Goal: Task Accomplishment & Management: Use online tool/utility

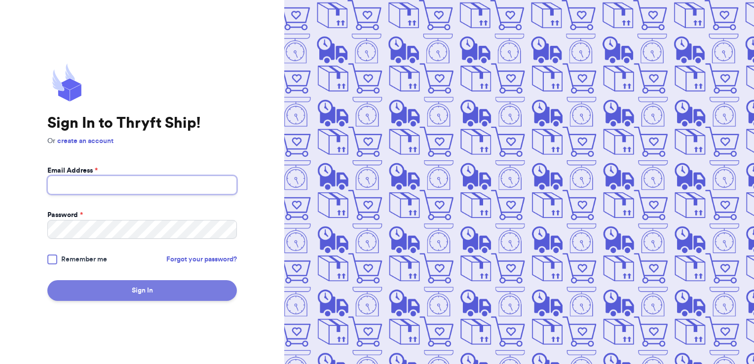
type input "[PERSON_NAME][EMAIL_ADDRESS][PERSON_NAME][DOMAIN_NAME]"
click at [163, 284] on button "Sign In" at bounding box center [141, 290] width 189 height 21
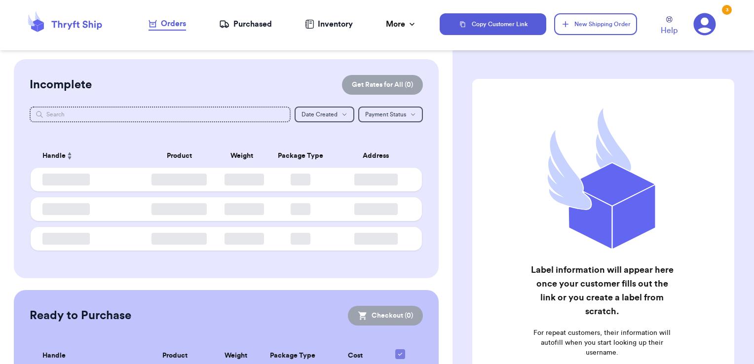
checkbox input "false"
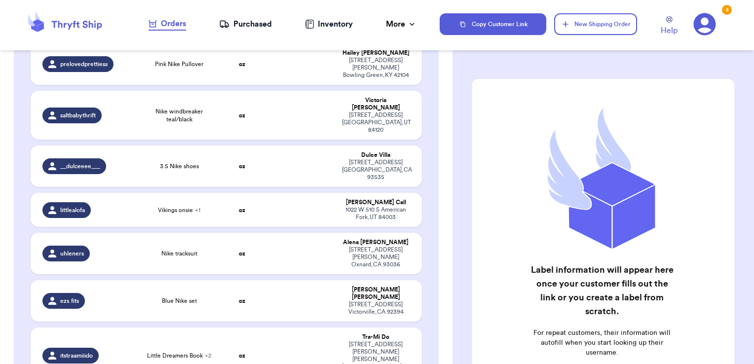
scroll to position [513, 0]
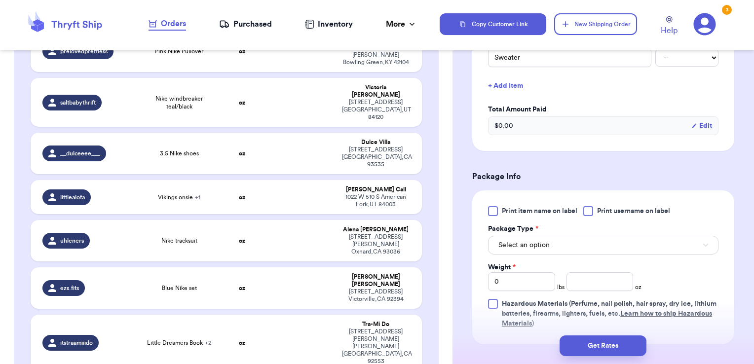
scroll to position [279, 0]
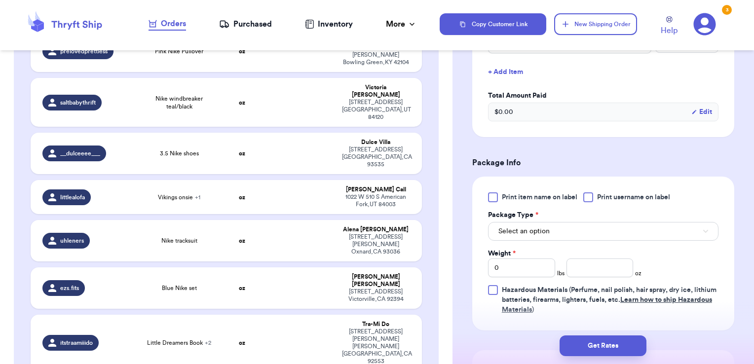
click at [597, 192] on label "Print username on label" at bounding box center [626, 197] width 87 height 10
click at [0, 0] on input "Print username on label" at bounding box center [0, 0] width 0 height 0
click at [568, 234] on button "Select an option" at bounding box center [603, 231] width 230 height 19
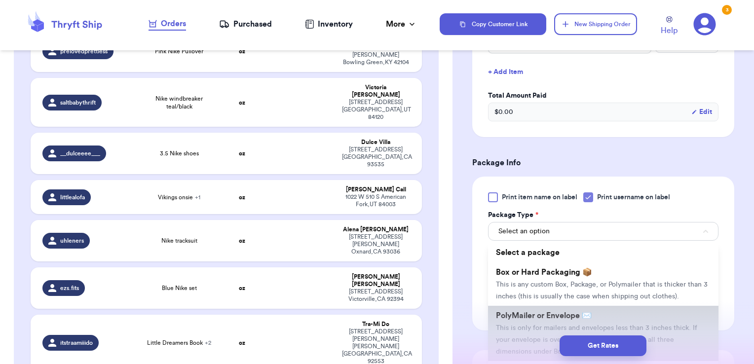
click at [535, 322] on li "PolyMailer or Envelope ✉️ This is only for mailers and envelopes less than 3 in…" at bounding box center [603, 333] width 230 height 55
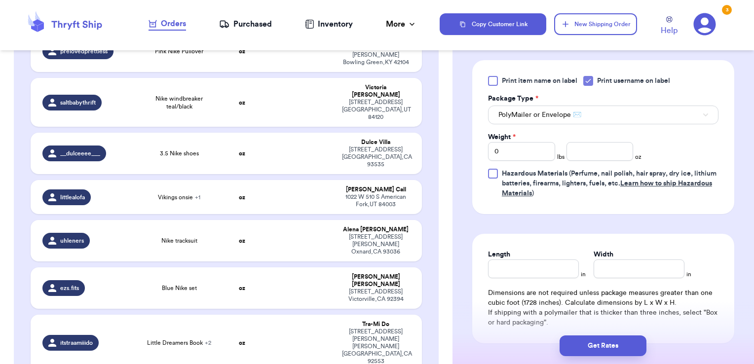
scroll to position [396, 0]
click at [600, 147] on input "number" at bounding box center [599, 150] width 67 height 19
type input "11.13"
click at [629, 343] on button "Get Rates" at bounding box center [602, 345] width 87 height 21
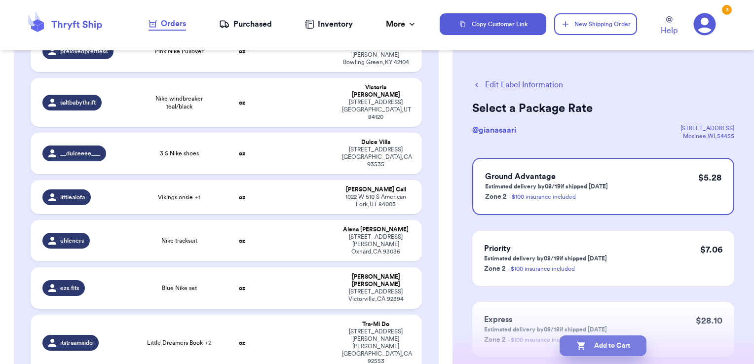
click at [616, 340] on button "Add to Cart" at bounding box center [602, 345] width 87 height 21
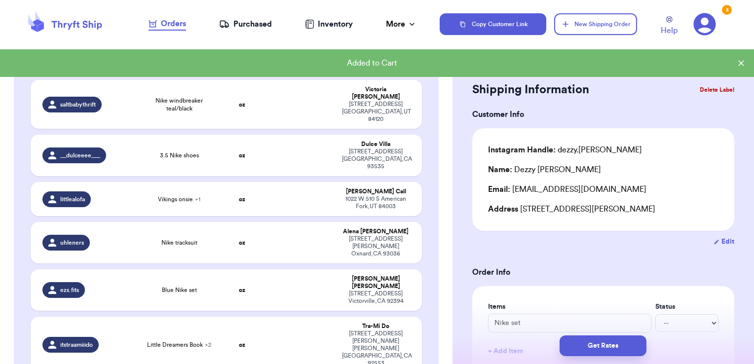
scroll to position [514, 0]
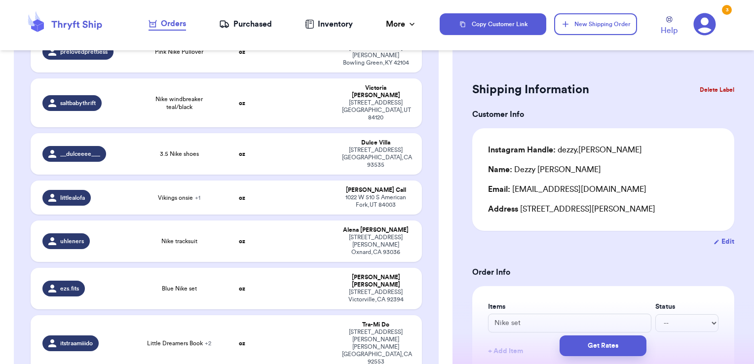
type input "black levis"
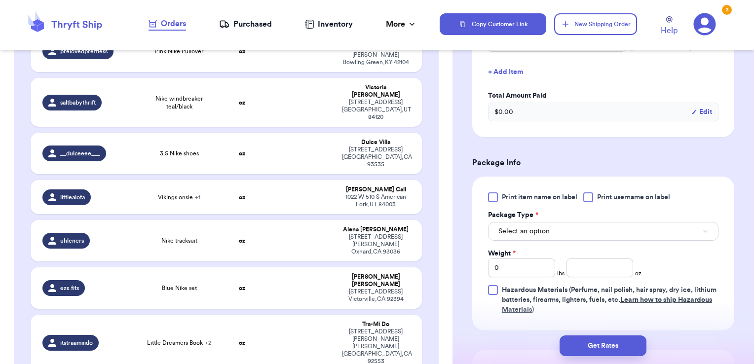
scroll to position [313, 0]
click at [593, 198] on div at bounding box center [588, 196] width 10 height 10
click at [0, 0] on input "Print username on label" at bounding box center [0, 0] width 0 height 0
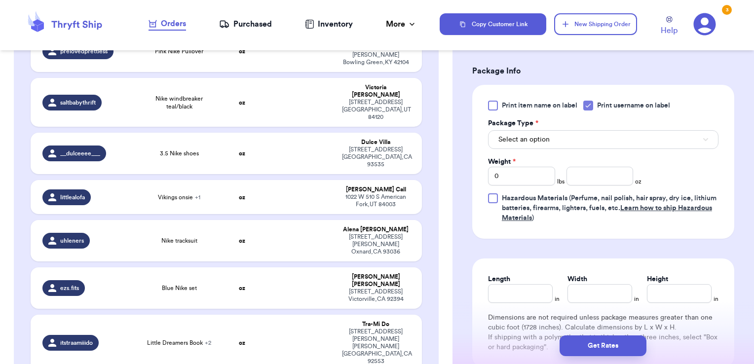
scroll to position [404, 0]
click at [562, 138] on button "Select an option" at bounding box center [603, 138] width 230 height 19
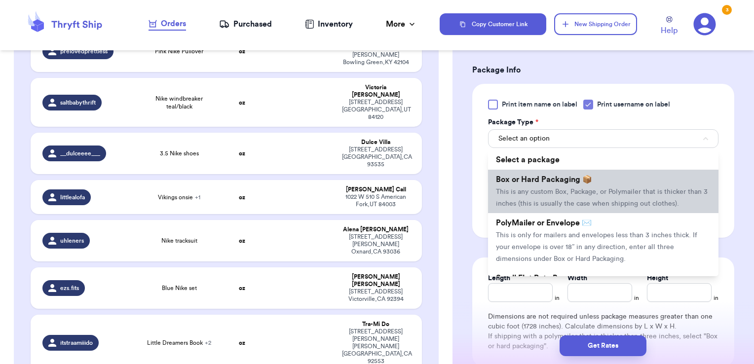
click at [556, 188] on span "This is any custom Box, Package, or Polymailer that is thicker than 3 inches (t…" at bounding box center [602, 197] width 212 height 19
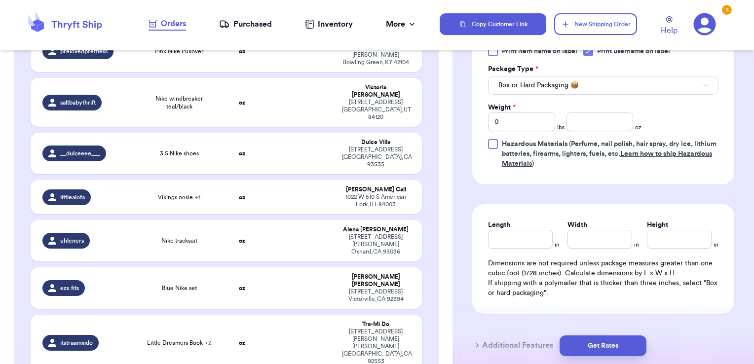
scroll to position [461, 0]
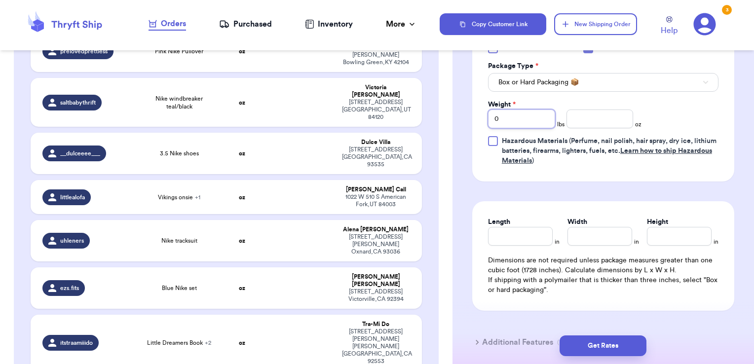
drag, startPoint x: 523, startPoint y: 111, endPoint x: 432, endPoint y: 107, distance: 90.8
click at [432, 107] on div "Customer Link New Order Incomplete 52 Get Rates for All ( 0 ) Get Rates for All…" at bounding box center [377, 182] width 754 height 364
type input "1"
type input "12.22"
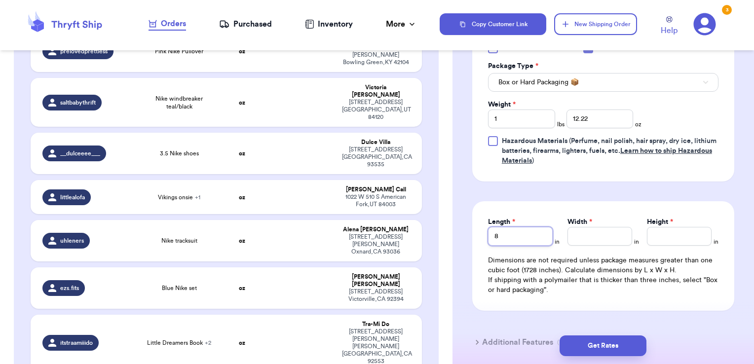
type input "8"
type input "12"
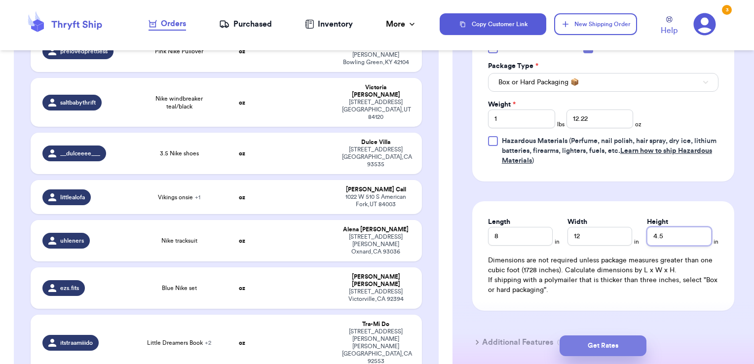
type input "4.5"
click at [607, 345] on button "Get Rates" at bounding box center [602, 345] width 87 height 21
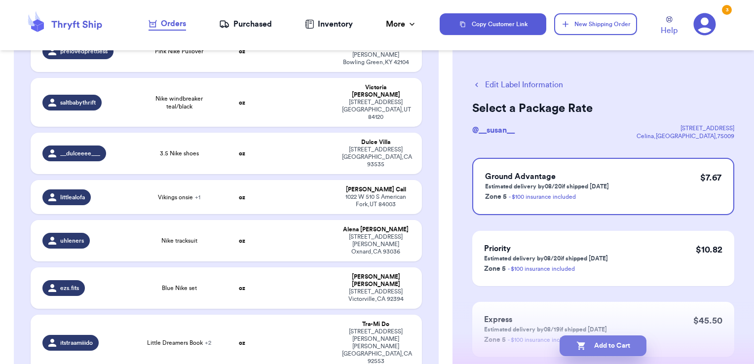
click at [633, 345] on button "Add to Cart" at bounding box center [602, 345] width 87 height 21
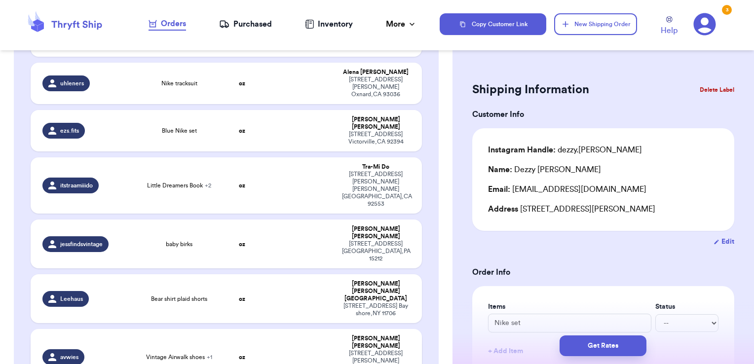
scroll to position [694, 0]
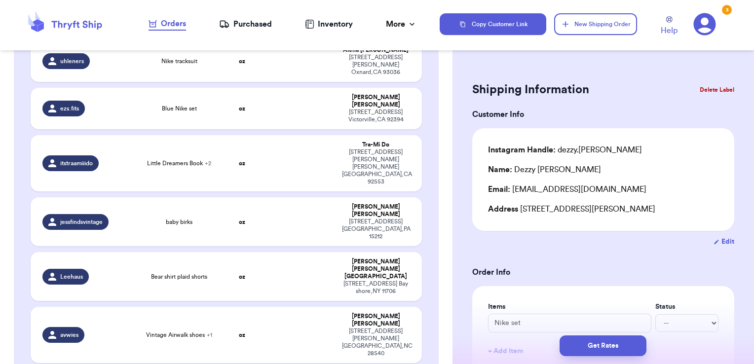
type input "Spiderman T shirt"
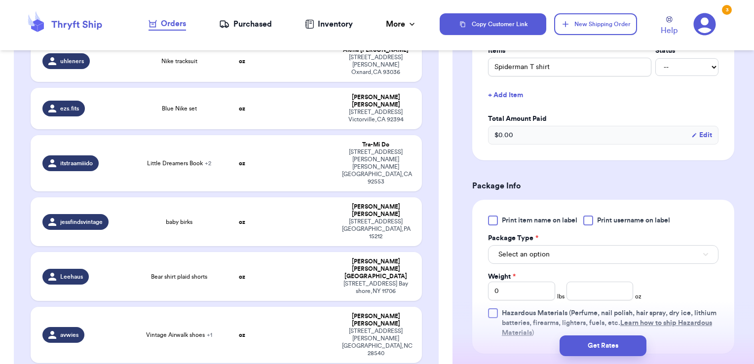
scroll to position [278, 0]
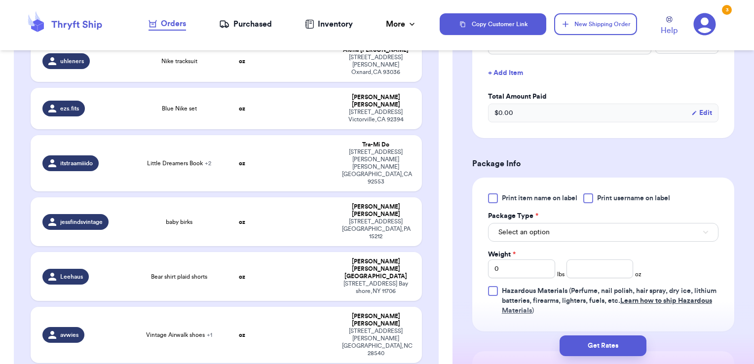
click at [598, 195] on span "Print username on label" at bounding box center [633, 198] width 73 height 10
click at [0, 0] on input "Print username on label" at bounding box center [0, 0] width 0 height 0
click at [565, 228] on button "Select an option" at bounding box center [603, 232] width 230 height 19
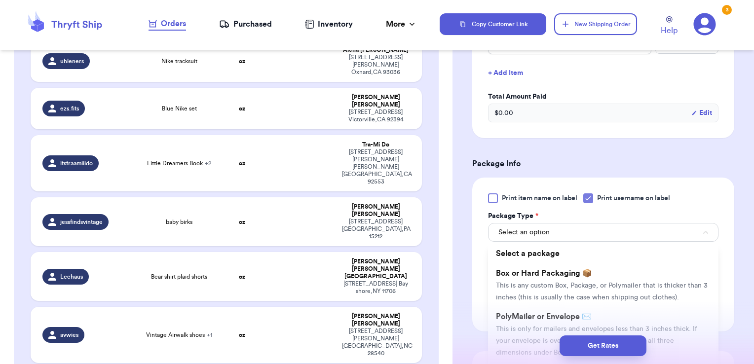
click at [538, 328] on div "Get Rates" at bounding box center [602, 345] width 301 height 36
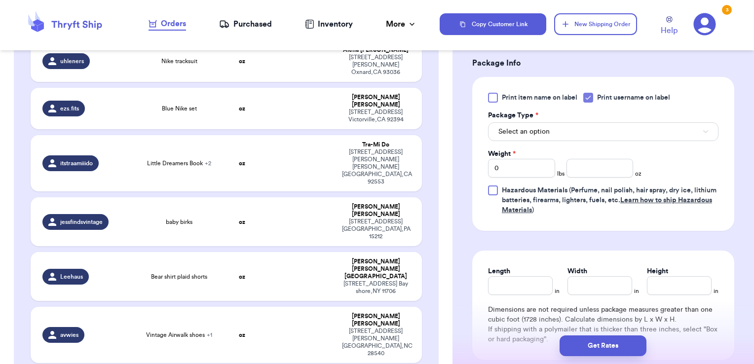
scroll to position [378, 0]
click at [578, 141] on button "Select an option" at bounding box center [603, 132] width 230 height 19
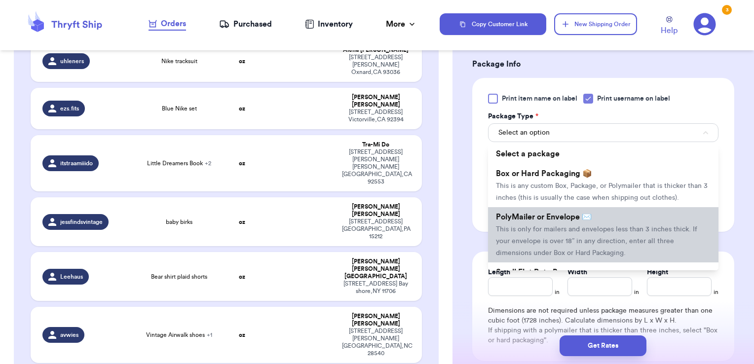
click at [569, 234] on li "PolyMailer or Envelope ✉️ This is only for mailers and envelopes less than 3 in…" at bounding box center [603, 234] width 230 height 55
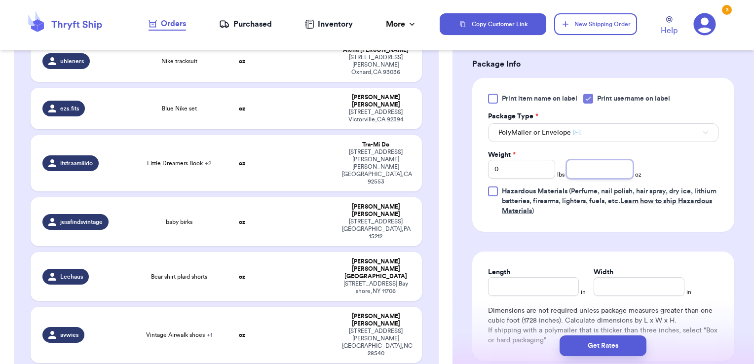
click at [592, 169] on input "number" at bounding box center [599, 169] width 67 height 19
type input "4.53"
click at [600, 346] on button "Get Rates" at bounding box center [602, 345] width 87 height 21
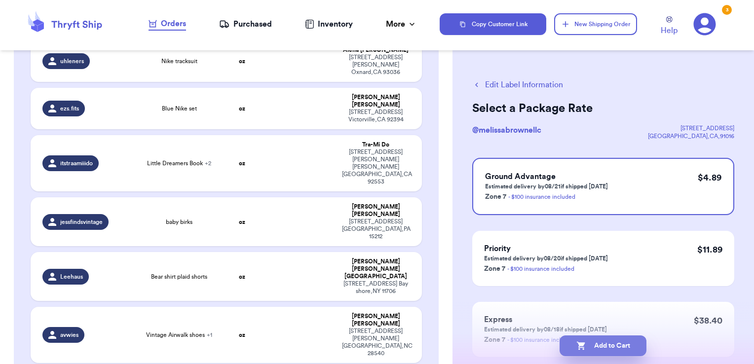
click at [629, 347] on button "Add to Cart" at bounding box center [602, 345] width 87 height 21
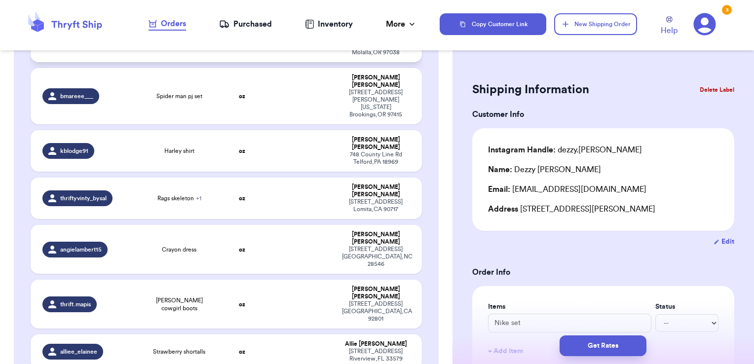
scroll to position [1042, 0]
type input "Jacket"
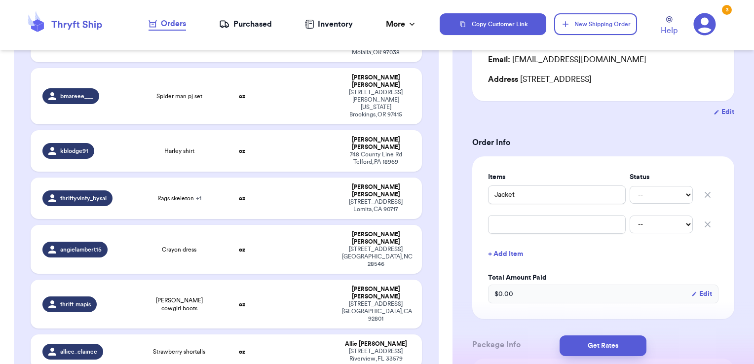
scroll to position [130, 0]
click at [702, 227] on icon "button" at bounding box center [707, 224] width 10 height 10
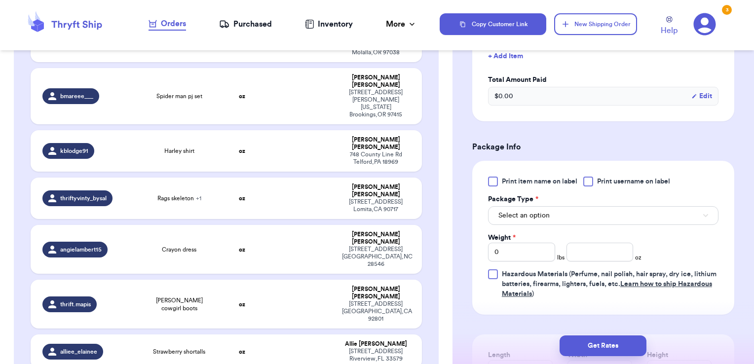
scroll to position [315, 0]
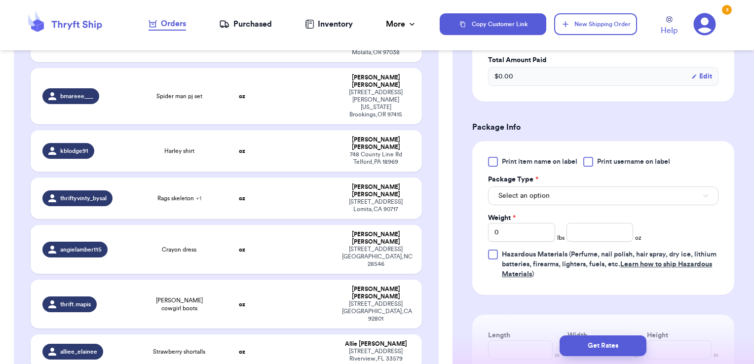
click at [651, 160] on span "Print username on label" at bounding box center [633, 162] width 73 height 10
click at [0, 0] on input "Print username on label" at bounding box center [0, 0] width 0 height 0
click at [623, 197] on button "Select an option" at bounding box center [603, 195] width 230 height 19
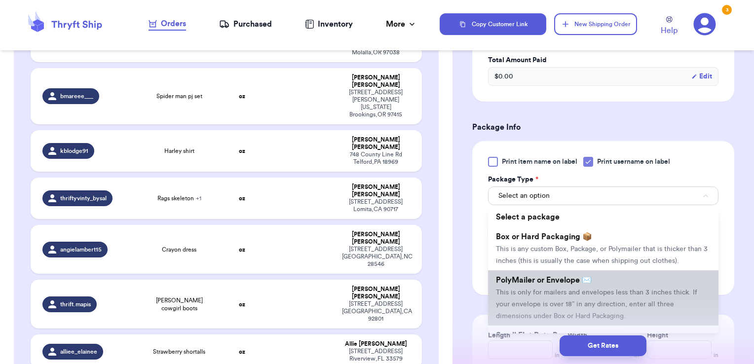
click at [600, 290] on li "PolyMailer or Envelope ✉️ This is only for mailers and envelopes less than 3 in…" at bounding box center [603, 297] width 230 height 55
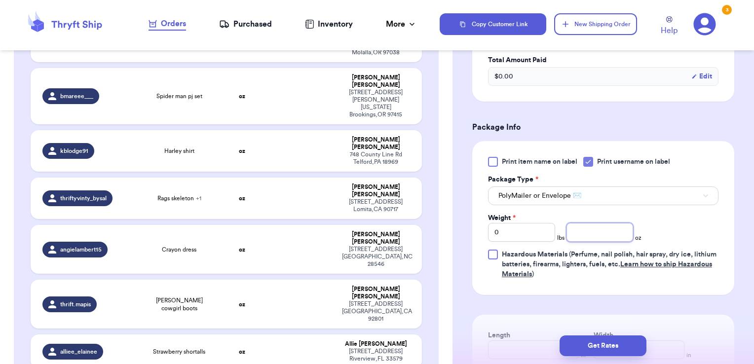
click at [581, 238] on input "number" at bounding box center [599, 232] width 67 height 19
type input "6.68"
click at [602, 352] on button "Get Rates" at bounding box center [602, 345] width 87 height 21
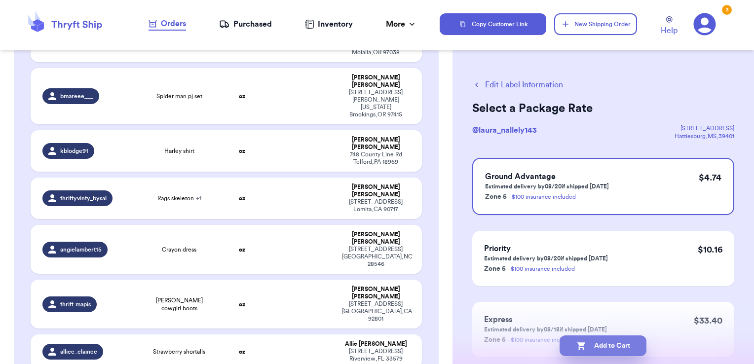
click at [626, 350] on button "Add to Cart" at bounding box center [602, 345] width 87 height 21
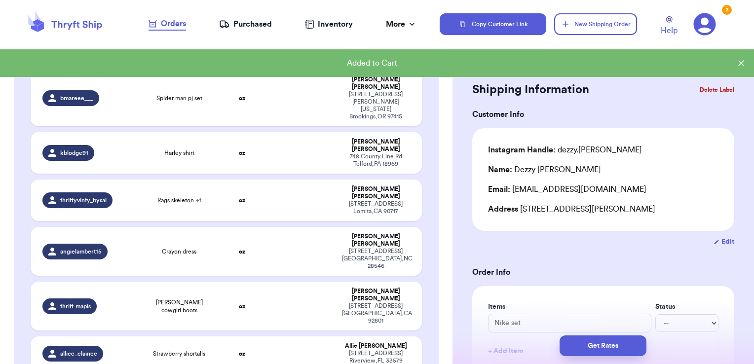
scroll to position [1042, 0]
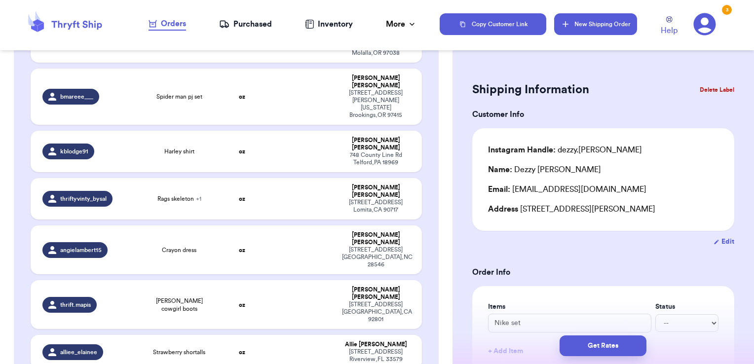
click at [617, 29] on button "New Shipping Order" at bounding box center [595, 24] width 83 height 22
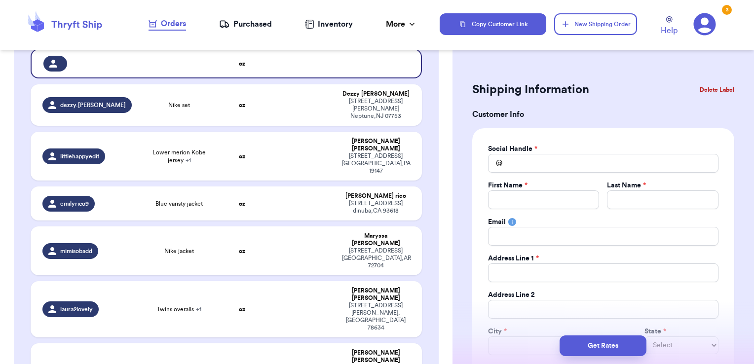
scroll to position [0, 0]
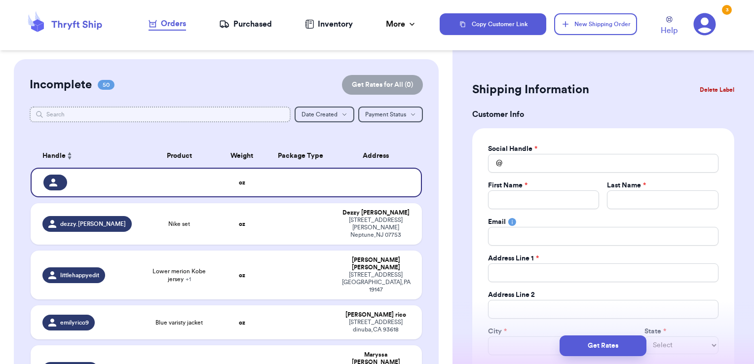
click at [268, 111] on input "text" at bounding box center [160, 115] width 261 height 16
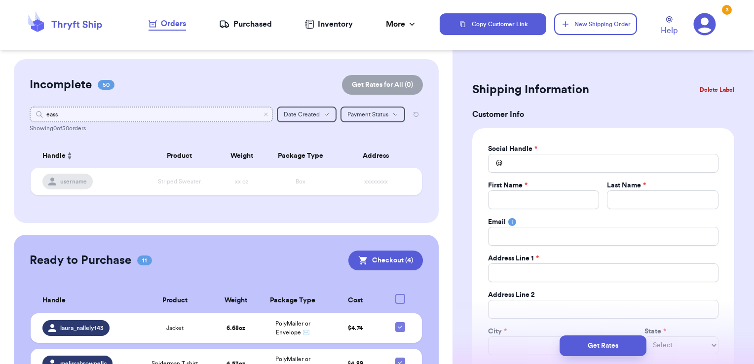
type input "eas"
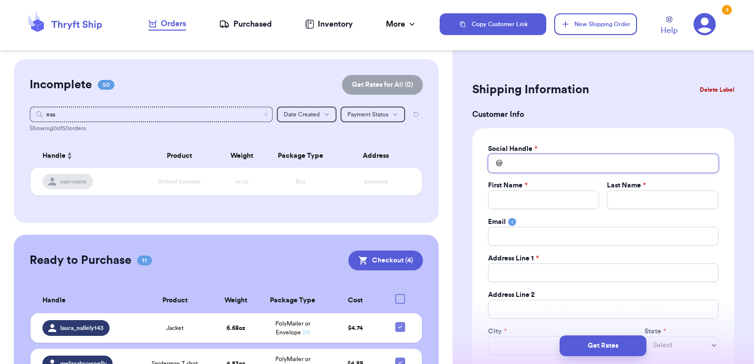
click at [518, 169] on input "Total Amount Paid" at bounding box center [603, 163] width 230 height 19
type input "e"
type input "ea"
type input "eas"
type input "east"
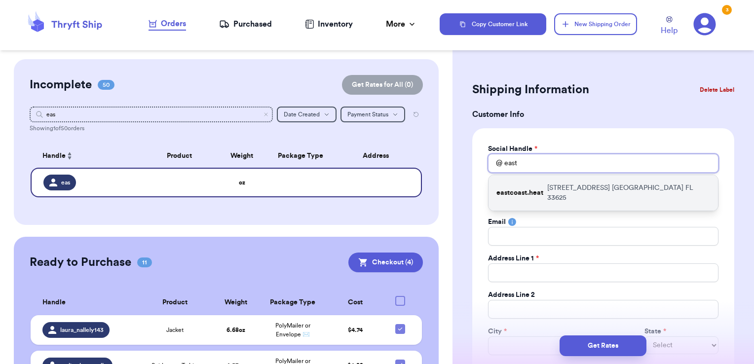
type input "east"
click at [533, 188] on p "eastcoast.heat" at bounding box center [519, 193] width 47 height 10
type input "eastcoast.heat"
type input "[PERSON_NAME]"
type input "Anariba"
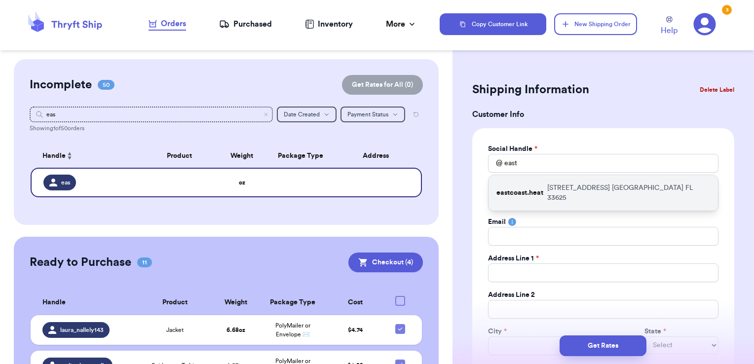
type input "[EMAIL_ADDRESS][DOMAIN_NAME]"
type input "[STREET_ADDRESS]"
type input "201"
type input "[GEOGRAPHIC_DATA]"
select select "FL"
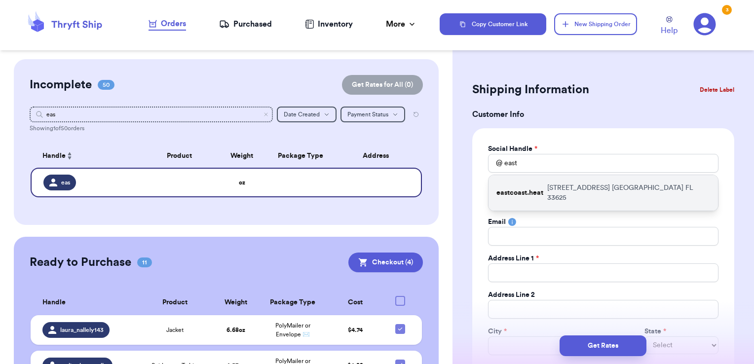
type input "33625"
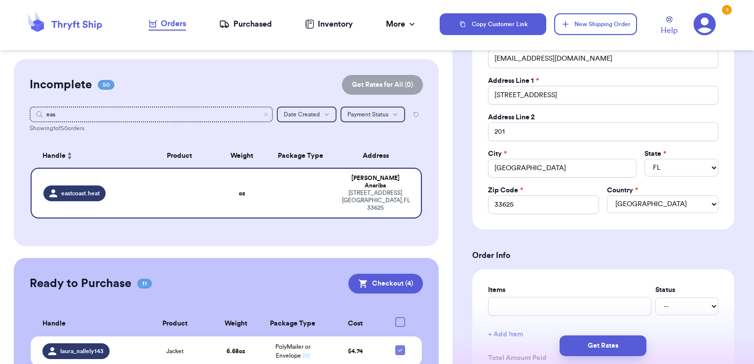
scroll to position [365, 0]
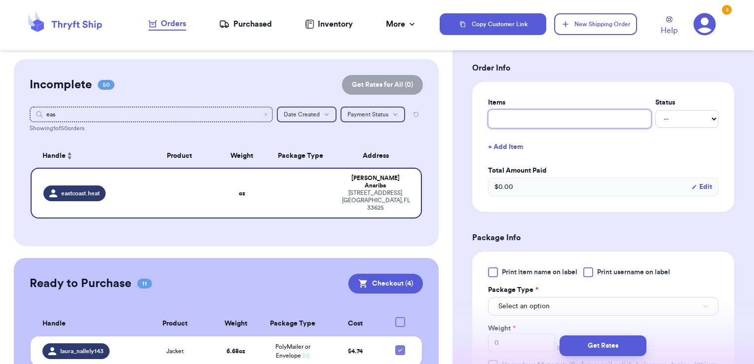
click at [535, 117] on input "text" at bounding box center [569, 118] width 163 height 19
type input "clothes- thank you!"
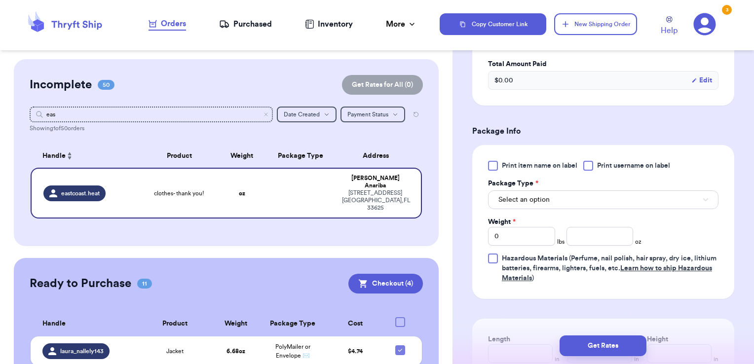
scroll to position [473, 0]
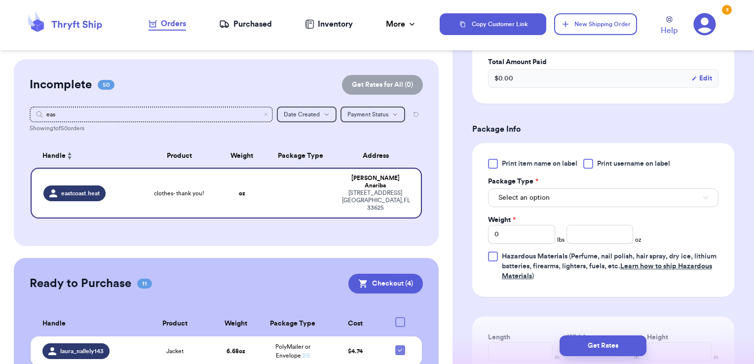
click at [590, 164] on div at bounding box center [588, 164] width 10 height 10
click at [0, 0] on input "Print username on label" at bounding box center [0, 0] width 0 height 0
click at [575, 192] on button "Select an option" at bounding box center [603, 197] width 230 height 19
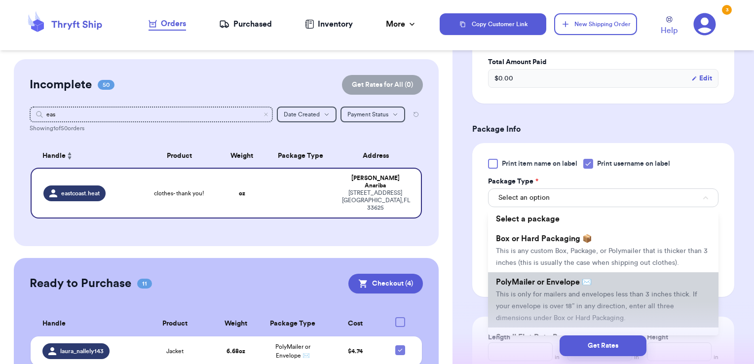
click at [566, 286] on span "PolyMailer or Envelope ✉️" at bounding box center [544, 282] width 96 height 8
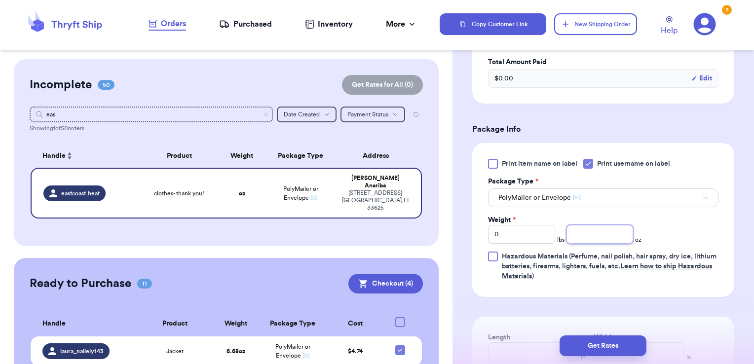
click at [616, 230] on input "number" at bounding box center [599, 234] width 67 height 19
type input "4.66"
click at [609, 339] on button "Get Rates" at bounding box center [602, 345] width 87 height 21
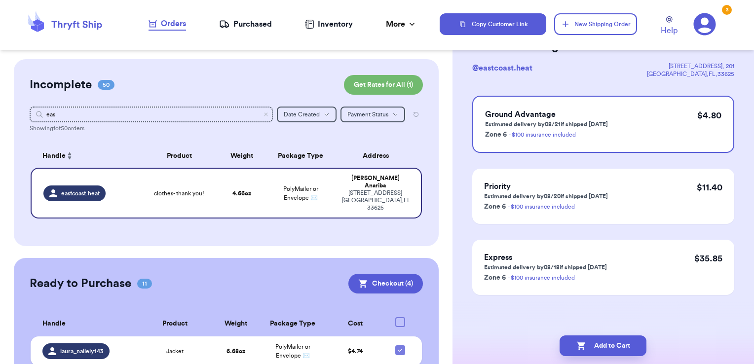
scroll to position [0, 0]
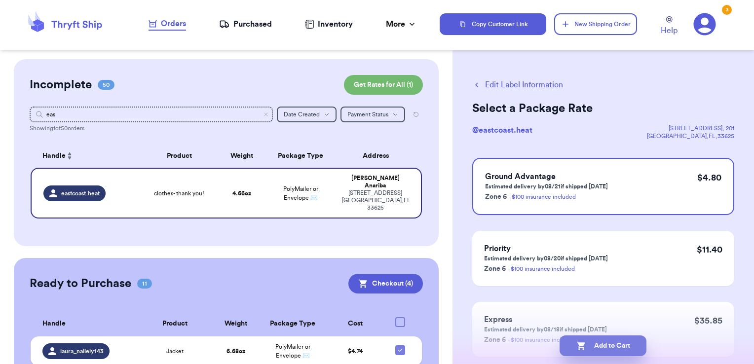
click at [627, 342] on button "Add to Cart" at bounding box center [602, 345] width 87 height 21
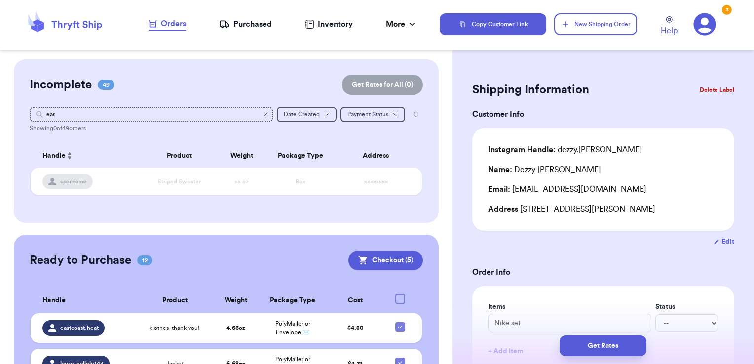
click at [264, 115] on icon "Clear search" at bounding box center [265, 114] width 3 height 3
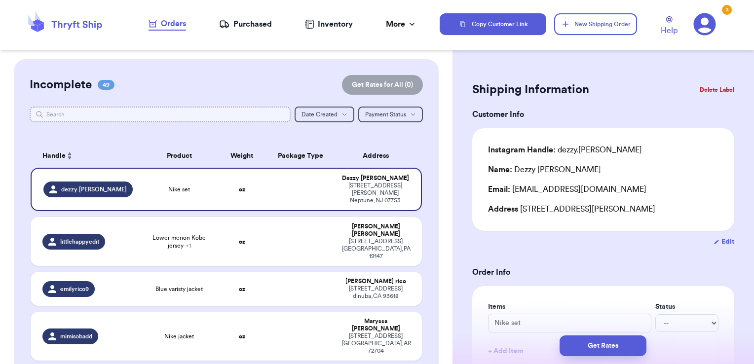
click at [193, 115] on input "text" at bounding box center [160, 115] width 261 height 16
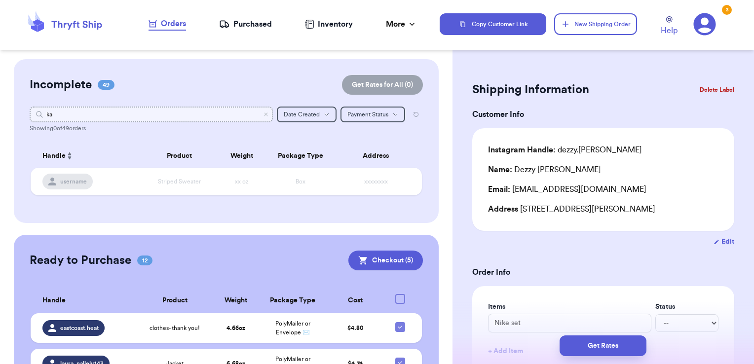
type input "k"
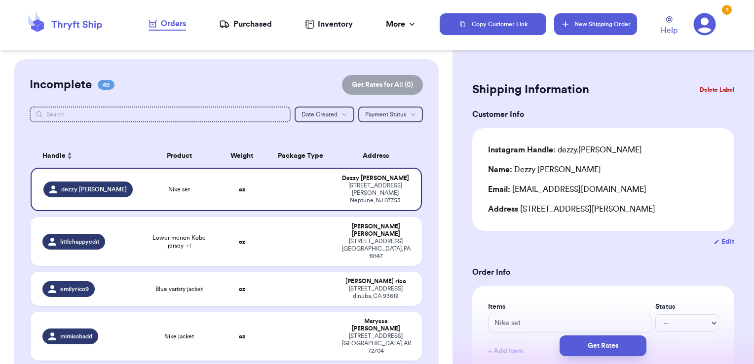
click at [564, 34] on button "New Shipping Order" at bounding box center [595, 24] width 83 height 22
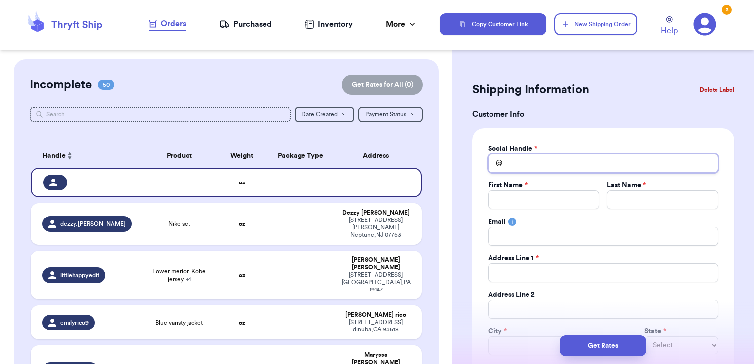
click at [542, 161] on input "Total Amount Paid" at bounding box center [603, 163] width 230 height 19
type input "k"
type input "ka"
type input "kar"
type input "kare"
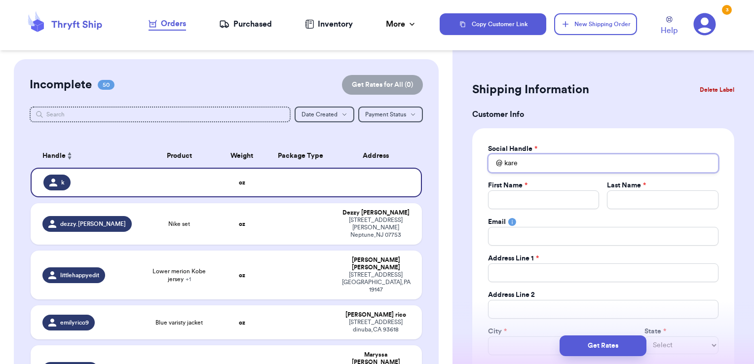
type input "[PERSON_NAME]"
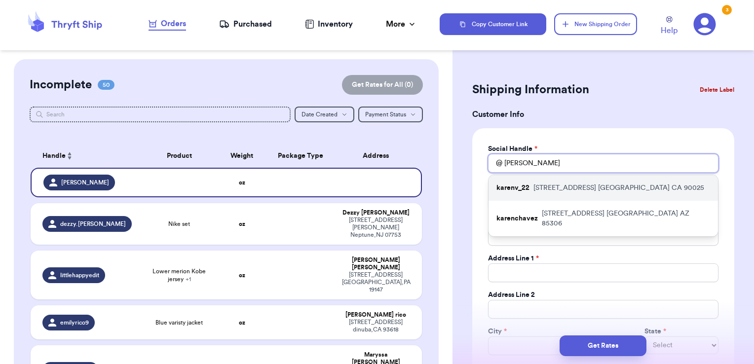
type input "[PERSON_NAME]"
click at [550, 188] on p "[STREET_ADDRESS]" at bounding box center [618, 188] width 171 height 10
type input "karenv_22"
type input "[PERSON_NAME]"
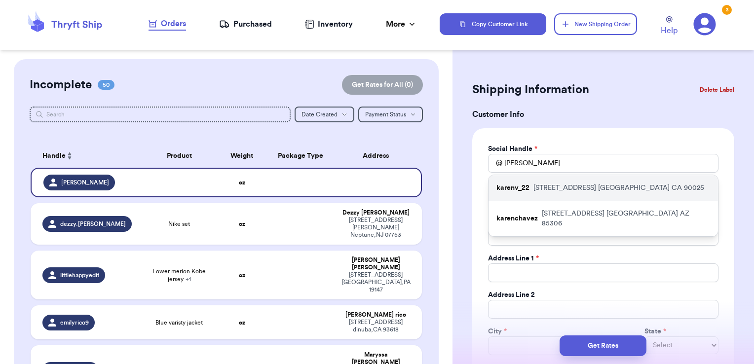
type input "[PERSON_NAME][EMAIL_ADDRESS][DOMAIN_NAME]"
type input "[STREET_ADDRESS]"
type input "Suite 460"
type input "[GEOGRAPHIC_DATA]"
select select "CA"
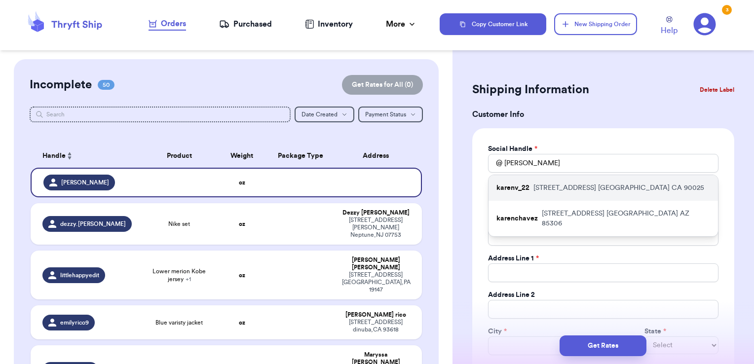
type input "90025"
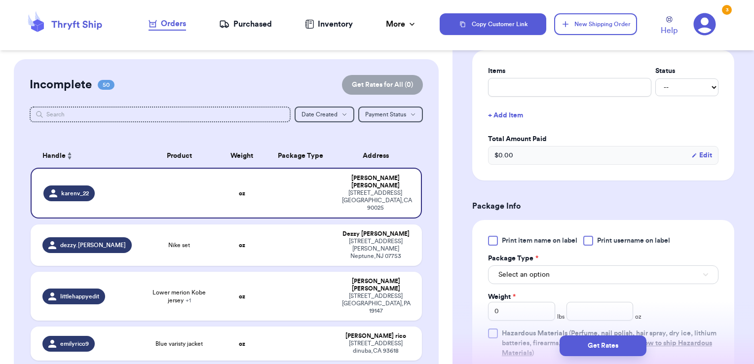
scroll to position [397, 0]
click at [546, 88] on input "text" at bounding box center [569, 86] width 163 height 19
type input "clothes- thank you!"
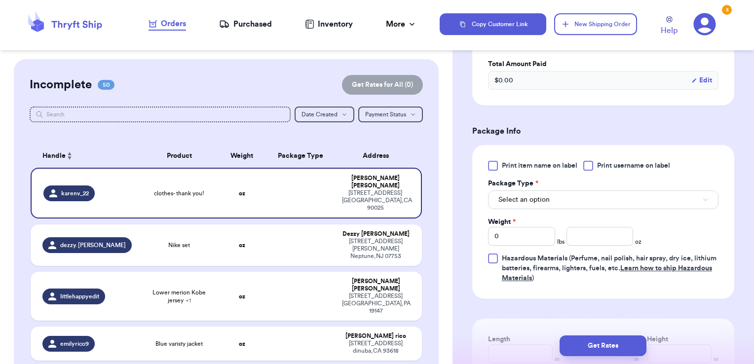
scroll to position [475, 0]
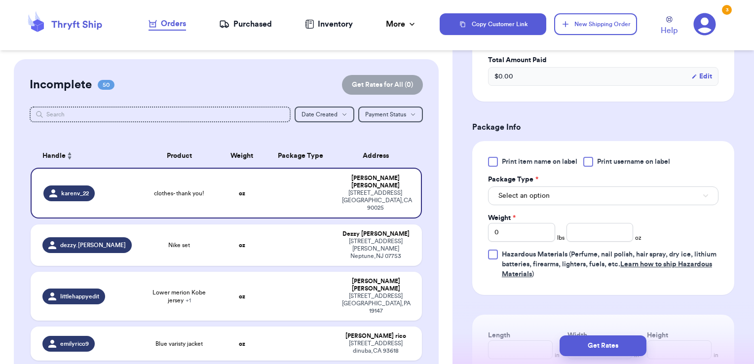
click at [604, 163] on span "Print username on label" at bounding box center [633, 162] width 73 height 10
click at [0, 0] on input "Print username on label" at bounding box center [0, 0] width 0 height 0
click at [588, 199] on button "Select an option" at bounding box center [603, 195] width 230 height 19
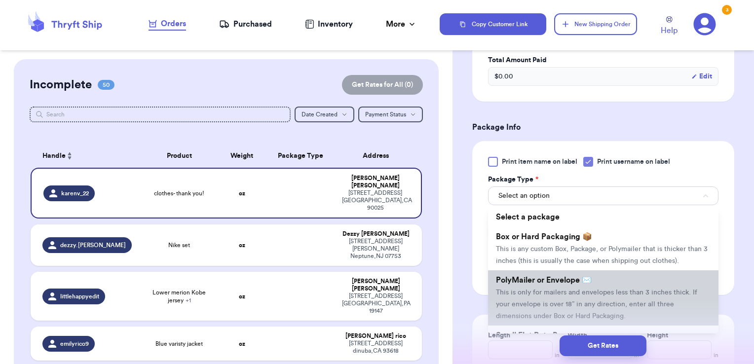
click at [559, 284] on span "PolyMailer or Envelope ✉️" at bounding box center [544, 280] width 96 height 8
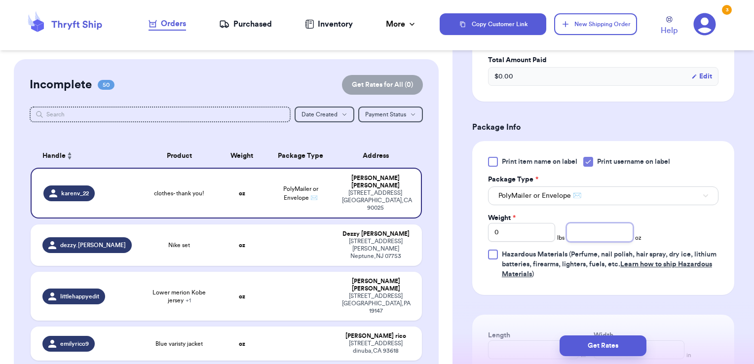
click at [610, 230] on input "number" at bounding box center [599, 232] width 67 height 19
type input "8.24"
click at [608, 345] on button "Get Rates" at bounding box center [602, 345] width 87 height 21
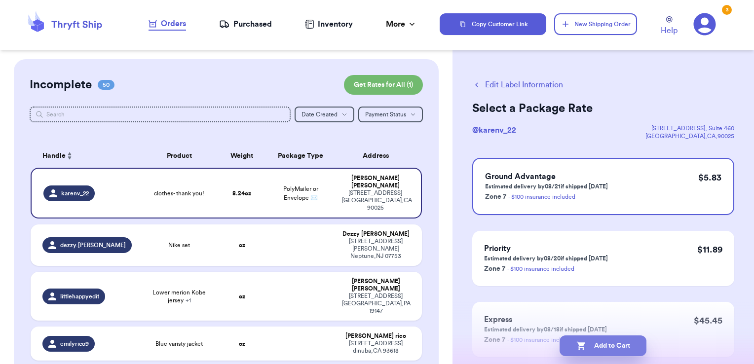
click at [633, 344] on button "Add to Cart" at bounding box center [602, 345] width 87 height 21
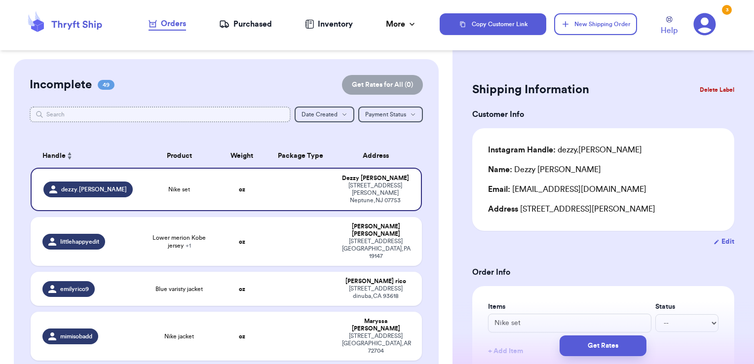
click at [215, 109] on input "text" at bounding box center [160, 115] width 261 height 16
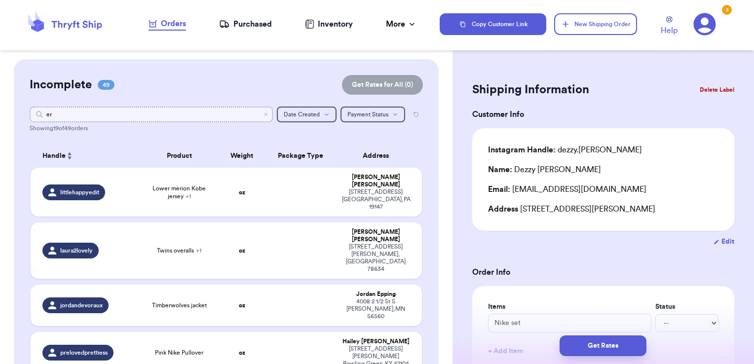
type input "e"
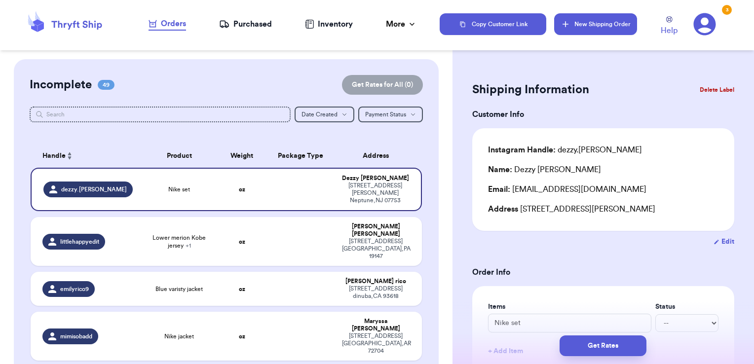
click at [604, 29] on button "New Shipping Order" at bounding box center [595, 24] width 83 height 22
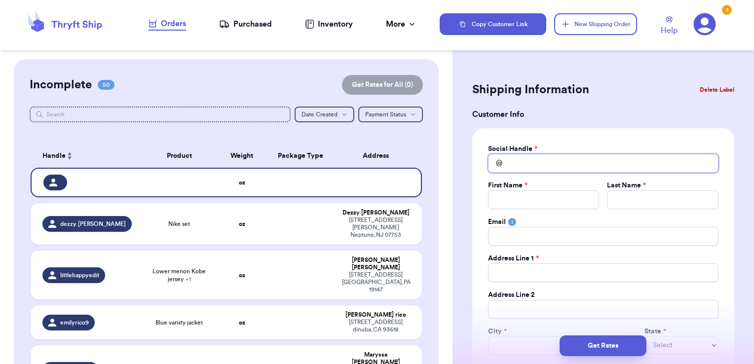
click at [567, 171] on input "Total Amount Paid" at bounding box center [603, 163] width 230 height 19
type input "e"
type input "er"
type input "eri"
type input "[PERSON_NAME]"
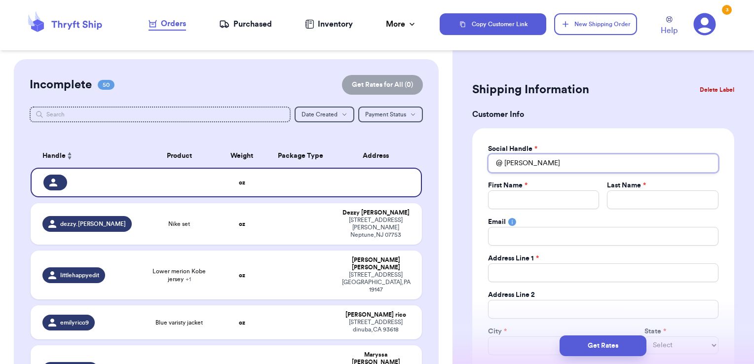
type input "[PERSON_NAME]"
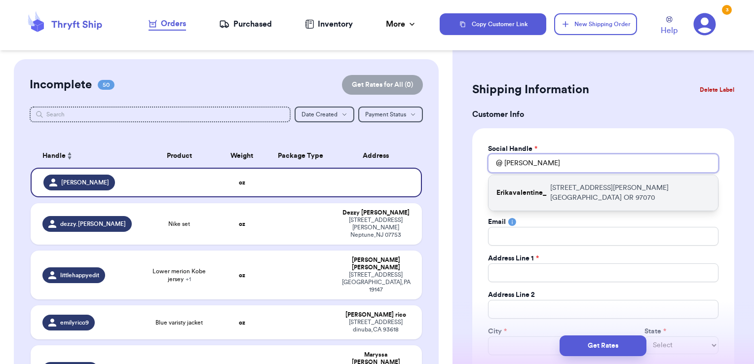
type input "[PERSON_NAME]"
click at [562, 193] on div "Erikavalentine_ [STREET_ADDRESS][PERSON_NAME]" at bounding box center [602, 193] width 229 height 36
type input "Erikavalentine_"
type input "[PERSON_NAME]"
type input "Valentine"
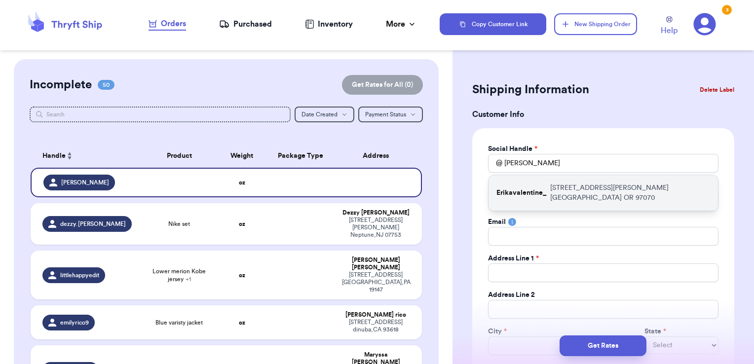
type input "[EMAIL_ADDRESS][DOMAIN_NAME]"
type input "[STREET_ADDRESS][PERSON_NAME]"
type input "[GEOGRAPHIC_DATA]"
select select "OR"
type input "97070"
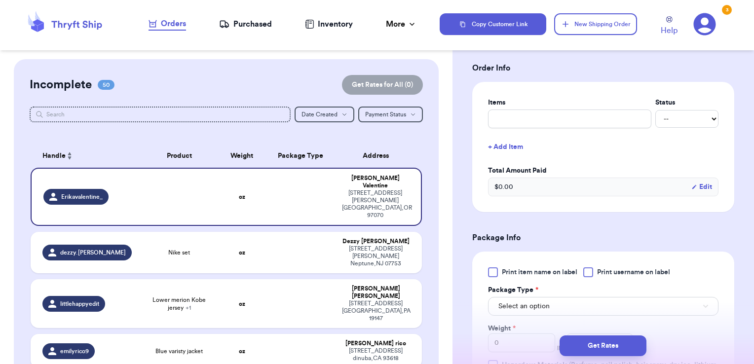
scroll to position [365, 0]
click at [531, 121] on input "text" at bounding box center [569, 118] width 163 height 19
type input "clothes- thank you!"
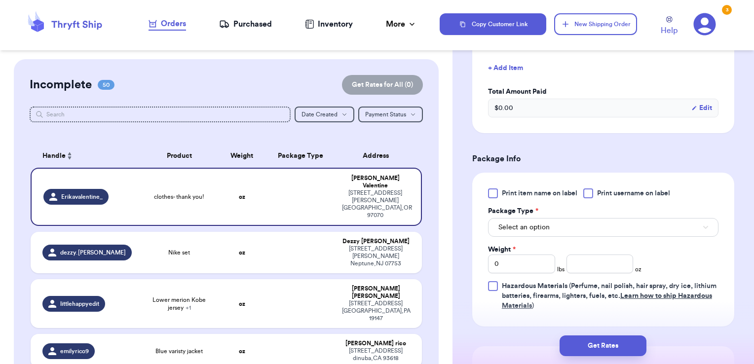
click at [591, 189] on div at bounding box center [588, 193] width 10 height 10
click at [0, 0] on input "Print username on label" at bounding box center [0, 0] width 0 height 0
click at [578, 218] on button "Select an option" at bounding box center [603, 227] width 230 height 19
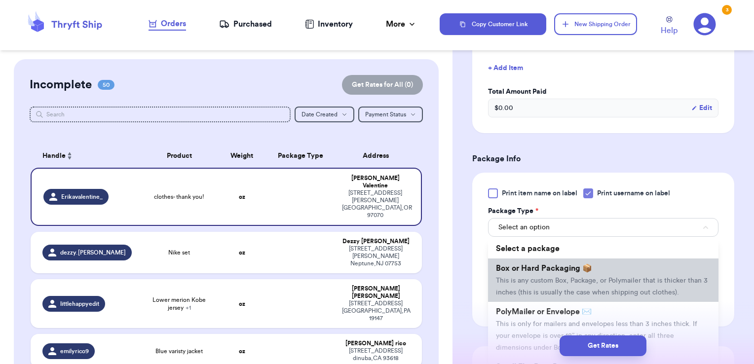
click at [552, 302] on li "Box or Hard Packaging 📦 This is any custom Box, Package, or Polymailer that is …" at bounding box center [603, 279] width 230 height 43
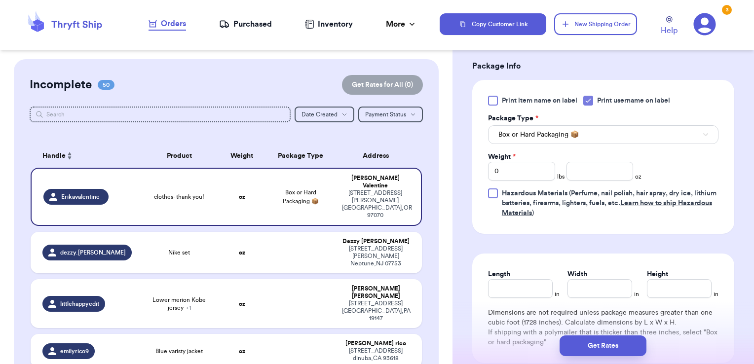
scroll to position [539, 0]
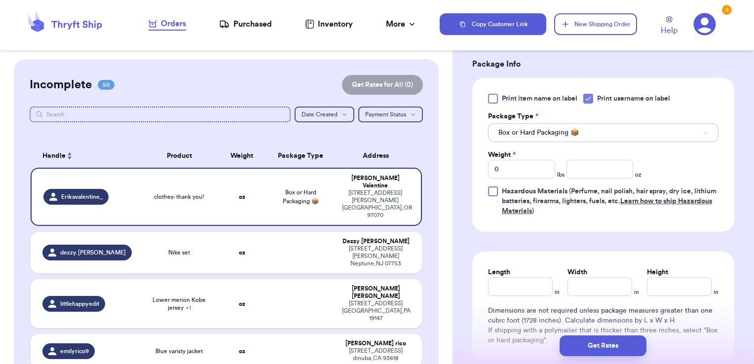
click at [560, 131] on span "Box or Hard Packaging 📦" at bounding box center [538, 133] width 80 height 10
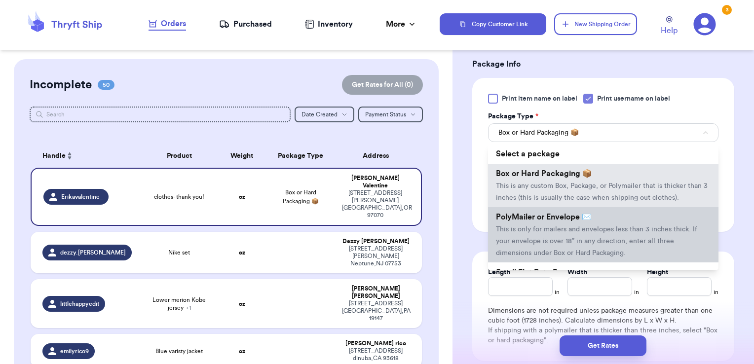
click at [558, 231] on li "PolyMailer or Envelope ✉️ This is only for mailers and envelopes less than 3 in…" at bounding box center [603, 234] width 230 height 55
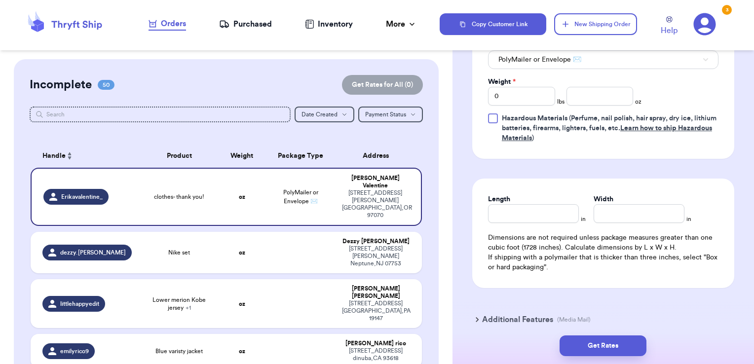
scroll to position [612, 0]
click at [617, 100] on input "number" at bounding box center [599, 96] width 67 height 19
type input "7.50"
click at [645, 343] on button "Get Rates" at bounding box center [602, 345] width 87 height 21
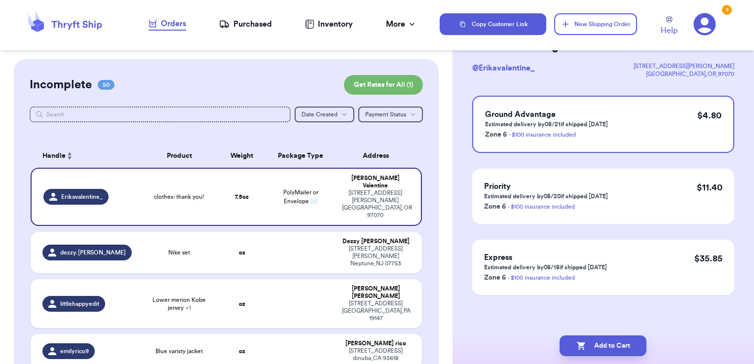
scroll to position [0, 0]
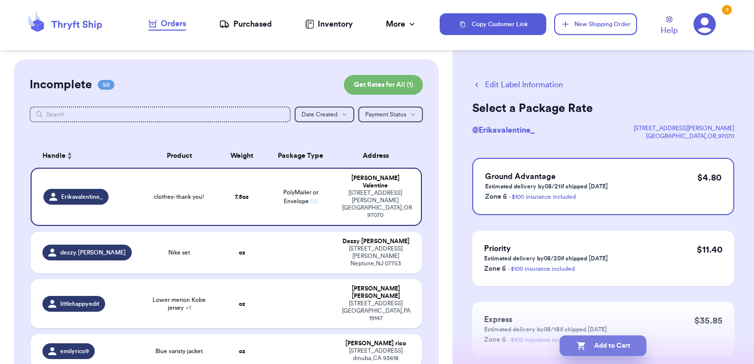
click at [615, 345] on button "Add to Cart" at bounding box center [602, 345] width 87 height 21
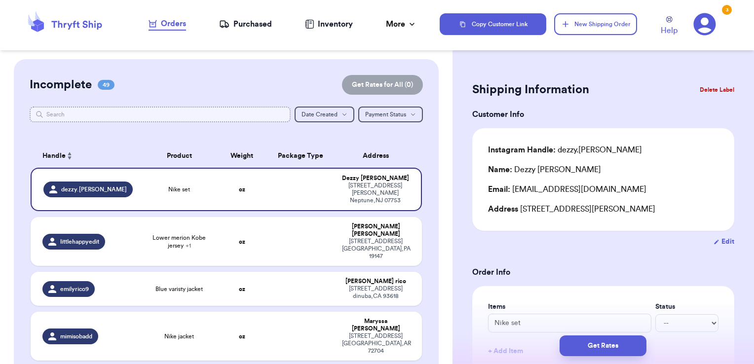
click at [176, 120] on input "text" at bounding box center [160, 115] width 261 height 16
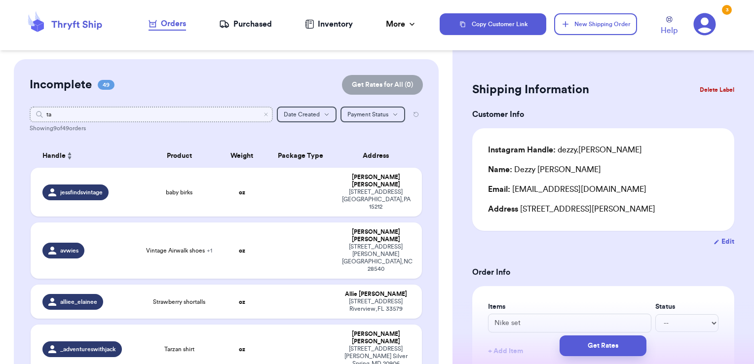
type input "t"
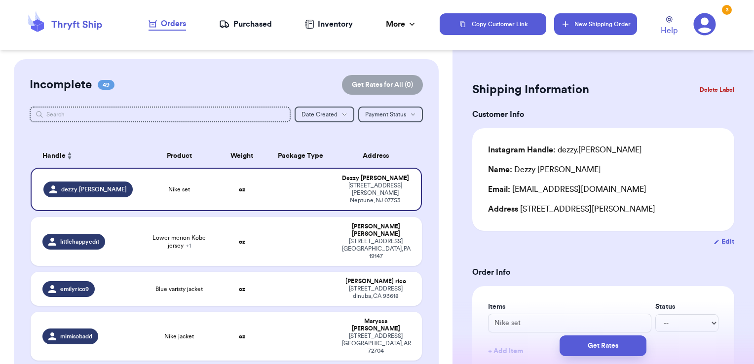
click at [580, 28] on button "New Shipping Order" at bounding box center [595, 24] width 83 height 22
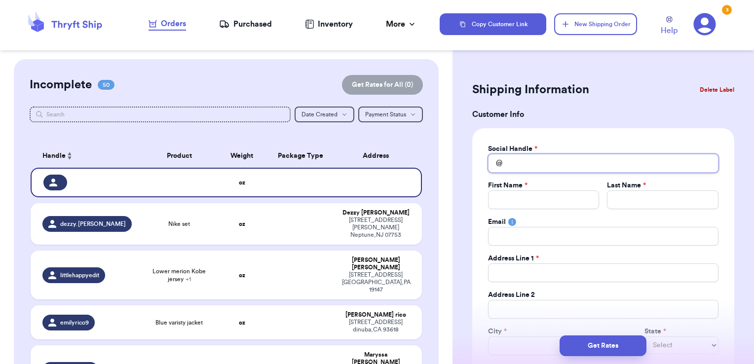
click at [518, 167] on input "Total Amount Paid" at bounding box center [603, 163] width 230 height 19
type input "t"
type input "ta"
type input "tam"
type input "ta"
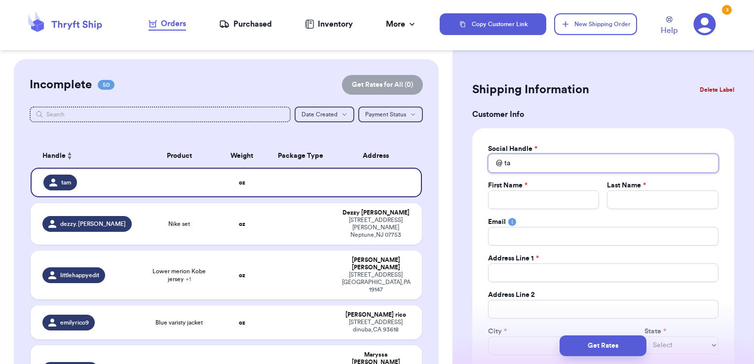
type input "t"
type input "_"
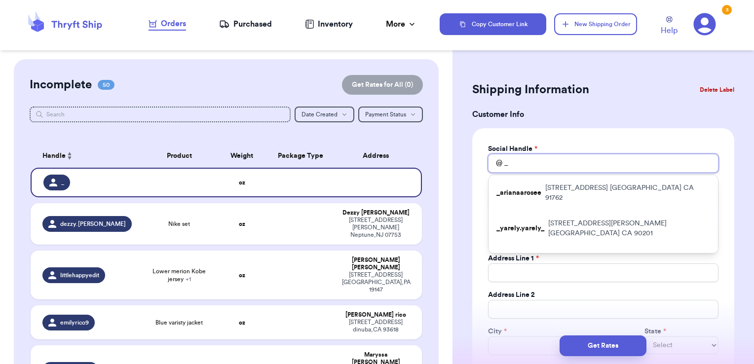
type input "_t"
type input "_ta"
type input "_tam"
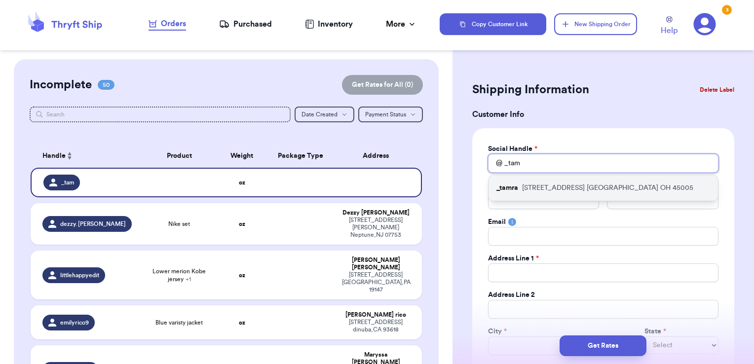
type input "_tam"
click at [527, 189] on p "[STREET_ADDRESS]" at bounding box center [607, 188] width 171 height 10
type input "_tamra"
type input "[PERSON_NAME]"
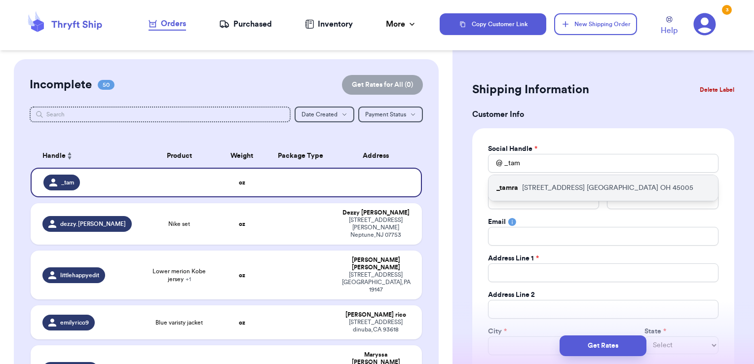
type input "[EMAIL_ADDRESS][DOMAIN_NAME]"
type input "[STREET_ADDRESS]"
type input "[GEOGRAPHIC_DATA]"
select select "OH"
type input "45005"
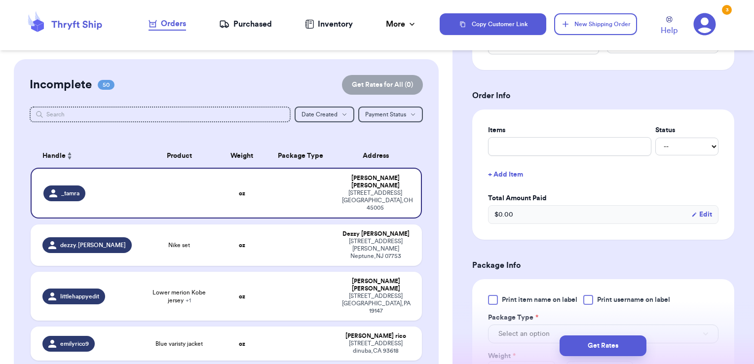
scroll to position [342, 0]
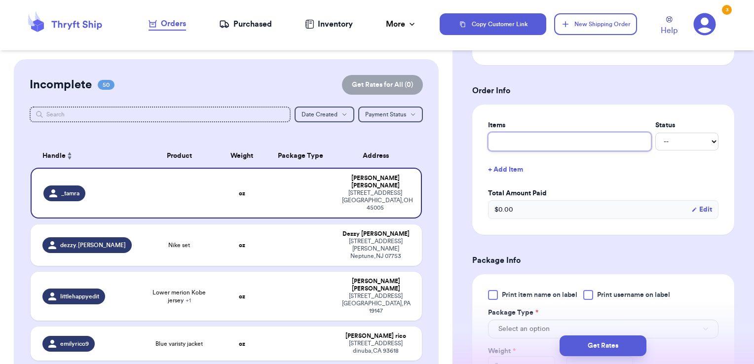
click at [534, 140] on input "text" at bounding box center [569, 141] width 163 height 19
type input "clothes- thank you!"
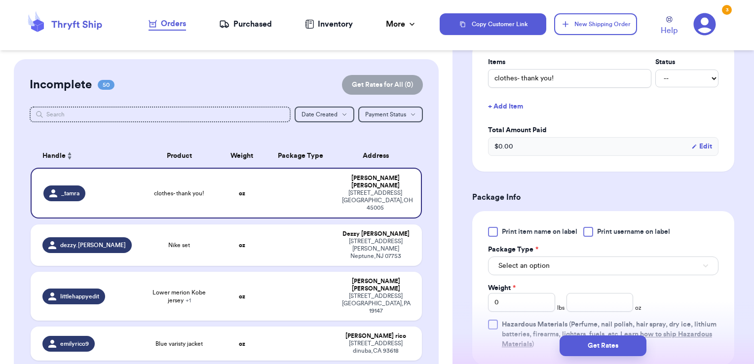
click at [604, 231] on span "Print username on label" at bounding box center [633, 232] width 73 height 10
click at [0, 0] on input "Print username on label" at bounding box center [0, 0] width 0 height 0
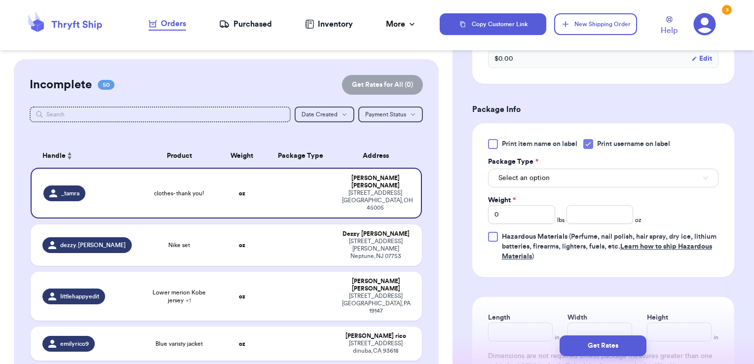
scroll to position [494, 0]
click at [552, 171] on button "Select an option" at bounding box center [603, 177] width 230 height 19
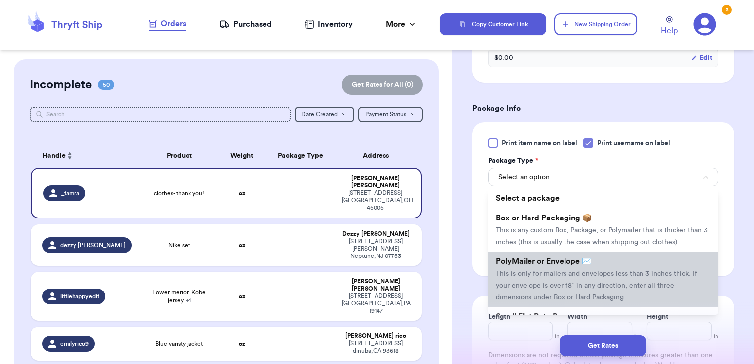
click at [540, 285] on span "This is only for mailers and envelopes less than 3 inches thick. If your envelo…" at bounding box center [596, 285] width 201 height 31
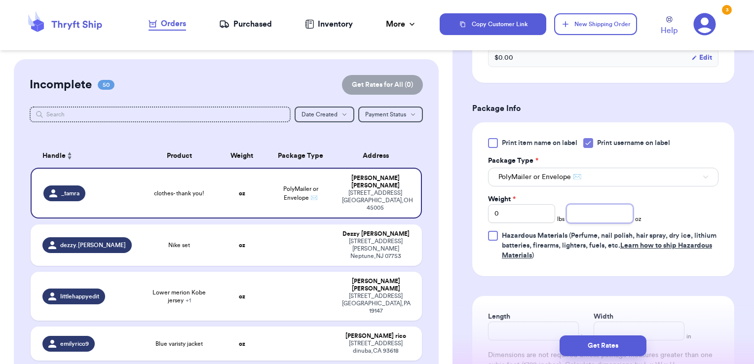
click at [581, 218] on input "number" at bounding box center [599, 213] width 67 height 19
type input "6.49"
click at [601, 349] on button "Get Rates" at bounding box center [602, 345] width 87 height 21
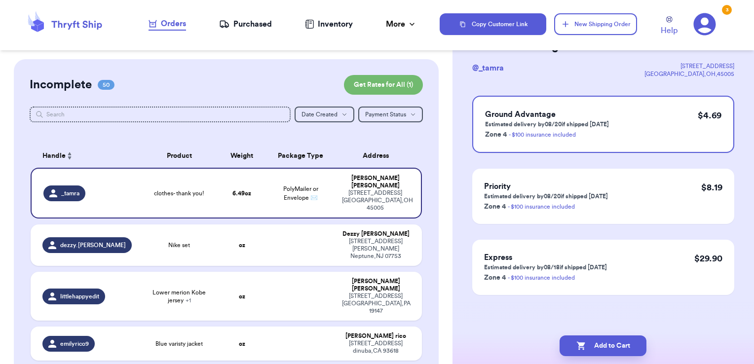
scroll to position [0, 0]
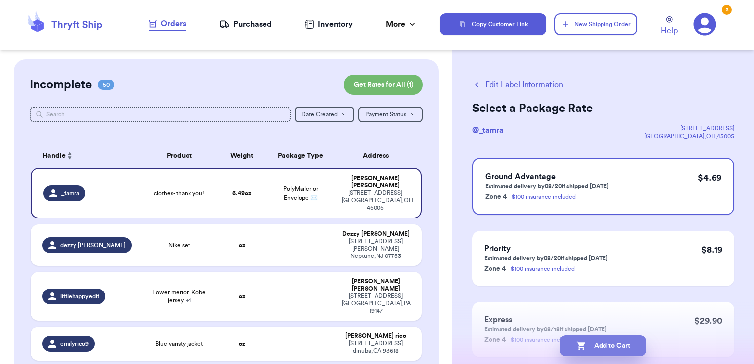
click at [628, 343] on button "Add to Cart" at bounding box center [602, 345] width 87 height 21
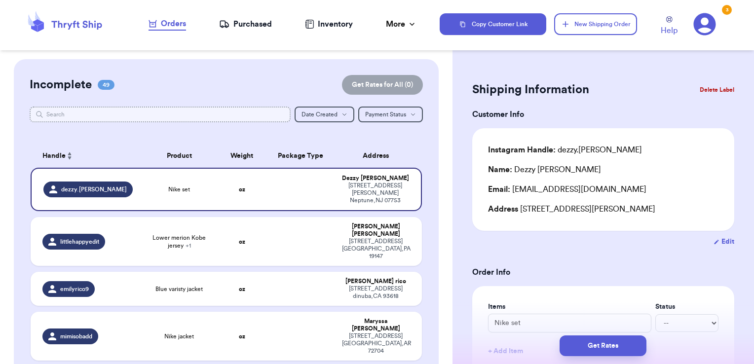
click at [129, 114] on input "text" at bounding box center [160, 115] width 261 height 16
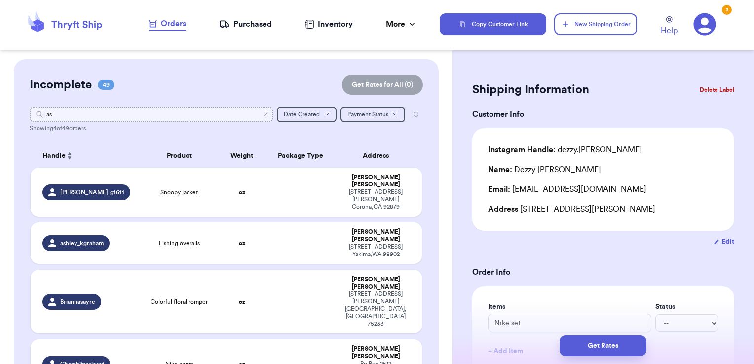
type input "ash"
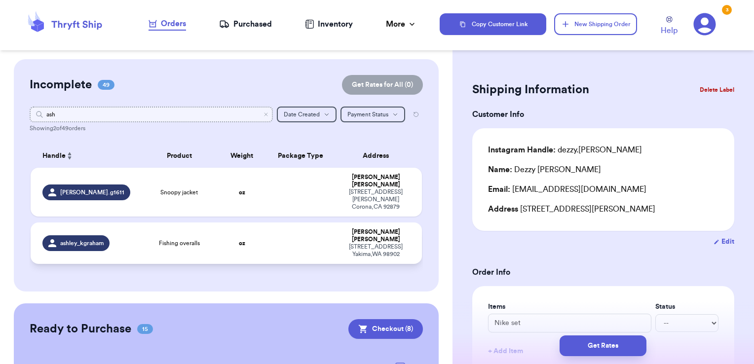
type input "ash"
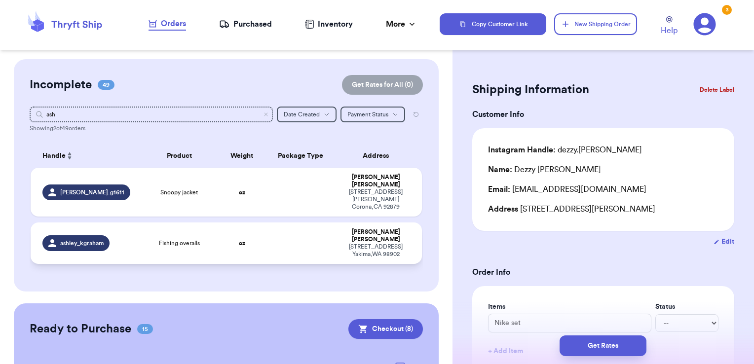
click at [277, 225] on td at bounding box center [300, 242] width 71 height 41
type input "Fishing overalls"
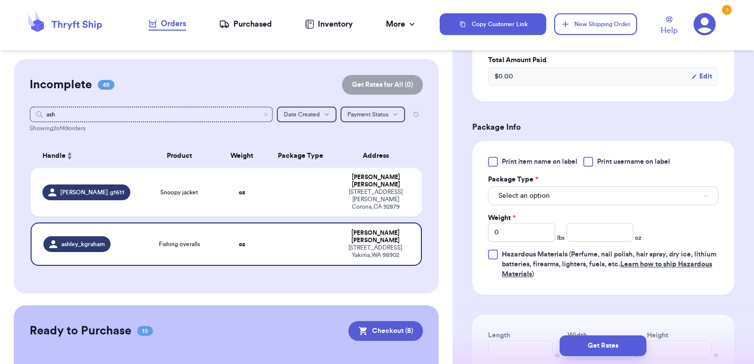
scroll to position [315, 0]
click at [593, 161] on div at bounding box center [588, 161] width 10 height 10
click at [0, 0] on input "Print username on label" at bounding box center [0, 0] width 0 height 0
click at [563, 192] on button "Select an option" at bounding box center [603, 195] width 230 height 19
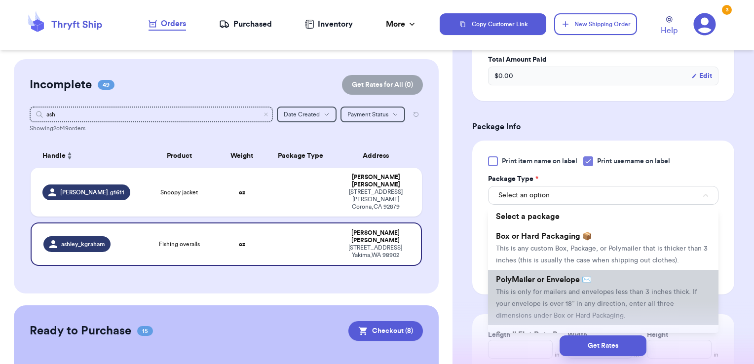
click at [551, 284] on span "PolyMailer or Envelope ✉️" at bounding box center [544, 280] width 96 height 8
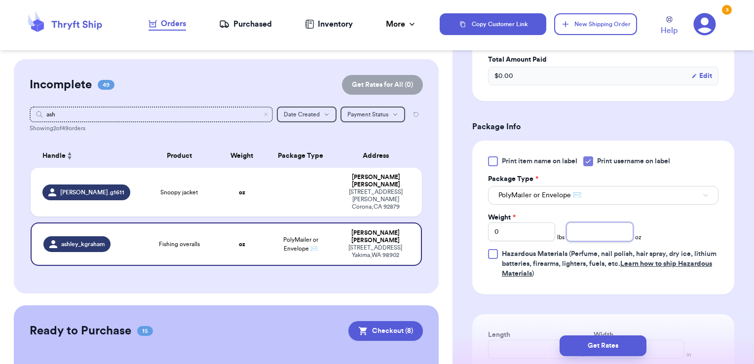
click at [596, 238] on input "number" at bounding box center [599, 231] width 67 height 19
type input "7.94"
click at [595, 351] on button "Get Rates" at bounding box center [602, 345] width 87 height 21
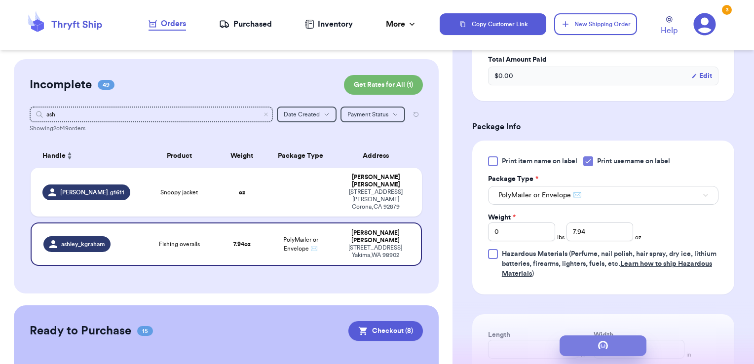
scroll to position [0, 0]
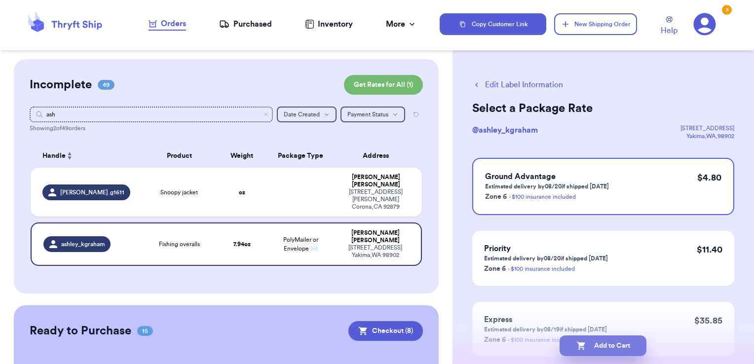
click at [624, 341] on button "Add to Cart" at bounding box center [602, 345] width 87 height 21
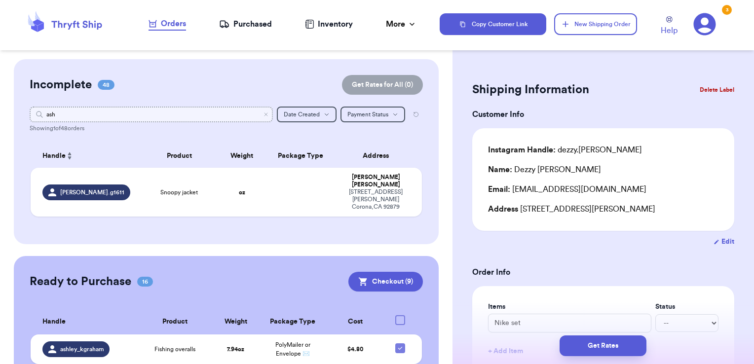
click at [263, 118] on input "ash" at bounding box center [152, 115] width 244 height 16
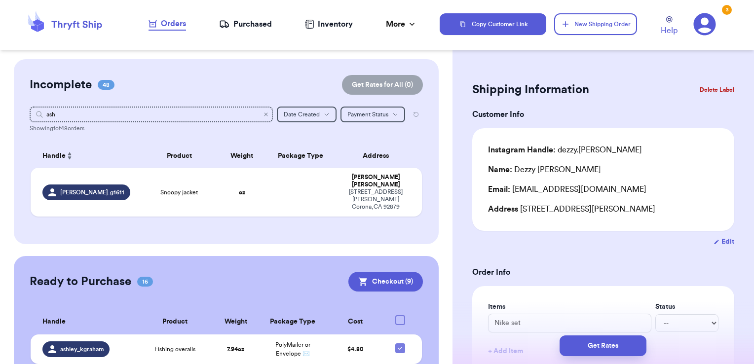
click at [264, 115] on icon "Clear search" at bounding box center [265, 114] width 3 height 3
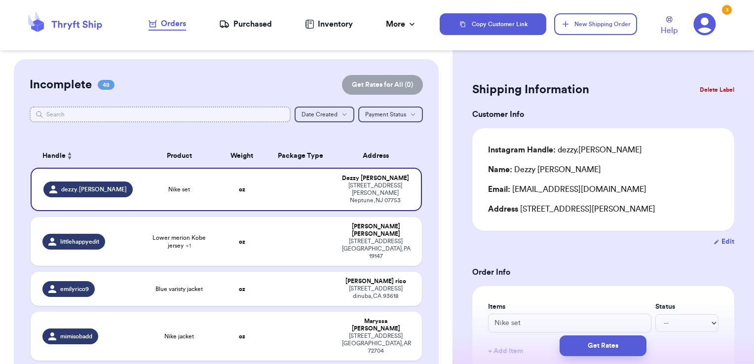
click at [258, 115] on input "text" at bounding box center [160, 115] width 261 height 16
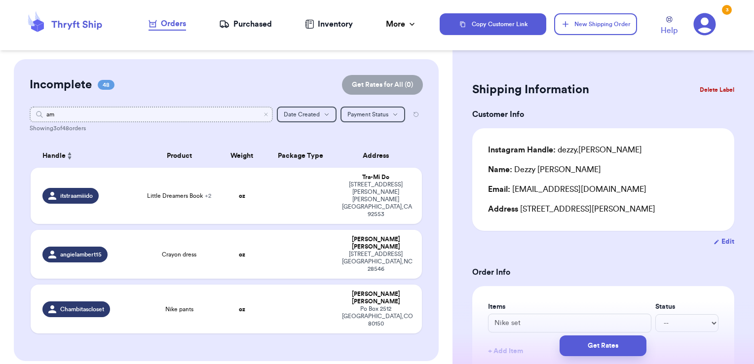
type input "a"
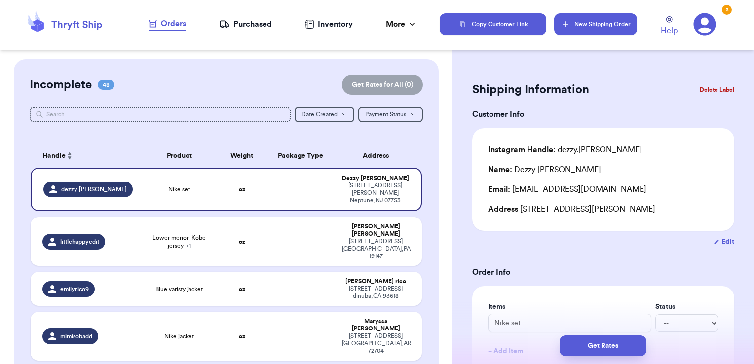
click at [574, 23] on button "New Shipping Order" at bounding box center [595, 24] width 83 height 22
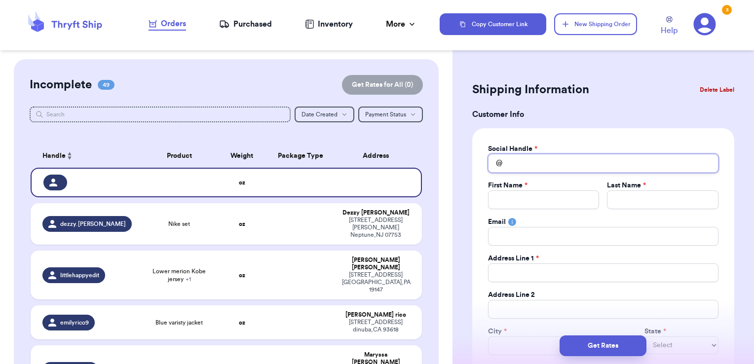
click at [567, 162] on input "Total Amount Paid" at bounding box center [603, 163] width 230 height 19
type input "a"
type input "am"
type input "amo"
type input "amoo"
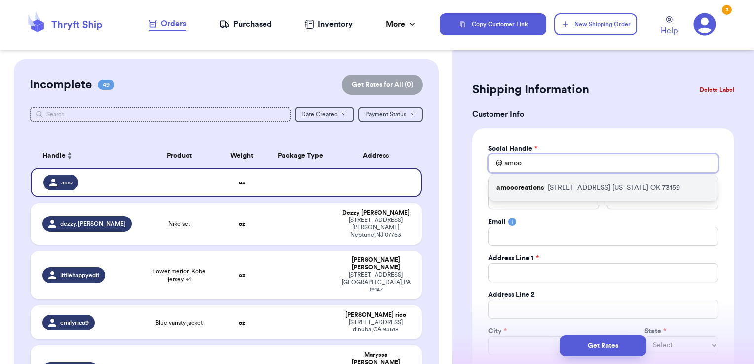
type input "amoo"
click at [563, 197] on div "amoocreations [STREET_ADDRESS][US_STATE]" at bounding box center [602, 188] width 229 height 26
type input "amoocreations"
type input "Karina"
type input "[PERSON_NAME]"
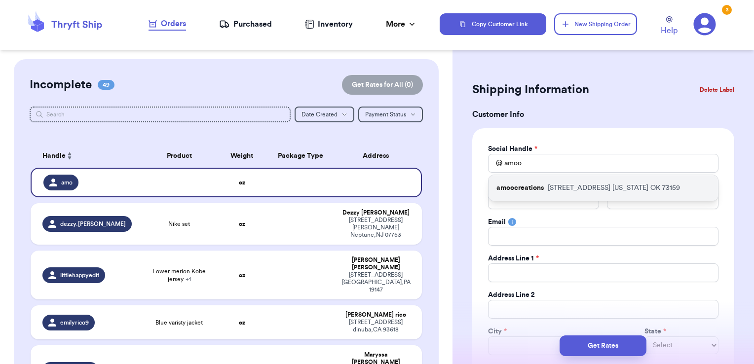
type input "[EMAIL_ADDRESS][DOMAIN_NAME]"
type input "[STREET_ADDRESS]"
type input "[US_STATE]"
select select "OK"
type input "73159"
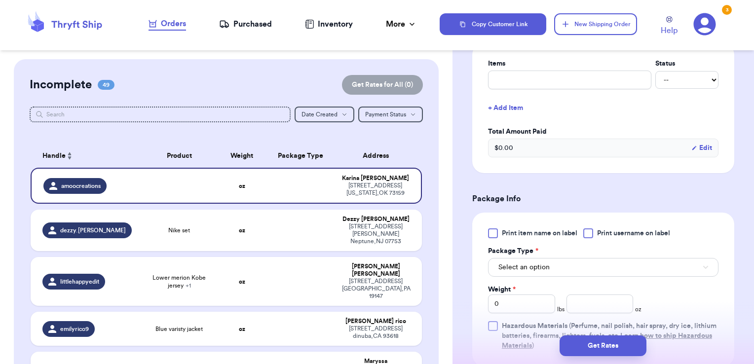
scroll to position [412, 0]
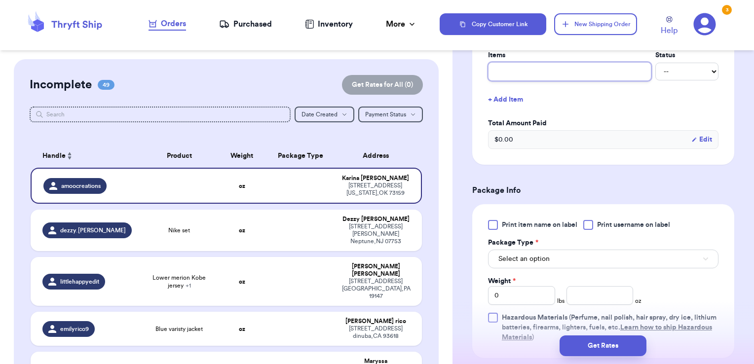
click at [540, 78] on input "text" at bounding box center [569, 71] width 163 height 19
type input "clothes- thank you!"
click at [605, 224] on span "Print username on label" at bounding box center [633, 225] width 73 height 10
click at [0, 0] on input "Print username on label" at bounding box center [0, 0] width 0 height 0
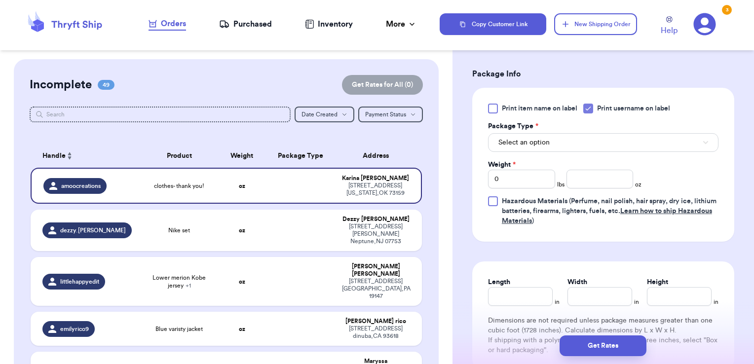
scroll to position [530, 0]
click at [564, 143] on button "Select an option" at bounding box center [603, 141] width 230 height 19
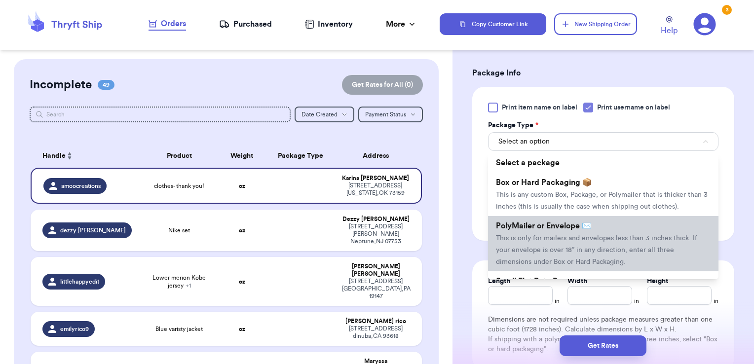
click at [572, 230] on span "PolyMailer or Envelope ✉️" at bounding box center [544, 226] width 96 height 8
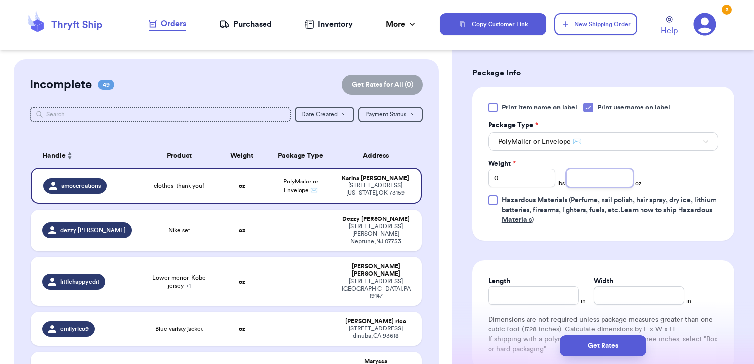
click at [587, 184] on input "number" at bounding box center [599, 178] width 67 height 19
type input "11.02"
click at [619, 338] on button "Get Rates" at bounding box center [602, 345] width 87 height 21
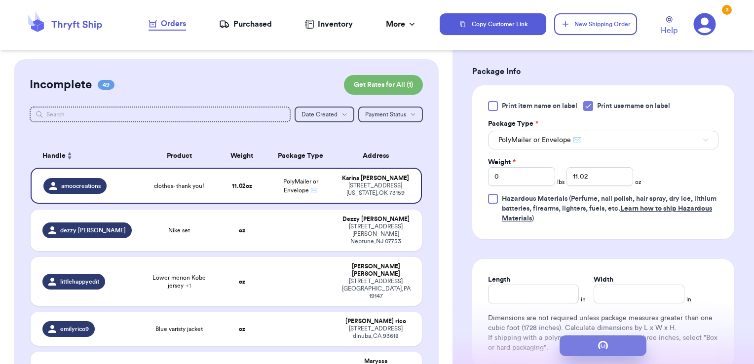
scroll to position [0, 0]
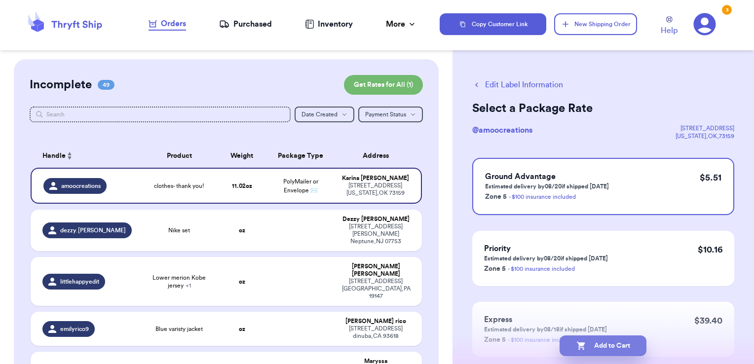
click at [638, 347] on button "Add to Cart" at bounding box center [602, 345] width 87 height 21
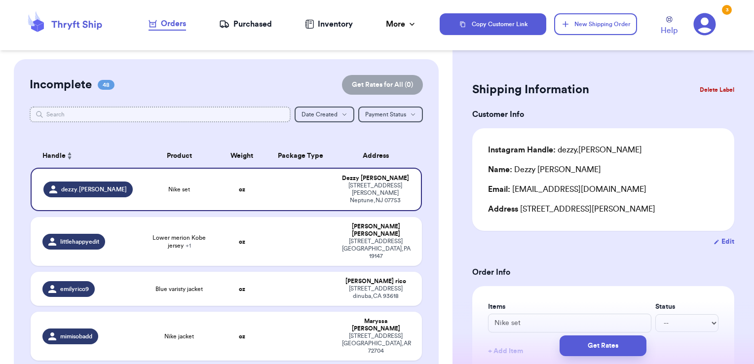
click at [223, 108] on input "text" at bounding box center [160, 115] width 261 height 16
type input "uh"
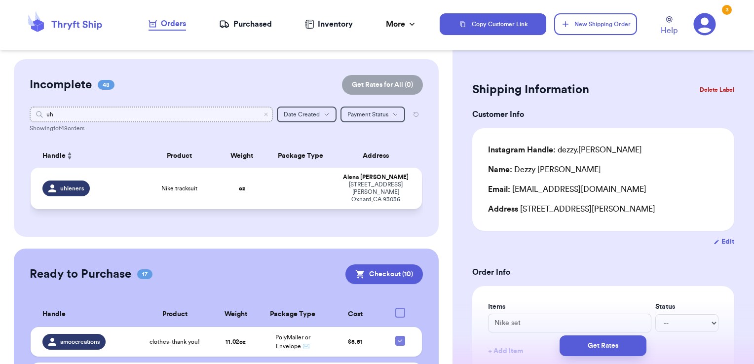
type input "uh"
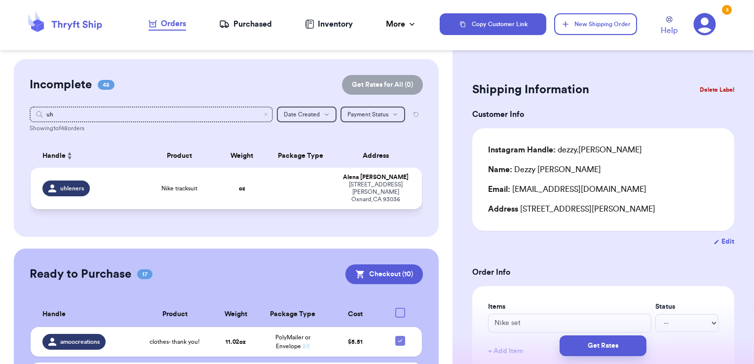
click at [302, 194] on td at bounding box center [300, 188] width 71 height 41
type input "Nike tracksuit"
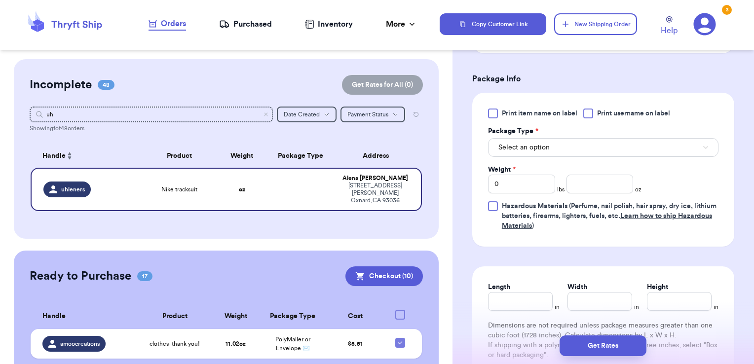
scroll to position [365, 0]
click at [603, 115] on span "Print username on label" at bounding box center [633, 112] width 73 height 10
click at [0, 0] on input "Print username on label" at bounding box center [0, 0] width 0 height 0
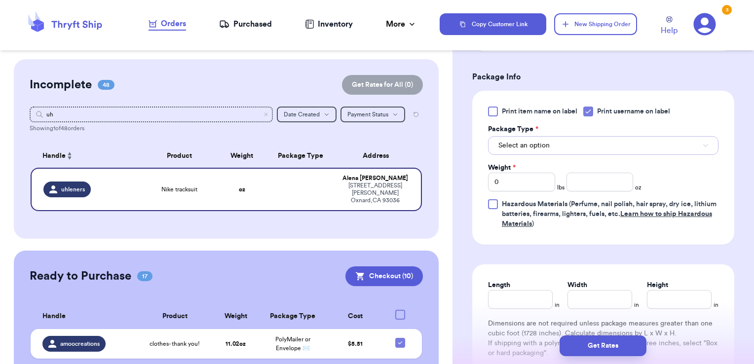
click at [577, 144] on button "Select an option" at bounding box center [603, 145] width 230 height 19
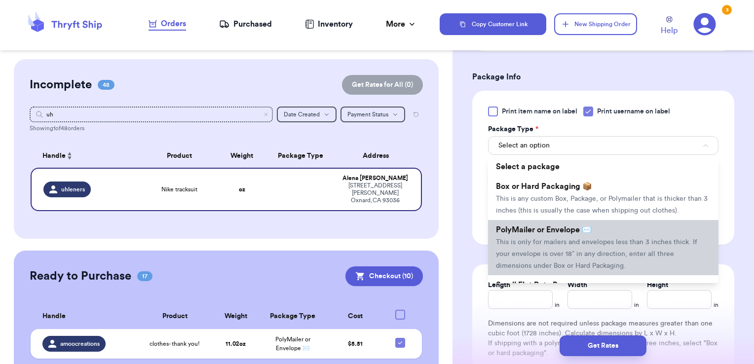
click at [550, 234] on span "PolyMailer or Envelope ✉️" at bounding box center [544, 230] width 96 height 8
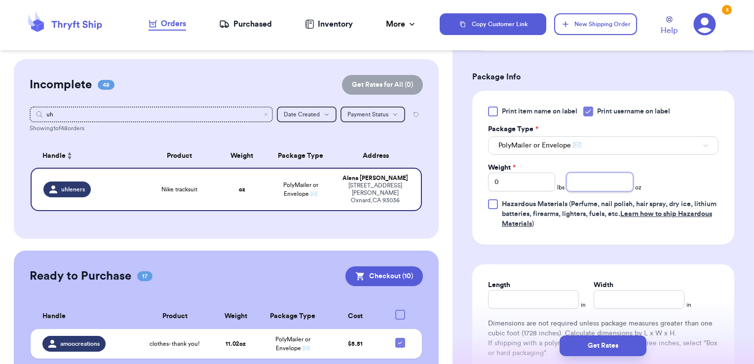
click at [586, 182] on input "number" at bounding box center [599, 182] width 67 height 19
type input "10.92"
click at [601, 348] on button "Get Rates" at bounding box center [602, 345] width 87 height 21
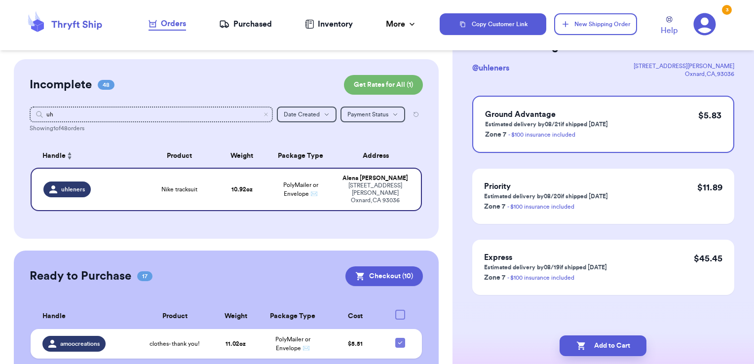
scroll to position [0, 0]
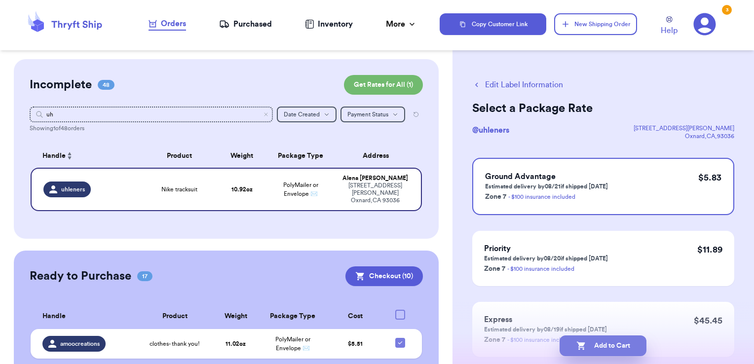
click at [613, 345] on button "Add to Cart" at bounding box center [602, 345] width 87 height 21
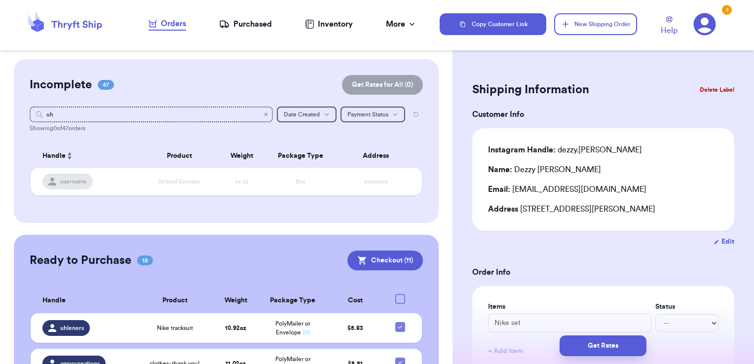
click at [263, 115] on icon "Clear search" at bounding box center [266, 114] width 6 height 6
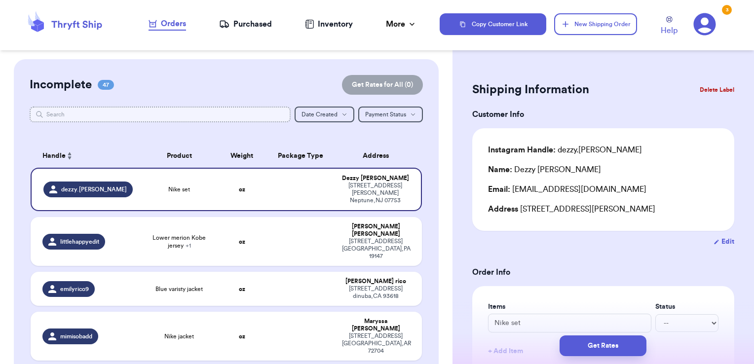
click at [207, 120] on input "text" at bounding box center [160, 115] width 261 height 16
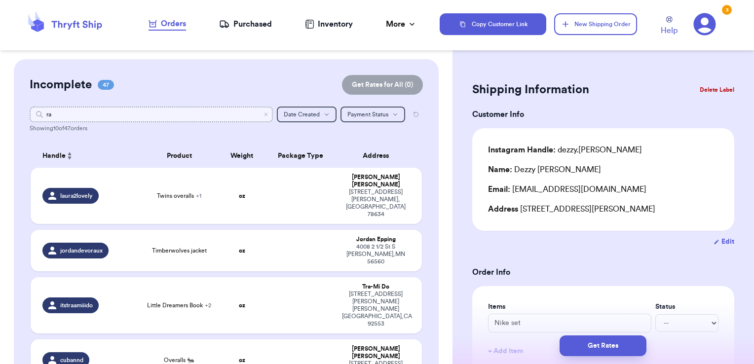
type input "rag"
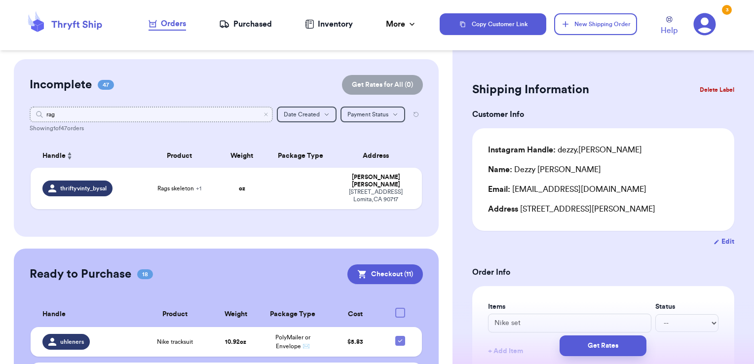
type input "ragz"
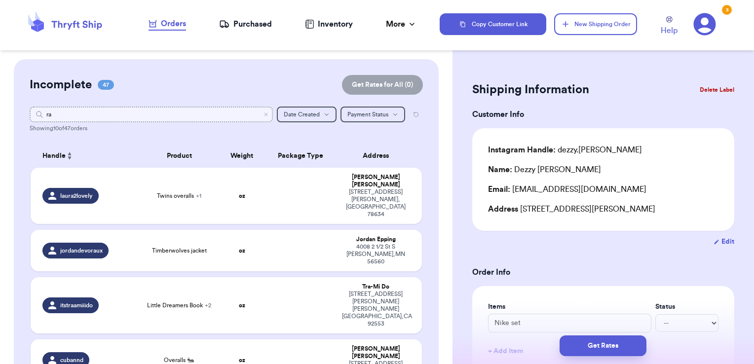
type input "r"
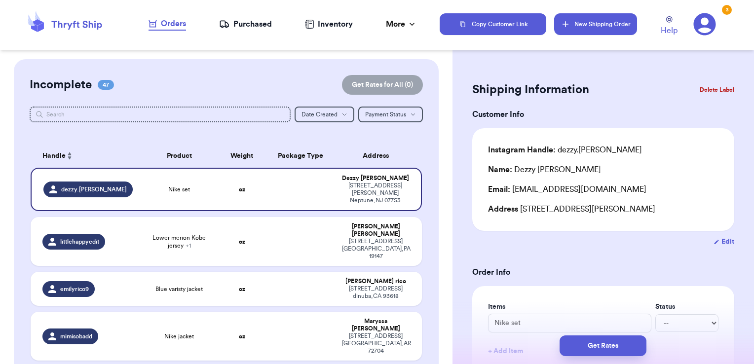
click at [613, 27] on button "New Shipping Order" at bounding box center [595, 24] width 83 height 22
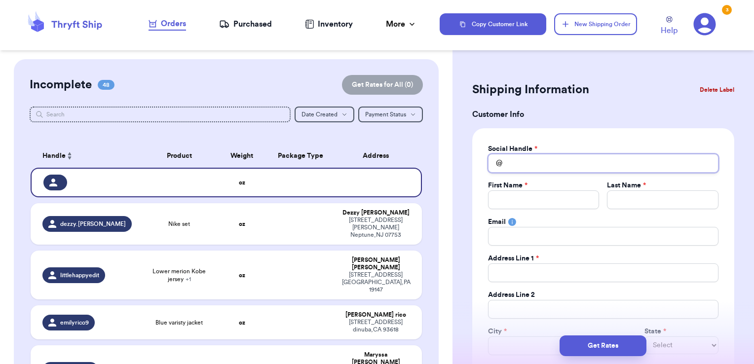
click at [552, 164] on input "Total Amount Paid" at bounding box center [603, 163] width 230 height 19
type input "r"
type input "ra"
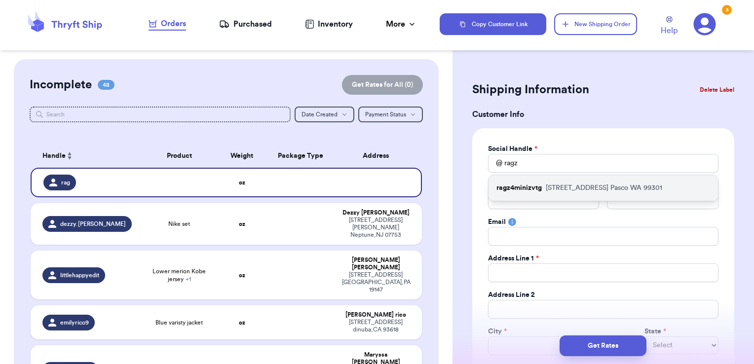
click at [561, 180] on div "ragz4minizvtg [STREET_ADDRESS]" at bounding box center [602, 188] width 229 height 26
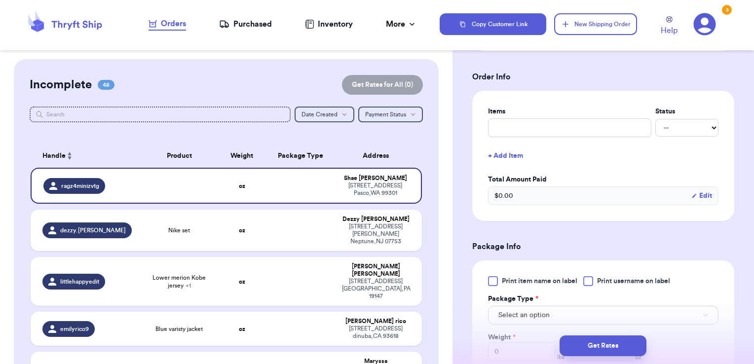
scroll to position [357, 0]
click at [548, 126] on input "text" at bounding box center [569, 126] width 163 height 19
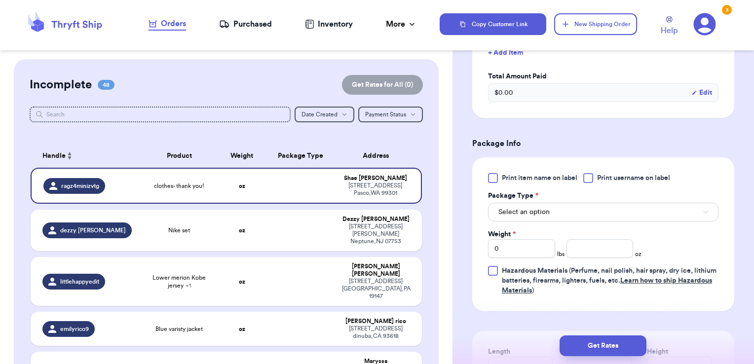
scroll to position [474, 0]
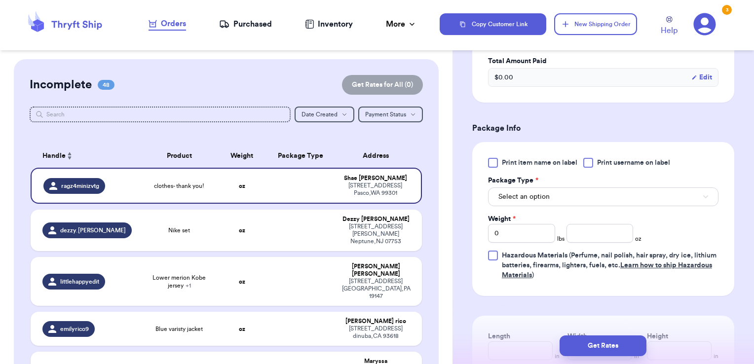
click at [612, 162] on span "Print username on label" at bounding box center [633, 163] width 73 height 10
click at [0, 0] on input "Print username on label" at bounding box center [0, 0] width 0 height 0
click at [588, 204] on div "Print item name on label Print username on label Package Type * Select an optio…" at bounding box center [603, 219] width 230 height 122
click at [586, 195] on button "Select an option" at bounding box center [603, 196] width 230 height 19
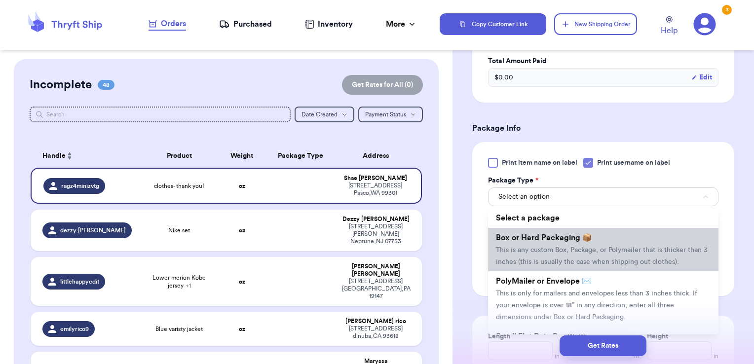
click at [570, 239] on span "Box or Hard Packaging 📦" at bounding box center [544, 238] width 96 height 8
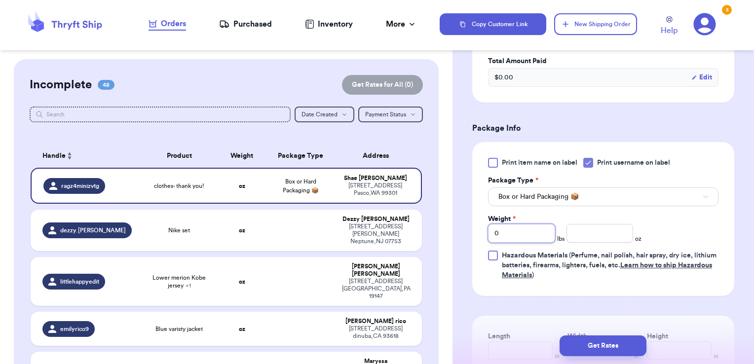
drag, startPoint x: 521, startPoint y: 231, endPoint x: 201, endPoint y: 140, distance: 332.7
click at [201, 140] on div "Customer Link New Order Incomplete 48 Get Rates for All ( 0 ) Get Rates for All…" at bounding box center [377, 182] width 754 height 364
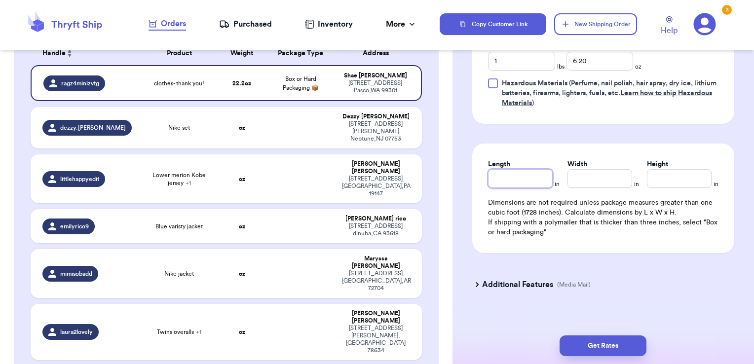
scroll to position [652, 0]
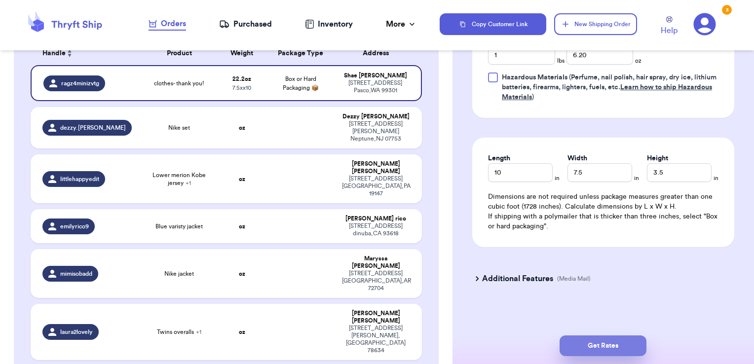
click at [610, 341] on button "Get Rates" at bounding box center [602, 345] width 87 height 21
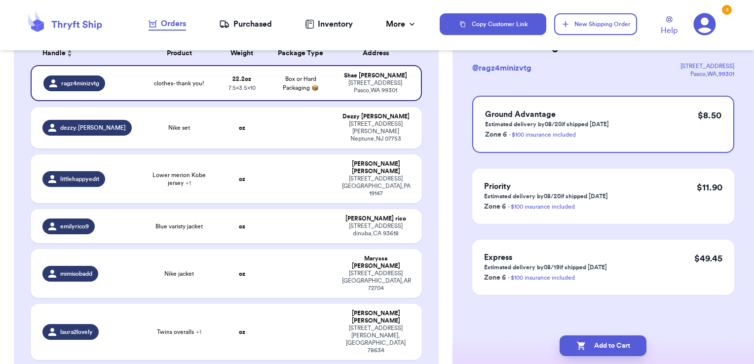
scroll to position [0, 0]
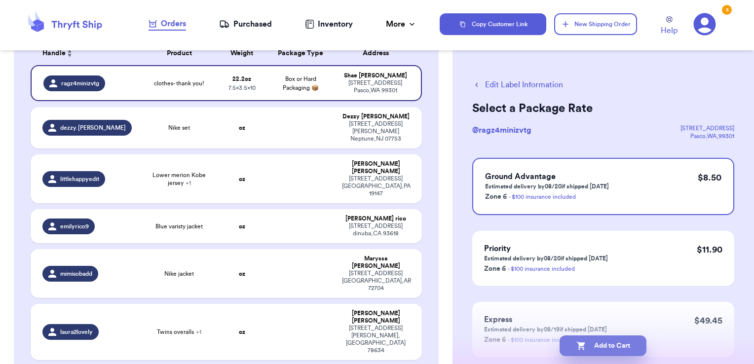
click at [639, 348] on button "Add to Cart" at bounding box center [602, 345] width 87 height 21
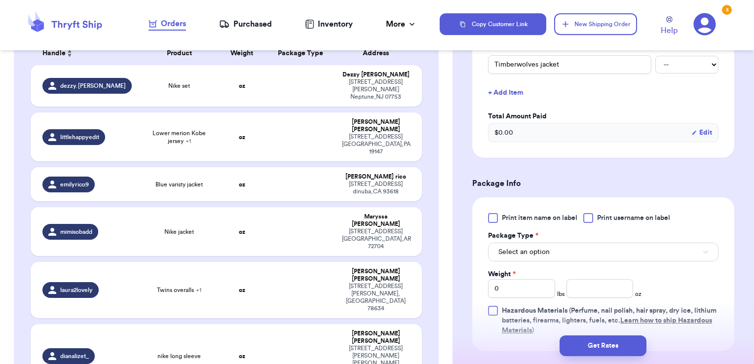
scroll to position [270, 0]
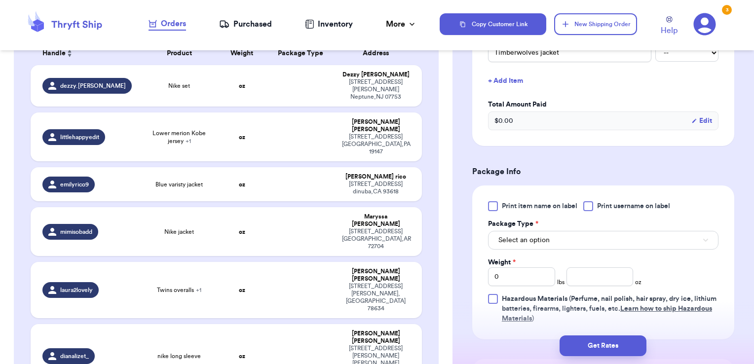
click at [602, 207] on span "Print username on label" at bounding box center [633, 206] width 73 height 10
click at [0, 0] on input "Print username on label" at bounding box center [0, 0] width 0 height 0
click at [580, 242] on button "Select an option" at bounding box center [603, 240] width 230 height 19
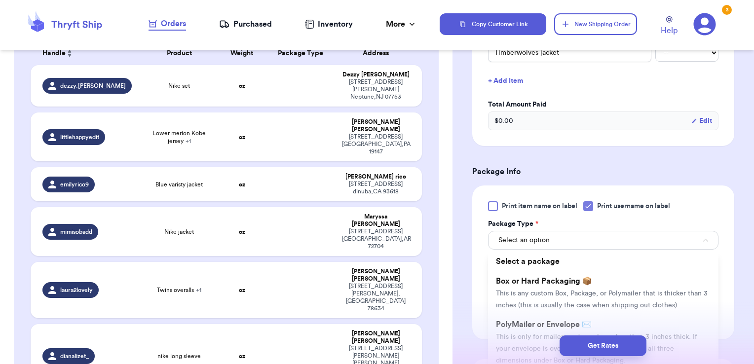
click at [543, 329] on div "Get Rates" at bounding box center [602, 345] width 301 height 36
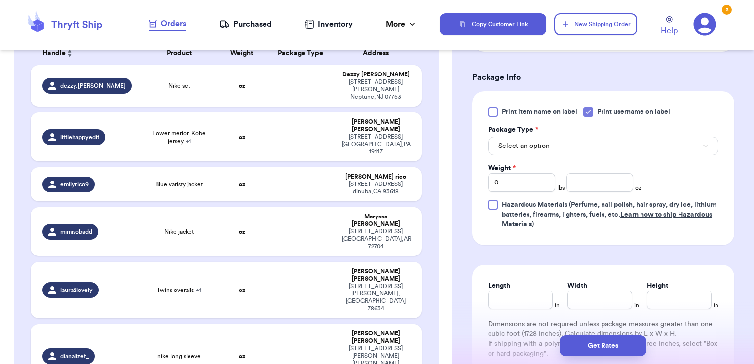
scroll to position [369, 0]
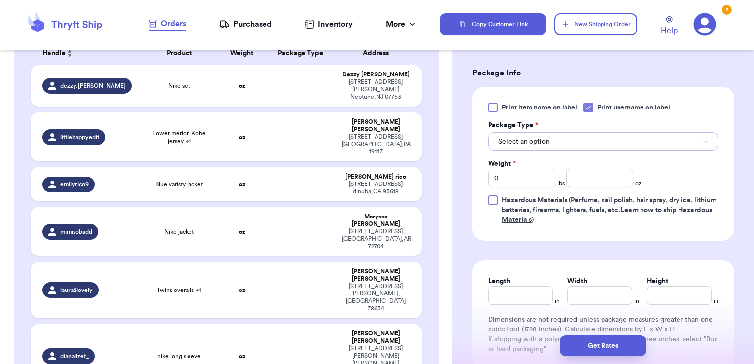
click at [559, 137] on button "Select an option" at bounding box center [603, 141] width 230 height 19
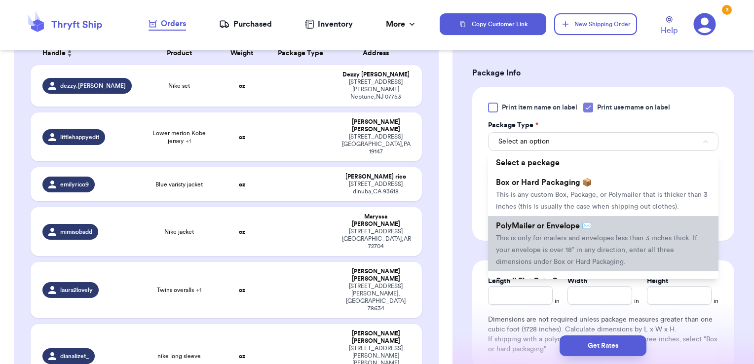
click at [539, 230] on span "PolyMailer or Envelope ✉️" at bounding box center [544, 226] width 96 height 8
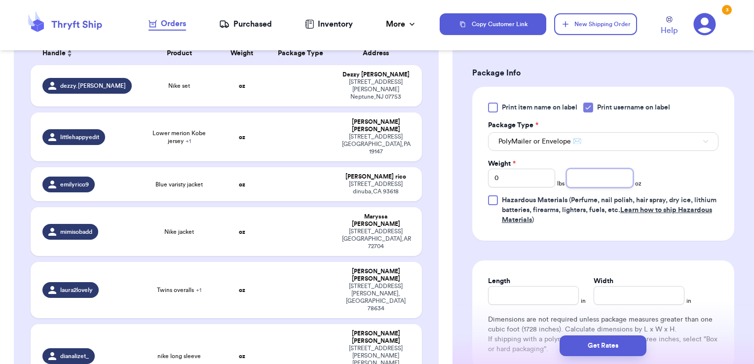
click at [584, 180] on input "number" at bounding box center [599, 178] width 67 height 19
click at [613, 353] on button "Get Rates" at bounding box center [602, 345] width 87 height 21
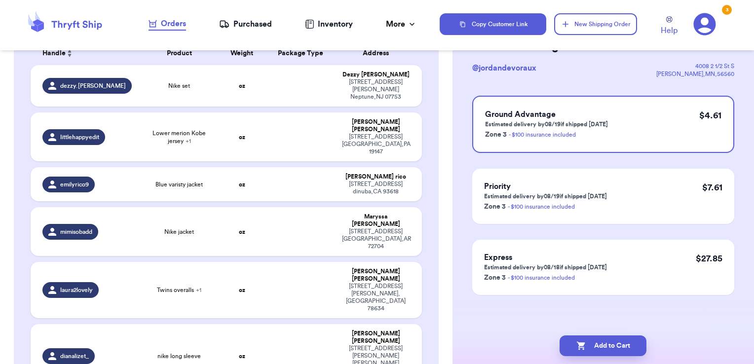
scroll to position [0, 0]
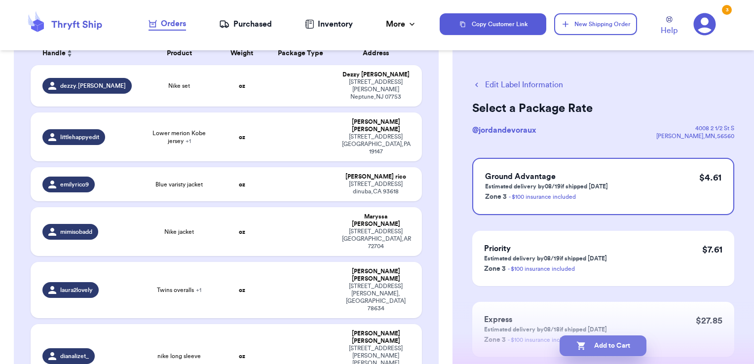
click at [639, 342] on button "Add to Cart" at bounding box center [602, 345] width 87 height 21
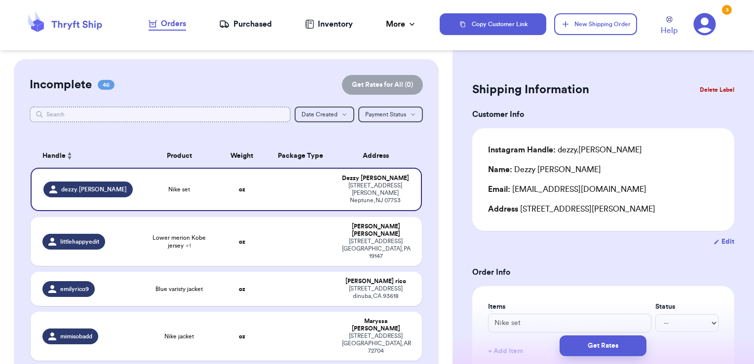
click at [258, 111] on input "text" at bounding box center [160, 115] width 261 height 16
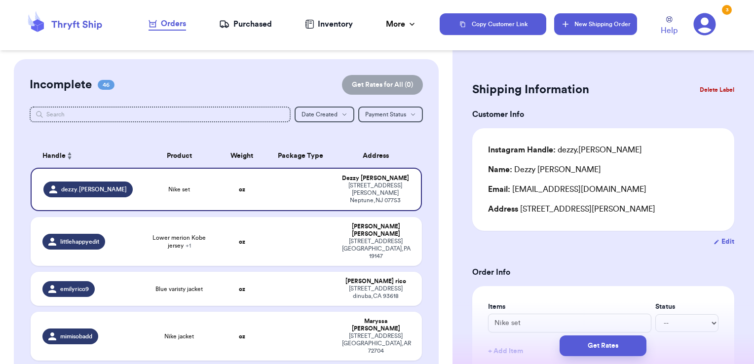
click at [622, 31] on button "New Shipping Order" at bounding box center [595, 24] width 83 height 22
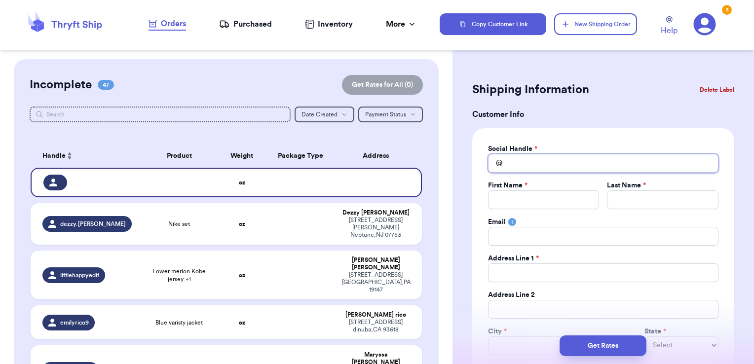
click at [582, 162] on input "Total Amount Paid" at bounding box center [603, 163] width 230 height 19
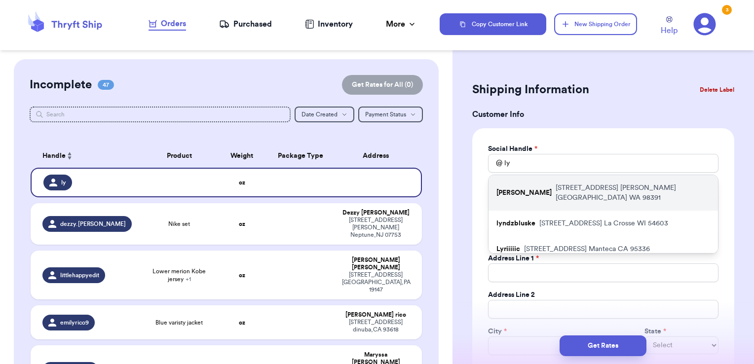
click at [582, 183] on p "[STREET_ADDRESS][PERSON_NAME]" at bounding box center [632, 193] width 154 height 20
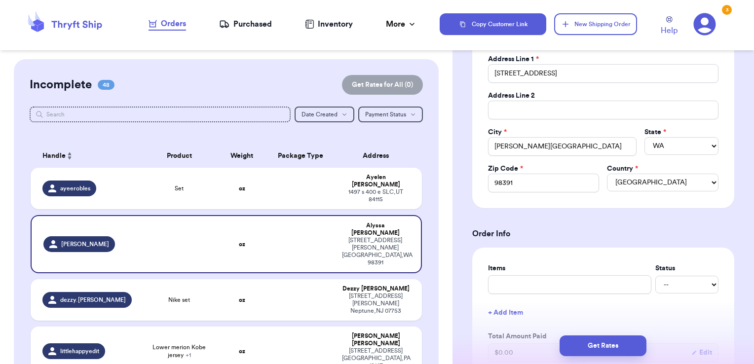
scroll to position [316, 0]
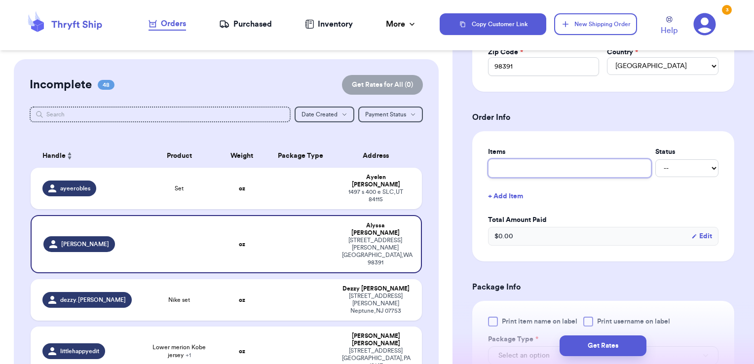
click at [558, 171] on input "text" at bounding box center [569, 168] width 163 height 19
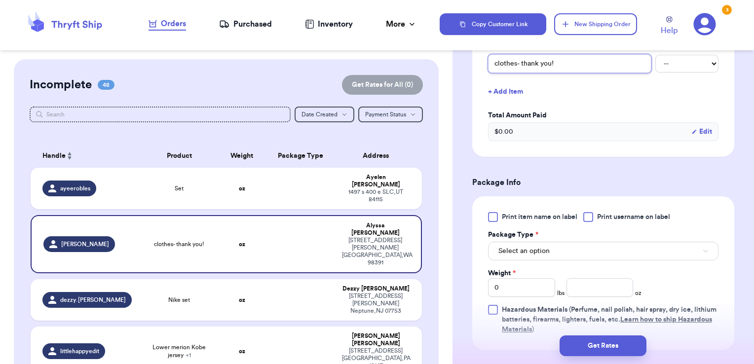
scroll to position [422, 0]
click at [598, 220] on div "Print item name on label Print username on label Package Type * Select an optio…" at bounding box center [603, 272] width 230 height 122
click at [595, 218] on label "Print username on label" at bounding box center [626, 216] width 87 height 10
click at [0, 0] on input "Print username on label" at bounding box center [0, 0] width 0 height 0
click at [584, 242] on button "Select an option" at bounding box center [603, 249] width 230 height 19
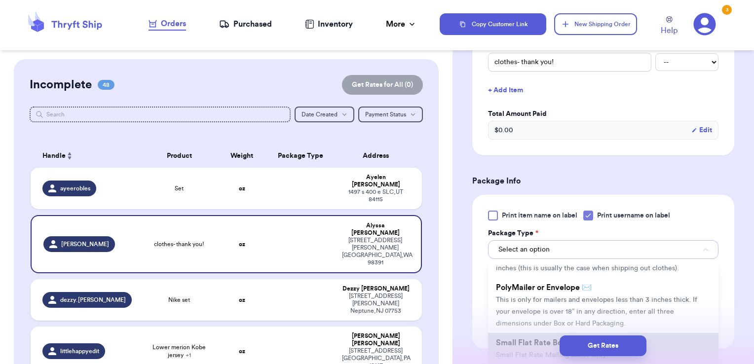
scroll to position [45, 0]
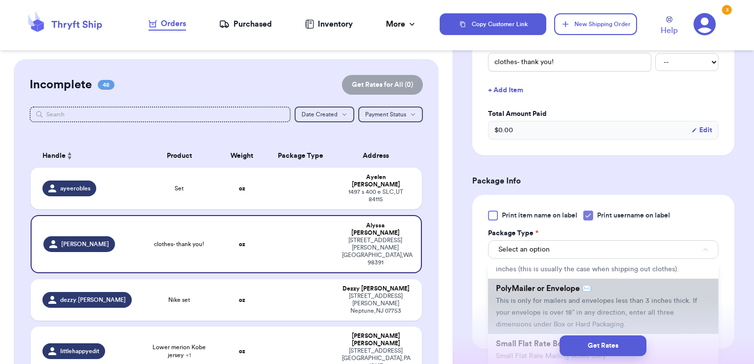
click at [546, 292] on span "PolyMailer or Envelope ✉️" at bounding box center [544, 289] width 96 height 8
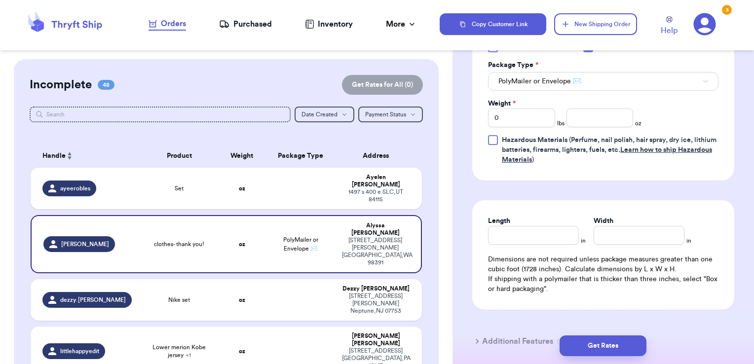
scroll to position [591, 0]
click at [583, 119] on input "number" at bounding box center [599, 117] width 67 height 19
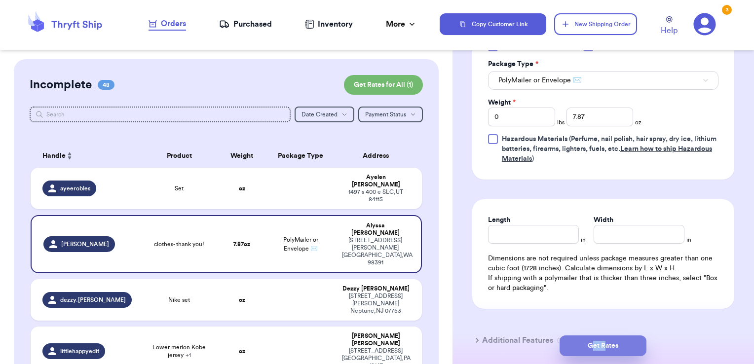
drag, startPoint x: 590, startPoint y: 360, endPoint x: 604, endPoint y: 344, distance: 20.6
click at [604, 344] on div "Get Rates" at bounding box center [602, 345] width 301 height 36
click at [604, 344] on button "Get Rates" at bounding box center [602, 345] width 87 height 21
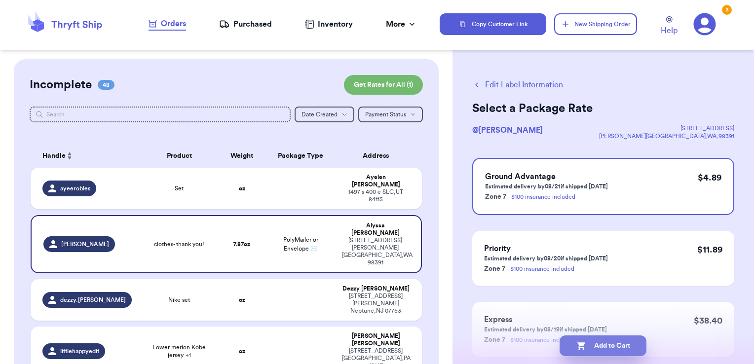
click at [630, 346] on button "Add to Cart" at bounding box center [602, 345] width 87 height 21
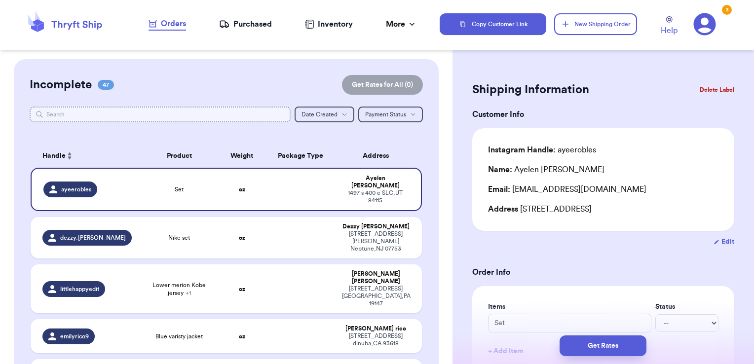
click at [247, 115] on input "text" at bounding box center [160, 115] width 261 height 16
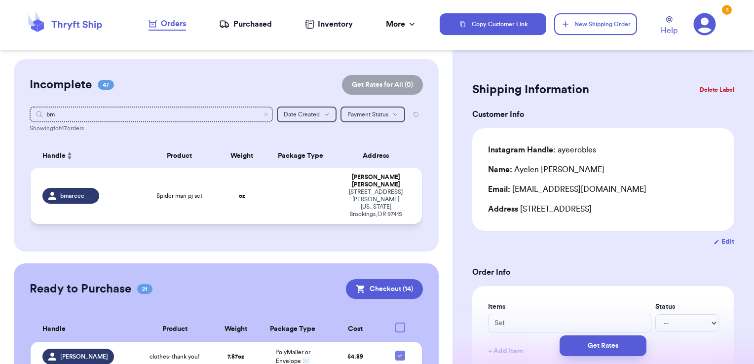
click at [304, 187] on td at bounding box center [300, 196] width 71 height 56
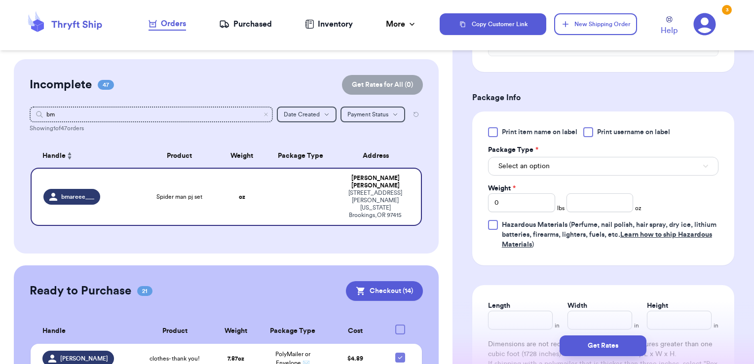
scroll to position [364, 0]
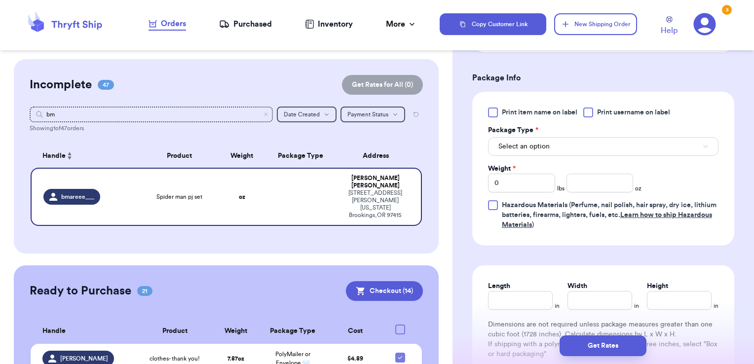
click at [588, 117] on div at bounding box center [588, 113] width 10 height 10
click at [0, 0] on input "Print username on label" at bounding box center [0, 0] width 0 height 0
click at [571, 156] on button "Select an option" at bounding box center [603, 146] width 230 height 19
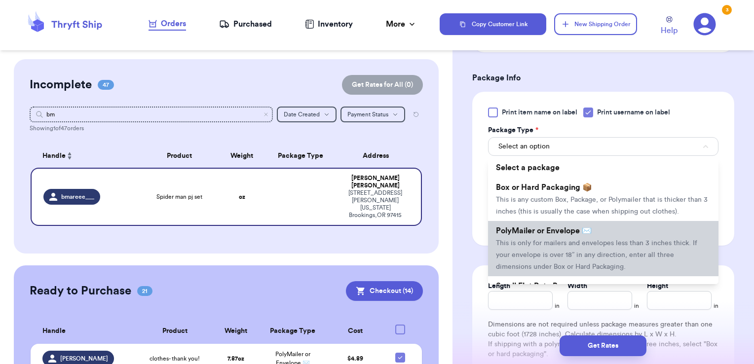
click at [546, 235] on span "PolyMailer or Envelope ✉️" at bounding box center [544, 231] width 96 height 8
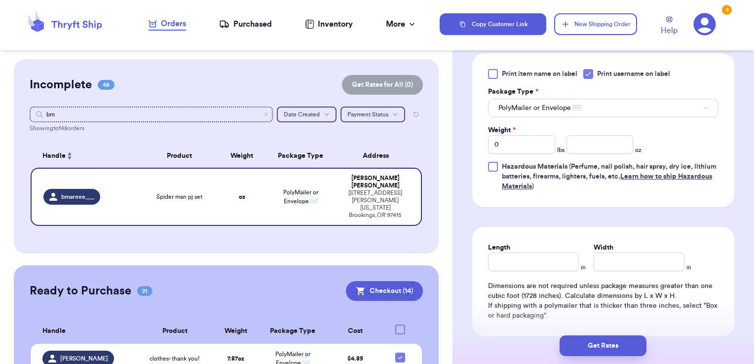
scroll to position [402, 0]
click at [586, 154] on input "number" at bounding box center [599, 144] width 67 height 19
click at [594, 343] on button "Get Rates" at bounding box center [602, 345] width 87 height 21
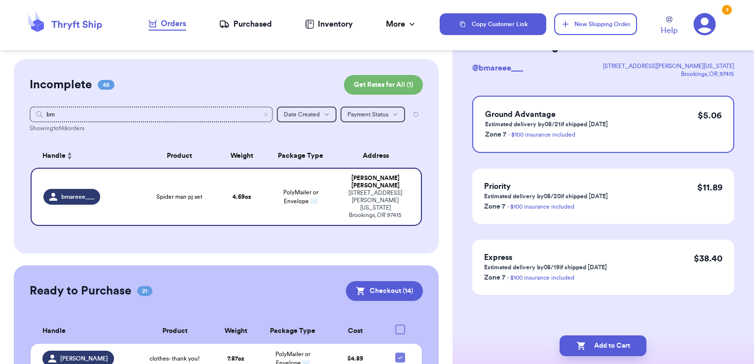
scroll to position [0, 0]
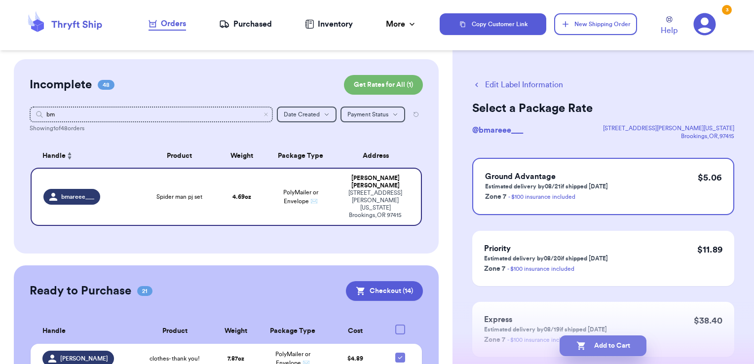
click at [613, 346] on button "Add to Cart" at bounding box center [602, 345] width 87 height 21
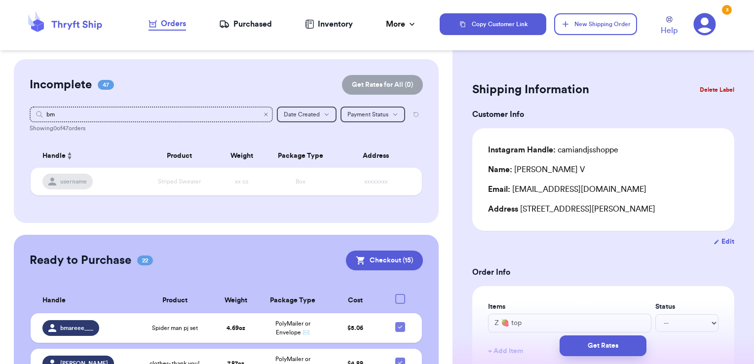
click at [264, 115] on icon "Clear search" at bounding box center [265, 114] width 3 height 3
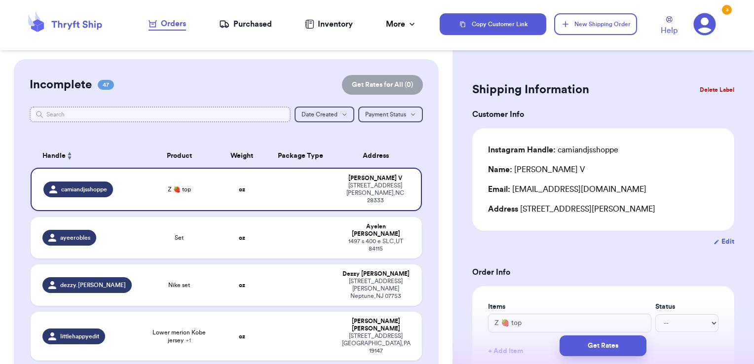
click at [222, 110] on input "text" at bounding box center [160, 115] width 261 height 16
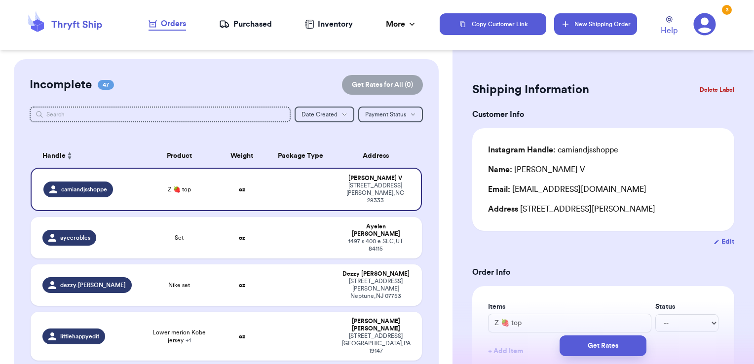
click at [562, 19] on icon "button" at bounding box center [565, 24] width 10 height 10
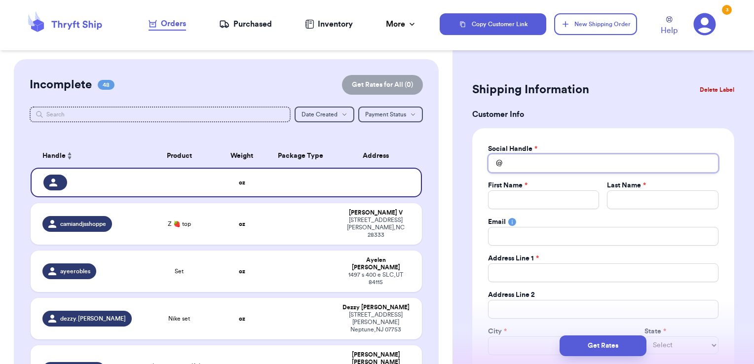
click at [558, 154] on input "Total Amount Paid" at bounding box center [603, 163] width 230 height 19
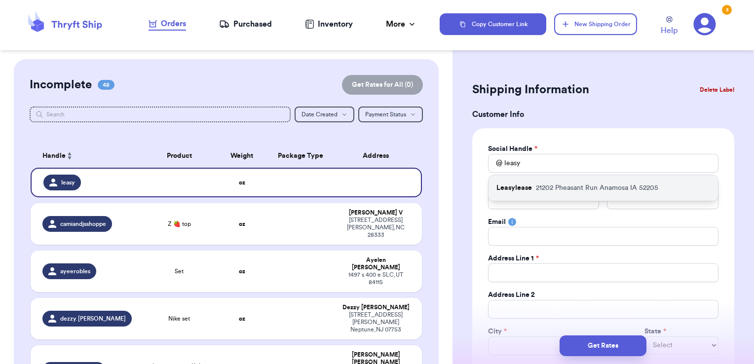
click at [557, 187] on p "21202 Pheasant Run Anamosa IA 52205" at bounding box center [597, 188] width 122 height 10
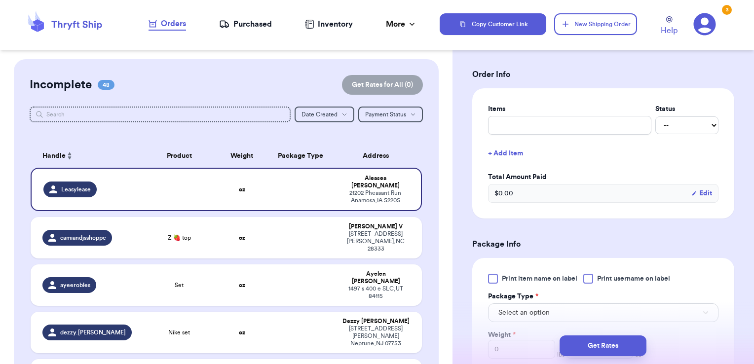
scroll to position [359, 0]
click at [529, 129] on input "text" at bounding box center [569, 124] width 163 height 19
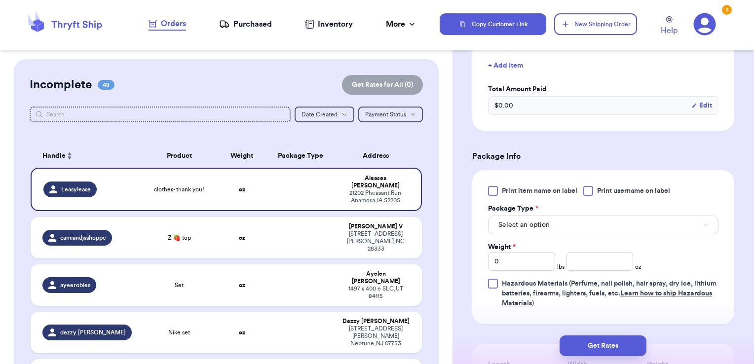
click at [606, 186] on span "Print username on label" at bounding box center [633, 191] width 73 height 10
click at [0, 0] on input "Print username on label" at bounding box center [0, 0] width 0 height 0
click at [576, 233] on div "Print item name on label Print username on label Package Type * Select an optio…" at bounding box center [603, 247] width 230 height 122
click at [564, 231] on button "Select an option" at bounding box center [603, 225] width 230 height 19
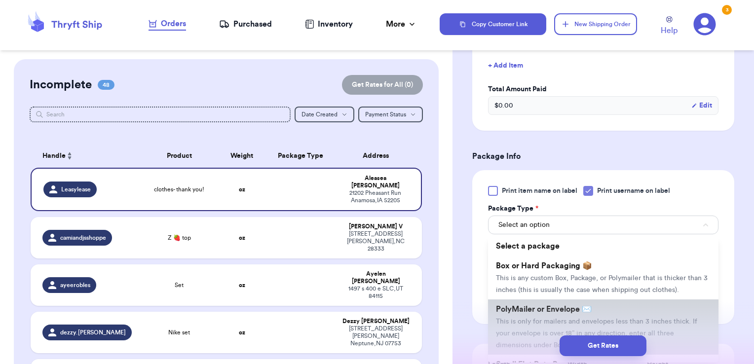
click at [532, 313] on span "PolyMailer or Envelope ✉️" at bounding box center [544, 309] width 96 height 8
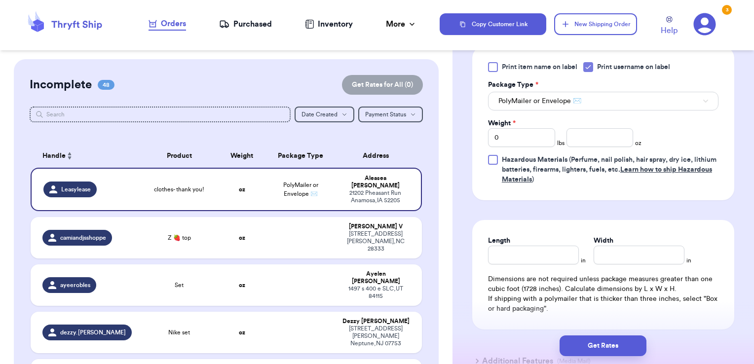
scroll to position [571, 0]
click at [611, 137] on input "number" at bounding box center [599, 136] width 67 height 19
click at [635, 344] on button "Get Rates" at bounding box center [602, 345] width 87 height 21
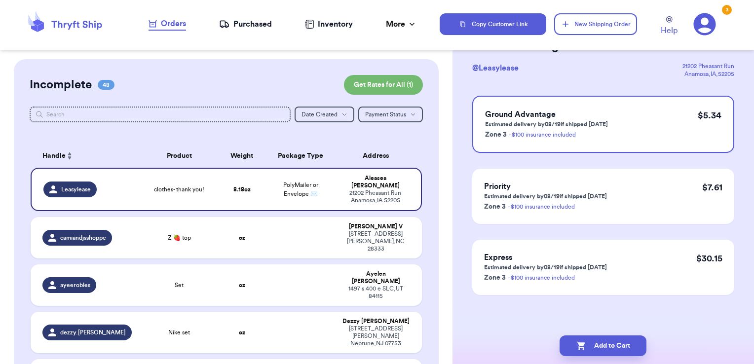
scroll to position [0, 0]
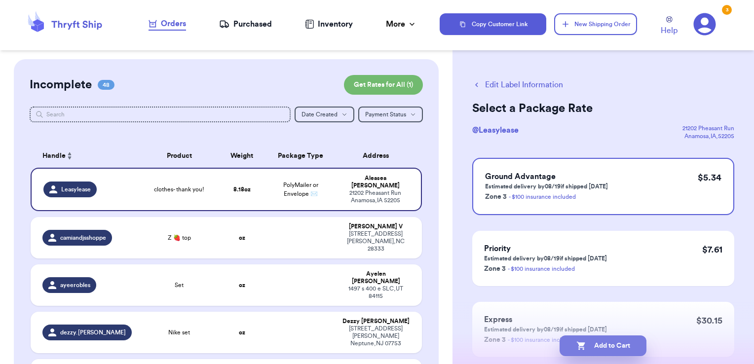
click at [636, 349] on button "Add to Cart" at bounding box center [602, 345] width 87 height 21
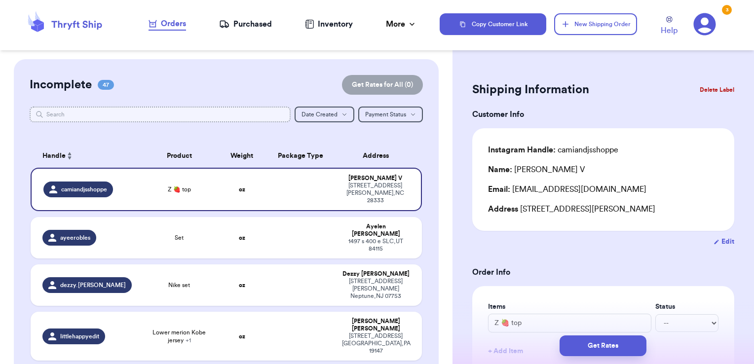
click at [153, 114] on input "text" at bounding box center [160, 115] width 261 height 16
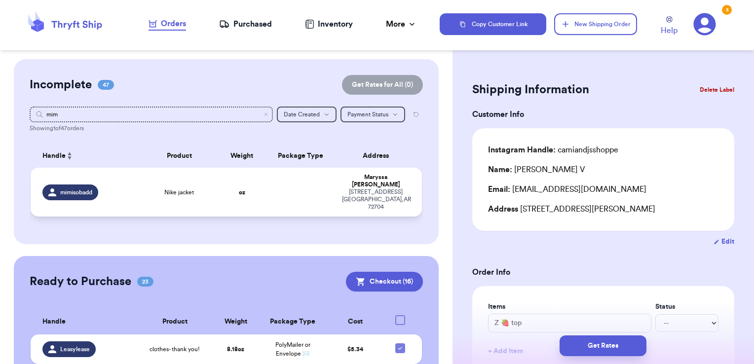
click at [303, 184] on td at bounding box center [300, 192] width 71 height 49
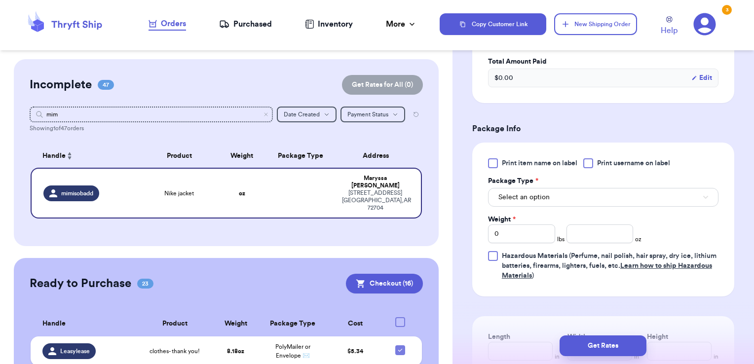
scroll to position [316, 0]
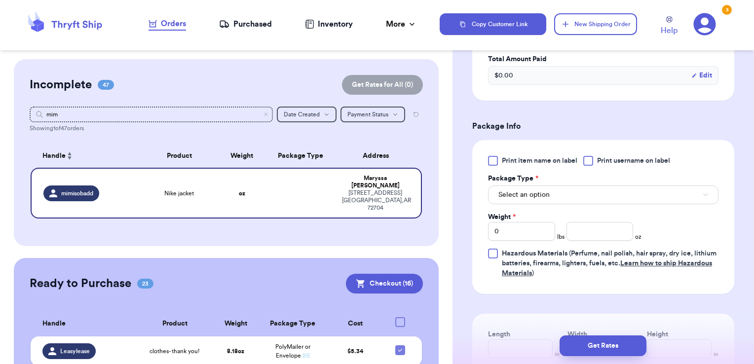
click at [595, 163] on label "Print username on label" at bounding box center [626, 161] width 87 height 10
click at [0, 0] on input "Print username on label" at bounding box center [0, 0] width 0 height 0
click at [576, 197] on button "Select an option" at bounding box center [603, 194] width 230 height 19
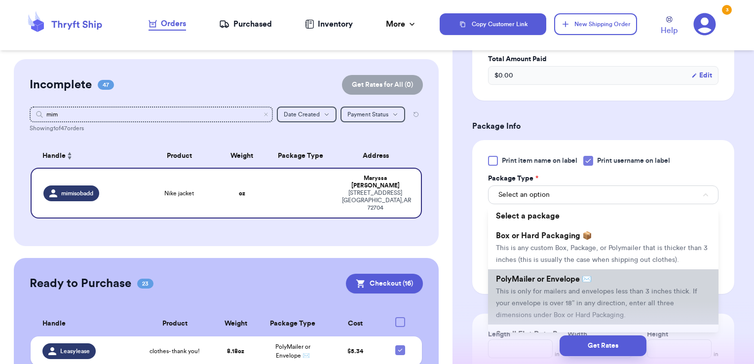
click at [562, 283] on span "PolyMailer or Envelope ✉️" at bounding box center [544, 279] width 96 height 8
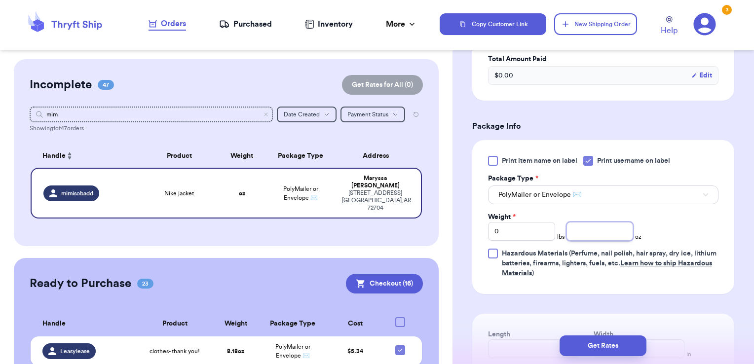
click at [593, 231] on input "number" at bounding box center [599, 231] width 67 height 19
click at [598, 342] on button "Get Rates" at bounding box center [602, 345] width 87 height 21
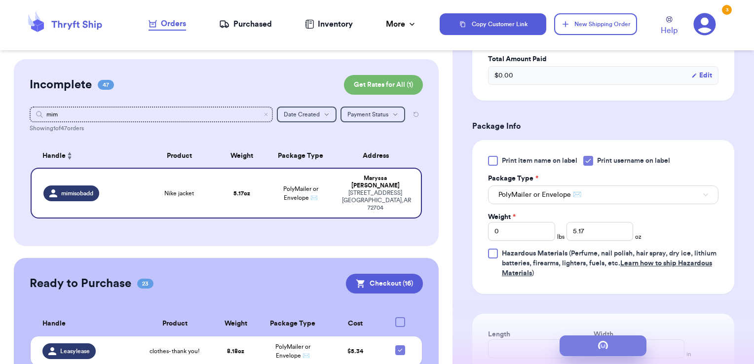
scroll to position [0, 0]
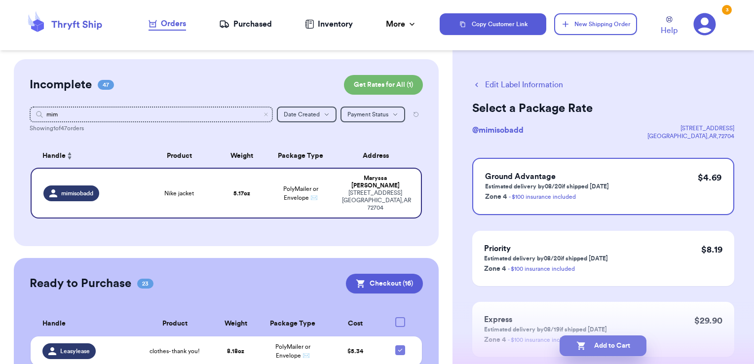
click at [614, 350] on button "Add to Cart" at bounding box center [602, 345] width 87 height 21
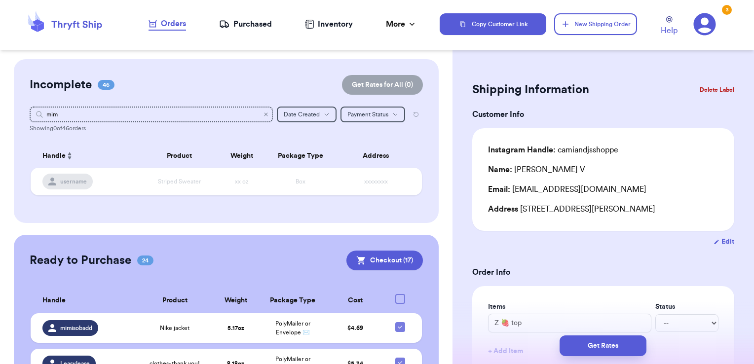
click at [263, 115] on icon "Clear search" at bounding box center [266, 114] width 6 height 6
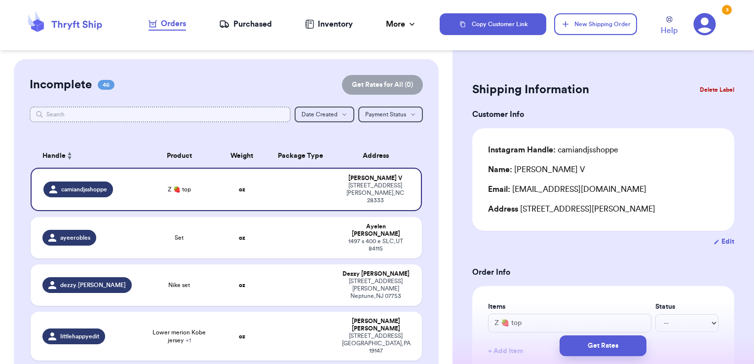
click at [226, 113] on input "text" at bounding box center [160, 115] width 261 height 16
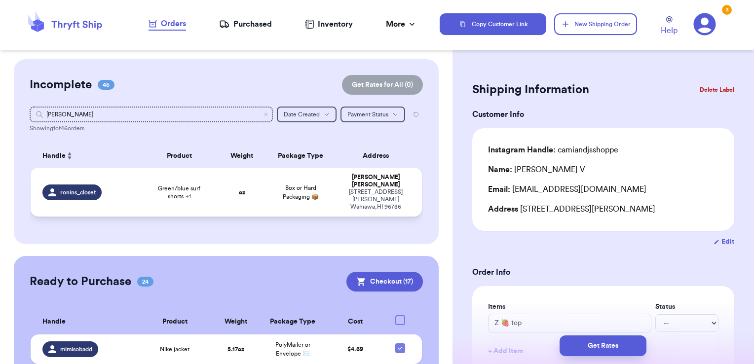
click at [306, 185] on span "Box or Hard Packaging 📦" at bounding box center [301, 192] width 36 height 15
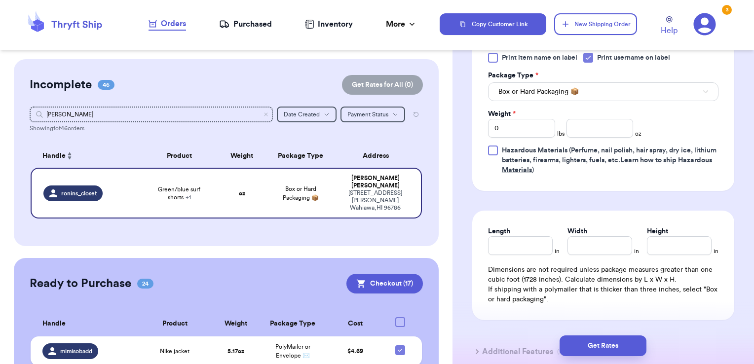
scroll to position [452, 0]
drag, startPoint x: 521, startPoint y: 124, endPoint x: 416, endPoint y: 104, distance: 107.0
click at [416, 104] on div "Customer Link New Order Incomplete 46 Get Rates for All ( 0 ) Get Rates for All…" at bounding box center [377, 182] width 754 height 364
click at [606, 345] on button "Get Rates" at bounding box center [602, 345] width 87 height 21
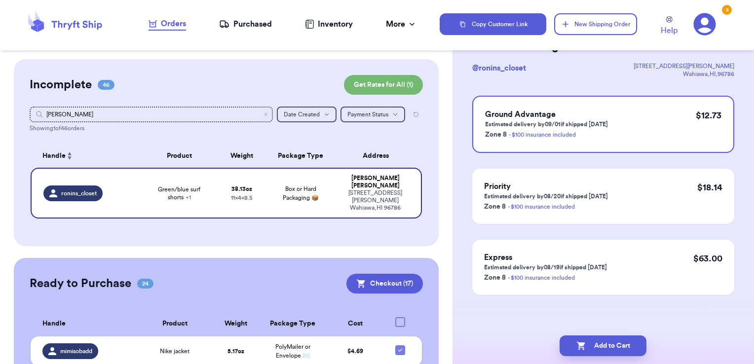
scroll to position [0, 0]
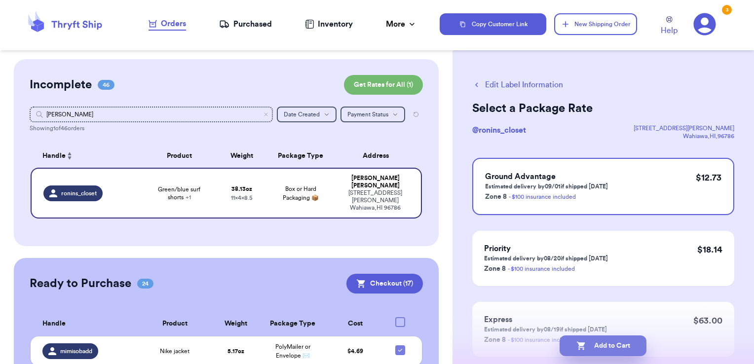
click at [624, 347] on button "Add to Cart" at bounding box center [602, 345] width 87 height 21
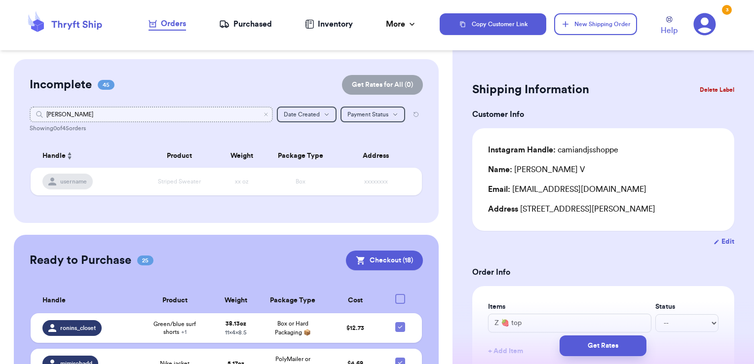
click at [262, 118] on input "[PERSON_NAME]" at bounding box center [152, 115] width 244 height 16
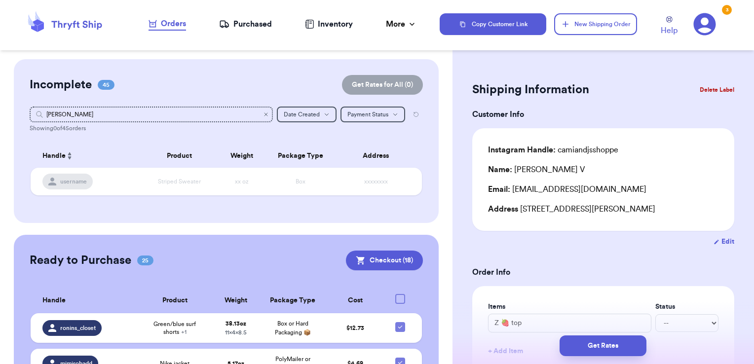
click at [263, 112] on icon "Clear search" at bounding box center [266, 114] width 6 height 6
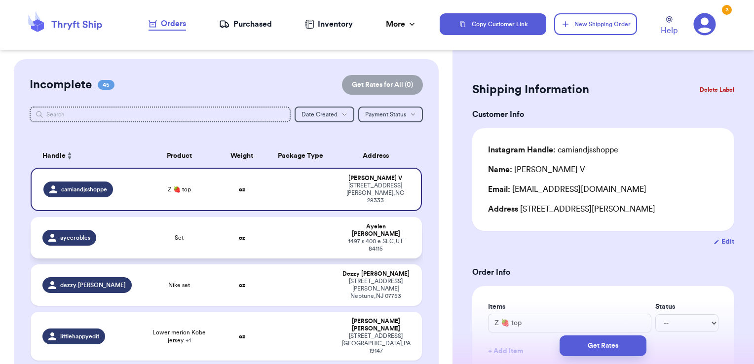
click at [267, 224] on td at bounding box center [300, 237] width 71 height 41
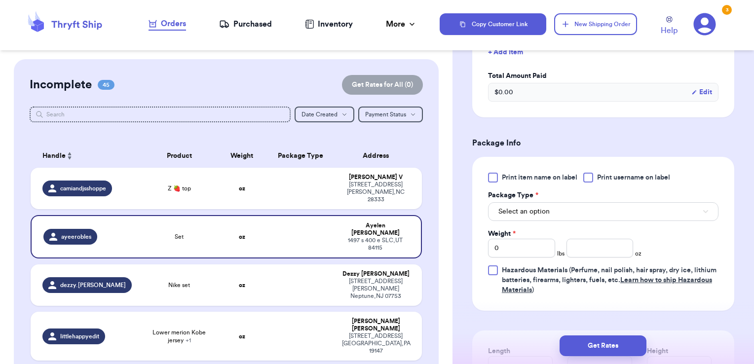
scroll to position [301, 0]
click at [591, 173] on div at bounding box center [588, 176] width 10 height 10
click at [0, 0] on input "Print username on label" at bounding box center [0, 0] width 0 height 0
click at [573, 209] on button "Select an option" at bounding box center [603, 209] width 230 height 19
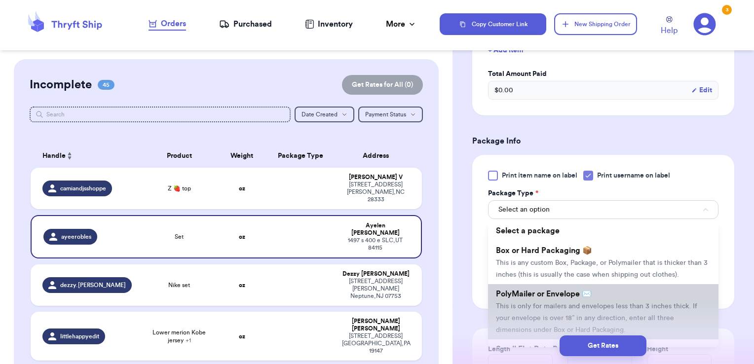
click at [541, 298] on span "PolyMailer or Envelope ✉️" at bounding box center [544, 294] width 96 height 8
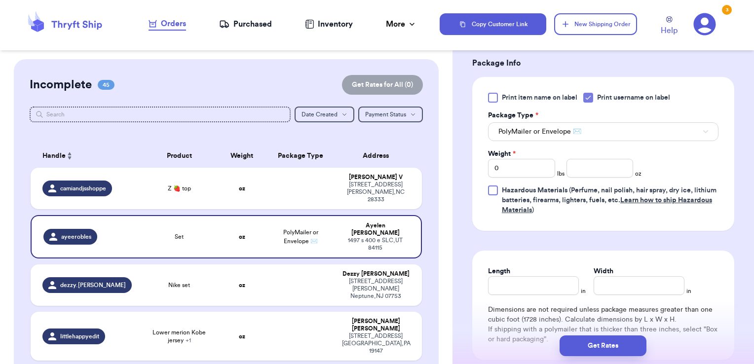
scroll to position [380, 0]
click at [577, 172] on input "number" at bounding box center [599, 167] width 67 height 19
click at [637, 352] on button "Get Rates" at bounding box center [602, 345] width 87 height 21
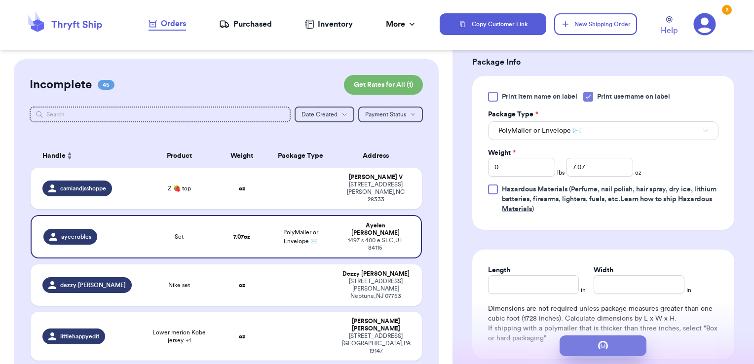
scroll to position [0, 0]
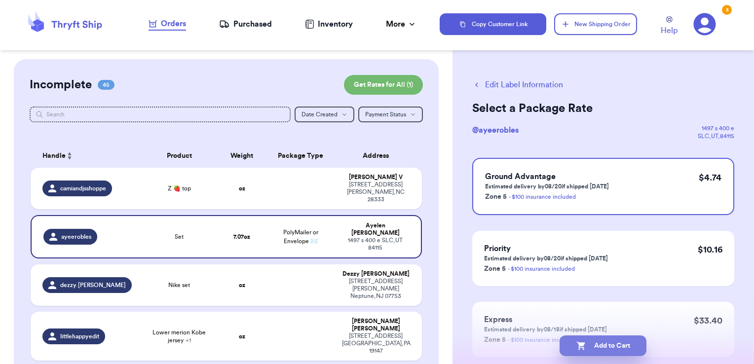
click at [635, 346] on button "Add to Cart" at bounding box center [602, 345] width 87 height 21
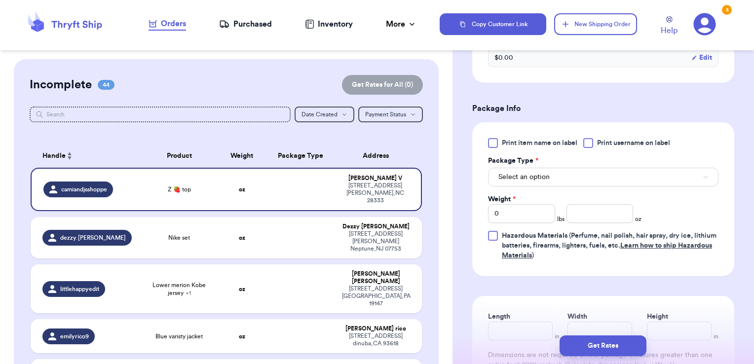
scroll to position [333, 0]
click at [595, 143] on label "Print username on label" at bounding box center [626, 143] width 87 height 10
click at [0, 0] on input "Print username on label" at bounding box center [0, 0] width 0 height 0
click at [574, 176] on button "Select an option" at bounding box center [603, 177] width 230 height 19
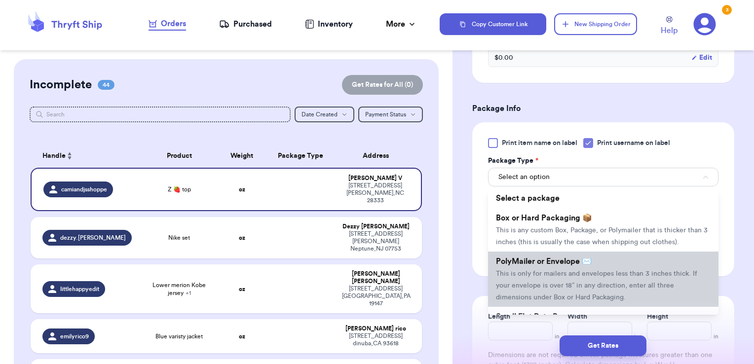
click at [558, 265] on span "PolyMailer or Envelope ✉️" at bounding box center [544, 261] width 96 height 8
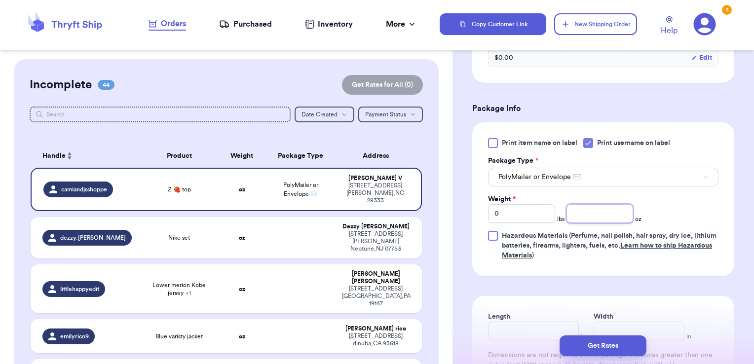
click at [600, 210] on input "number" at bounding box center [599, 213] width 67 height 19
click at [619, 346] on button "Get Rates" at bounding box center [602, 345] width 87 height 21
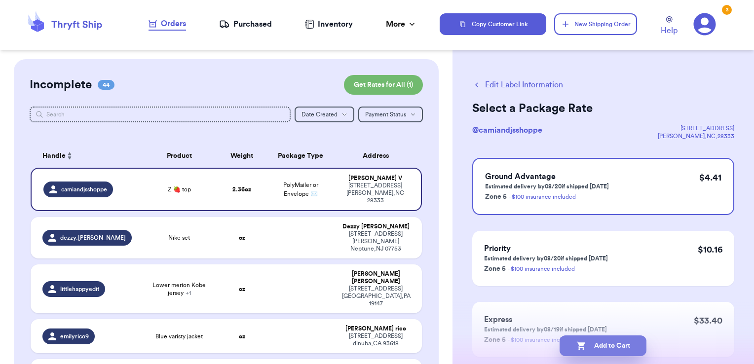
click at [623, 354] on button "Add to Cart" at bounding box center [602, 345] width 87 height 21
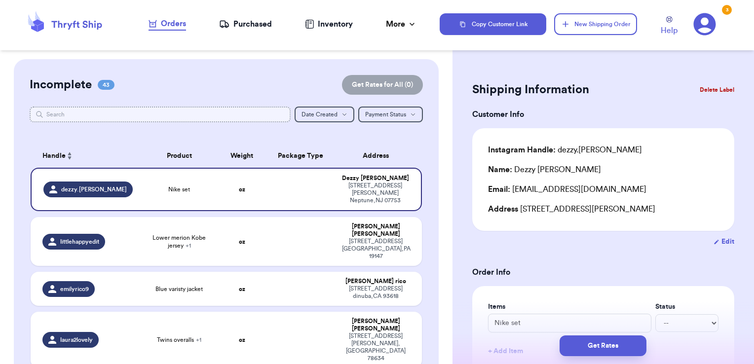
click at [273, 113] on input "text" at bounding box center [160, 115] width 261 height 16
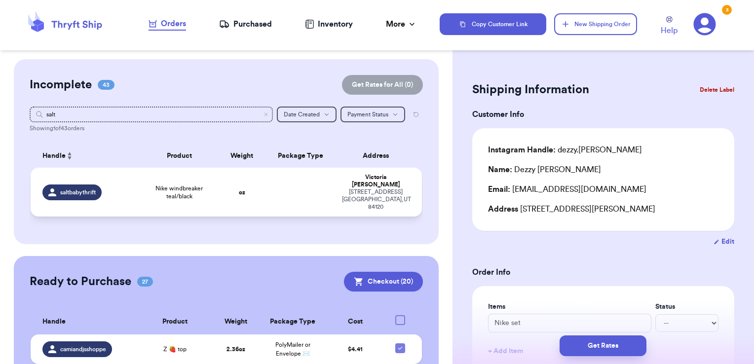
click at [325, 186] on td at bounding box center [300, 192] width 71 height 49
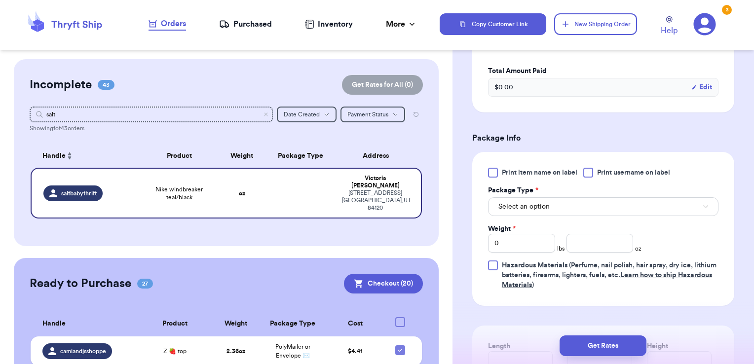
scroll to position [313, 0]
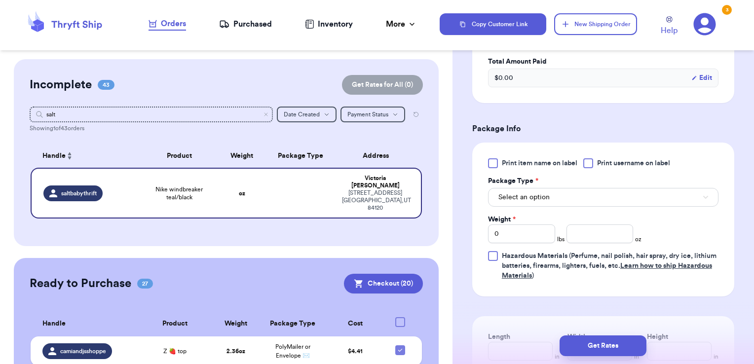
click at [595, 167] on label "Print username on label" at bounding box center [626, 163] width 87 height 10
click at [0, 0] on input "Print username on label" at bounding box center [0, 0] width 0 height 0
click at [570, 200] on button "Select an option" at bounding box center [603, 197] width 230 height 19
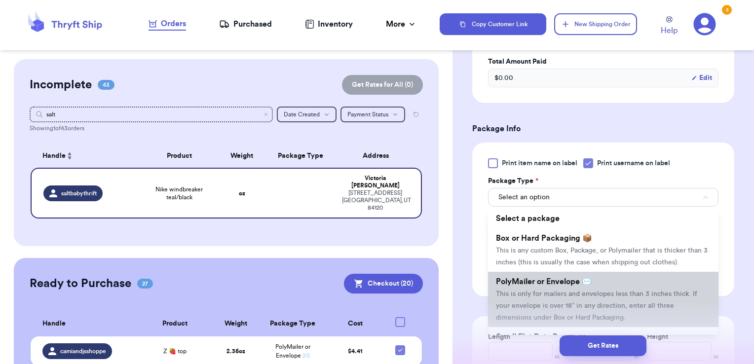
click at [538, 288] on li "PolyMailer or Envelope ✉️ This is only for mailers and envelopes less than 3 in…" at bounding box center [603, 299] width 230 height 55
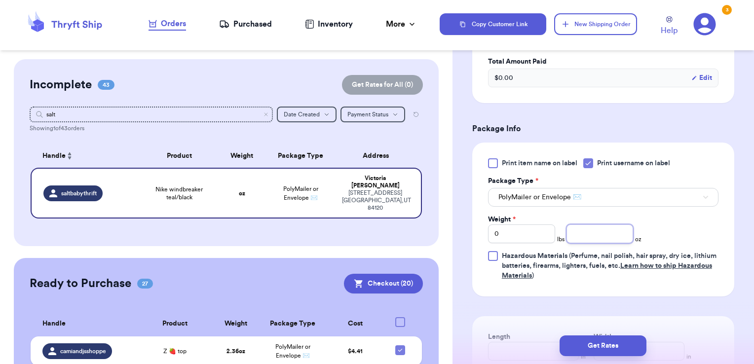
click at [577, 231] on input "number" at bounding box center [599, 233] width 67 height 19
click at [616, 341] on button "Get Rates" at bounding box center [602, 345] width 87 height 21
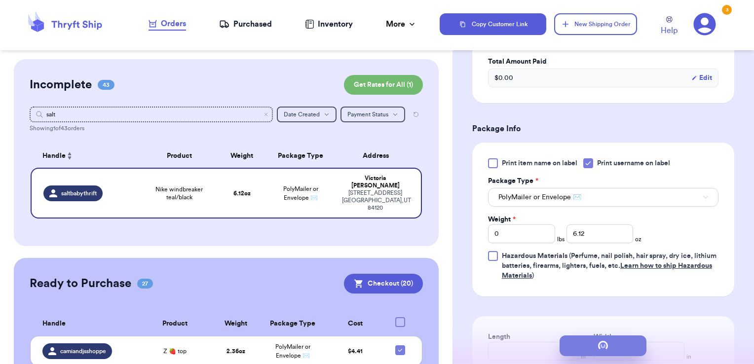
scroll to position [0, 0]
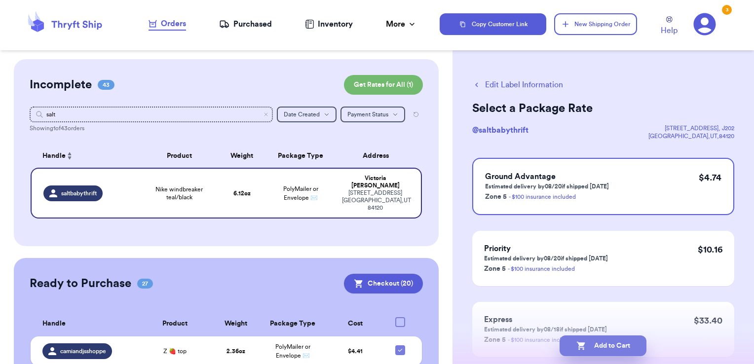
click at [621, 346] on button "Add to Cart" at bounding box center [602, 345] width 87 height 21
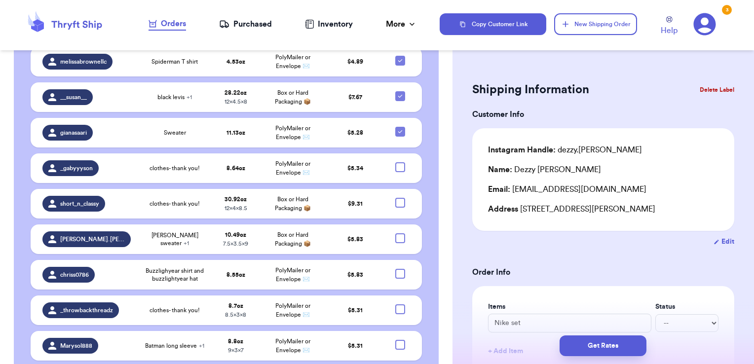
scroll to position [905, 0]
click at [178, 208] on span "clothes- thank you!" at bounding box center [174, 204] width 50 height 8
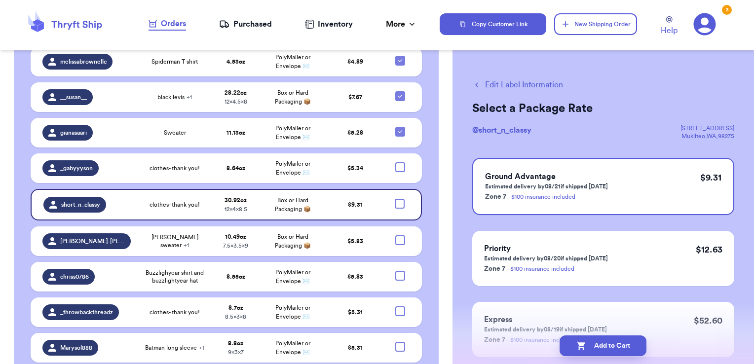
click at [525, 86] on button "Edit Label Information" at bounding box center [517, 85] width 91 height 12
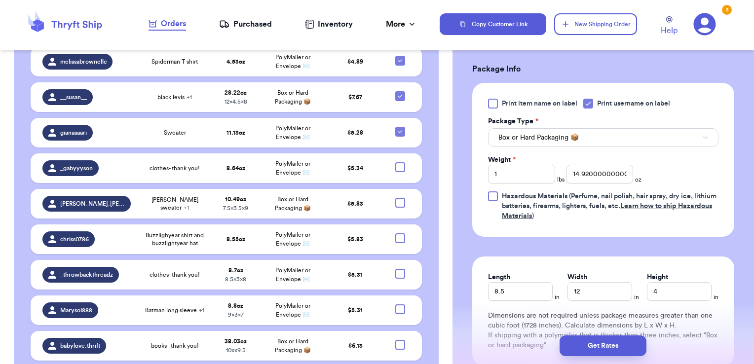
scroll to position [373, 0]
drag, startPoint x: 524, startPoint y: 171, endPoint x: 393, endPoint y: 173, distance: 131.7
click at [393, 173] on div "Customer Link New Order Incomplete 43 Get Rates for All ( 1 ) Get Rates for All…" at bounding box center [377, 182] width 754 height 364
click at [586, 345] on button "Get Rates" at bounding box center [602, 345] width 87 height 21
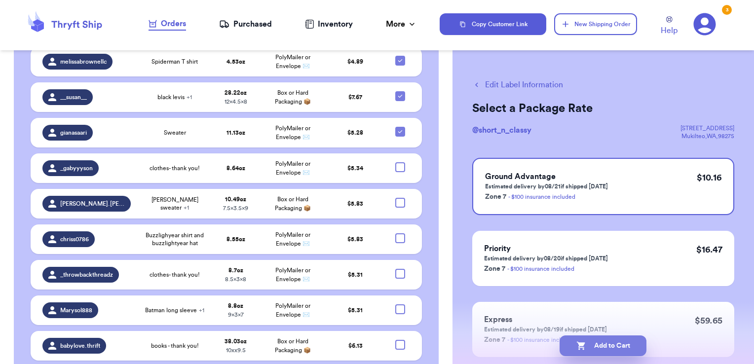
click at [614, 342] on button "Add to Cart" at bounding box center [602, 345] width 87 height 21
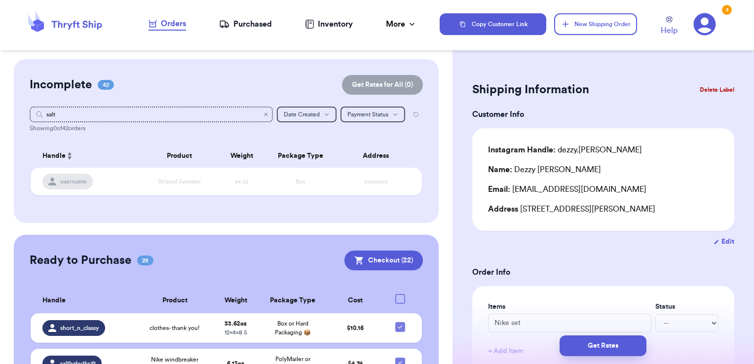
click at [263, 112] on icon "Clear search" at bounding box center [266, 114] width 6 height 6
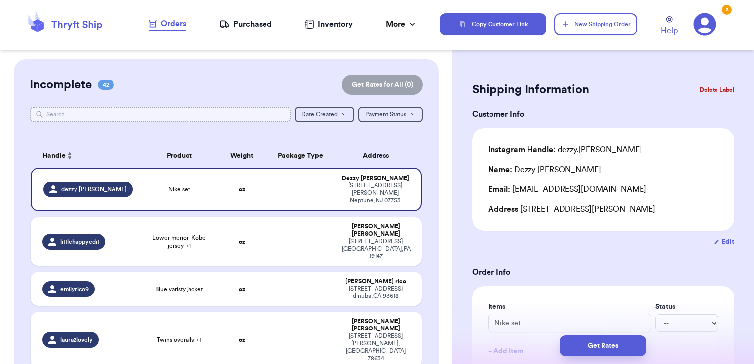
click at [238, 112] on input "text" at bounding box center [160, 115] width 261 height 16
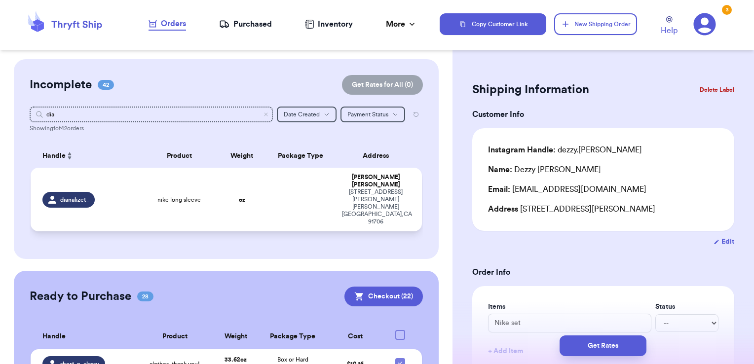
click at [280, 186] on td at bounding box center [300, 200] width 71 height 64
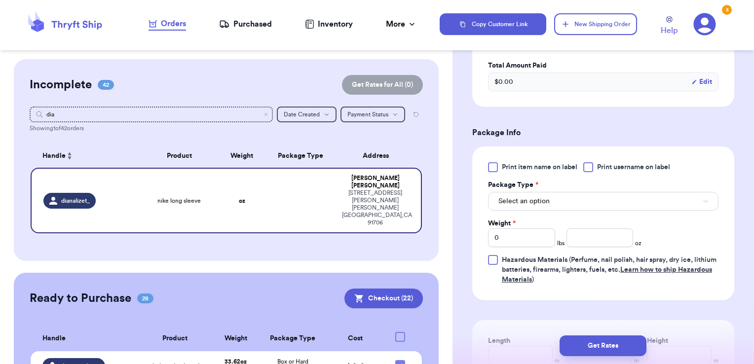
scroll to position [311, 0]
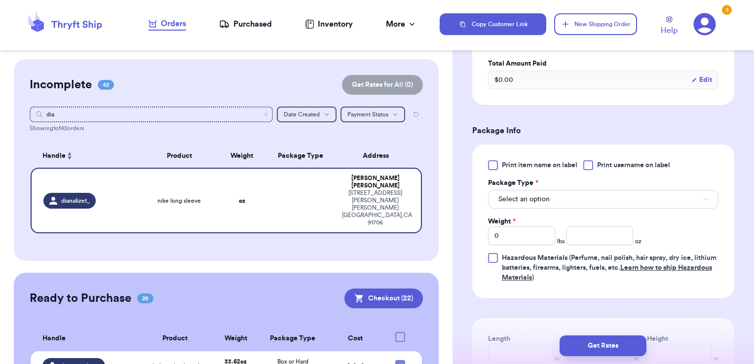
click at [596, 167] on label "Print username on label" at bounding box center [626, 165] width 87 height 10
click at [0, 0] on input "Print username on label" at bounding box center [0, 0] width 0 height 0
click at [590, 197] on button "Select an option" at bounding box center [603, 199] width 230 height 19
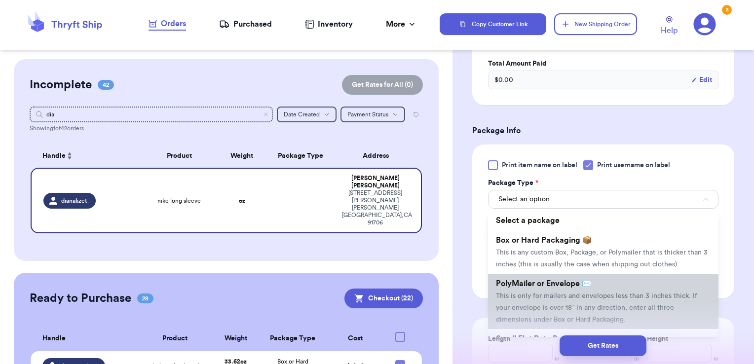
click at [567, 288] on span "PolyMailer or Envelope ✉️" at bounding box center [544, 284] width 96 height 8
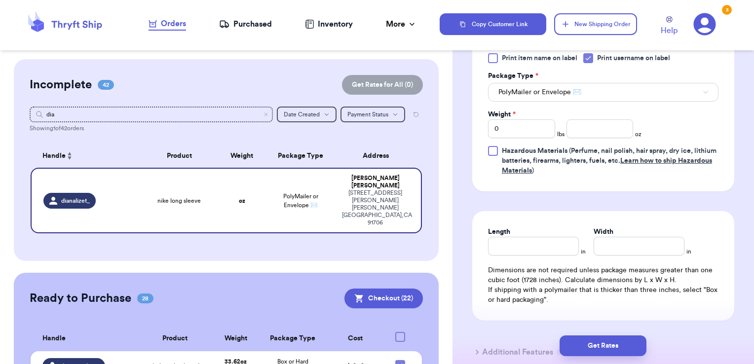
scroll to position [418, 0]
click at [645, 243] on input "Width" at bounding box center [638, 246] width 91 height 19
click at [581, 125] on input "number" at bounding box center [599, 128] width 67 height 19
click at [613, 350] on button "Get Rates" at bounding box center [602, 345] width 87 height 21
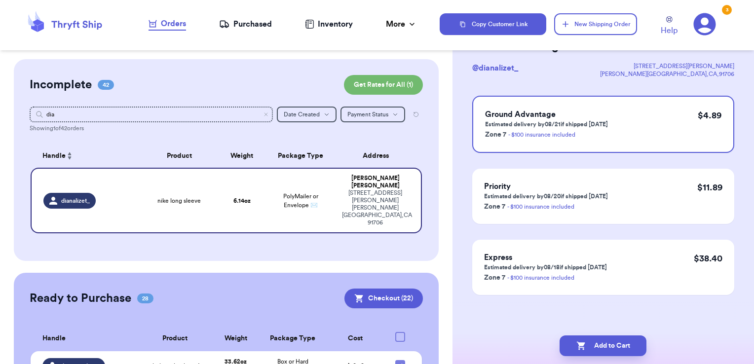
scroll to position [0, 0]
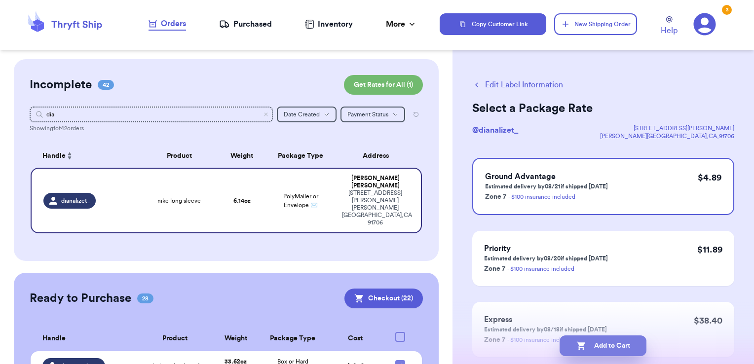
click at [642, 340] on button "Add to Cart" at bounding box center [602, 345] width 87 height 21
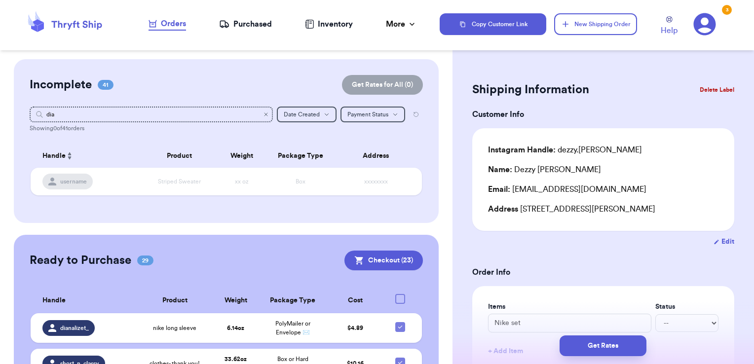
click at [263, 115] on icon "Clear search" at bounding box center [266, 114] width 6 height 6
